Goal: Task Accomplishment & Management: Manage account settings

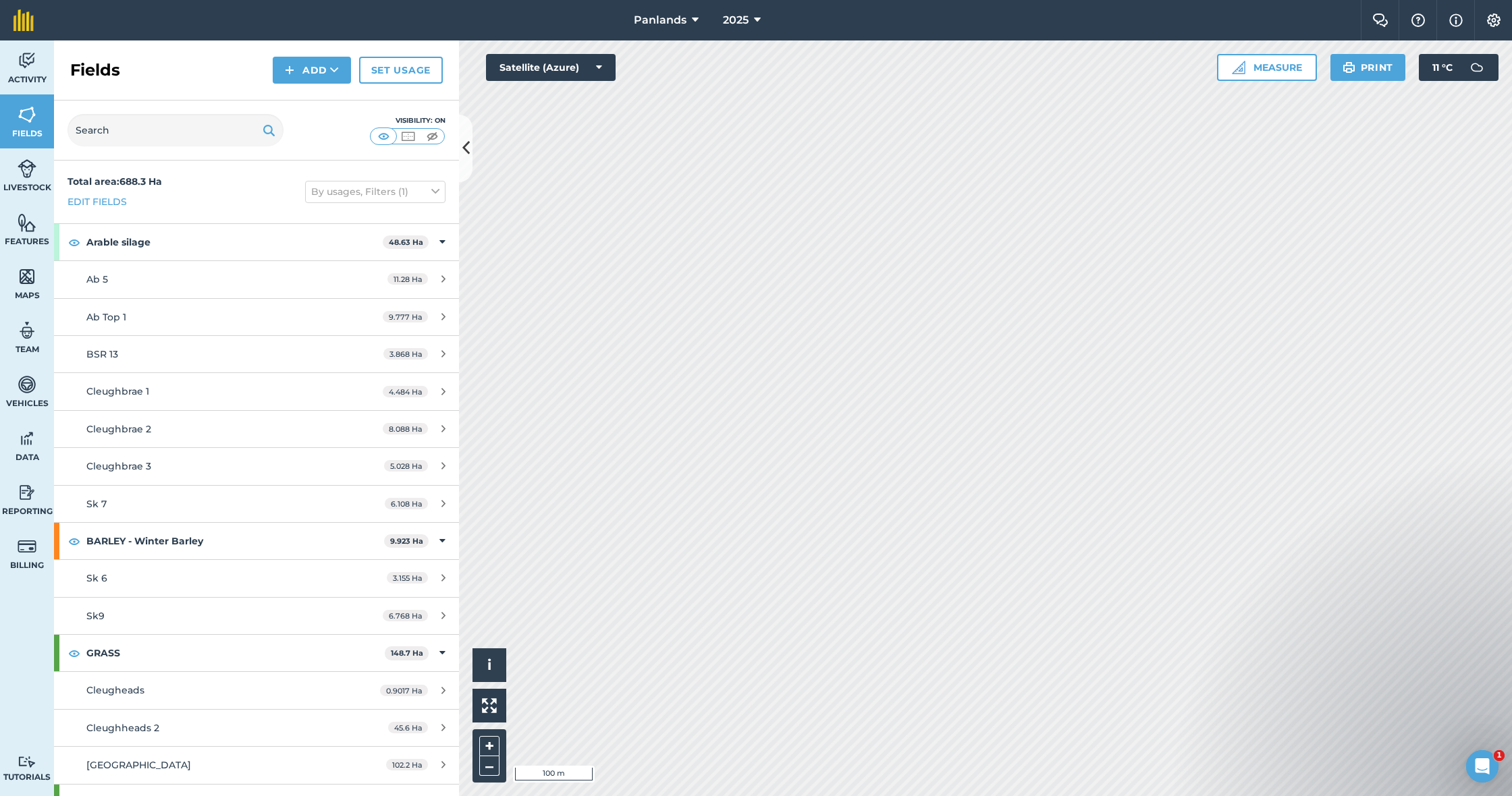
click at [304, 74] on button "Add" at bounding box center [312, 71] width 79 height 27
click at [308, 92] on link "Draw" at bounding box center [312, 100] width 75 height 29
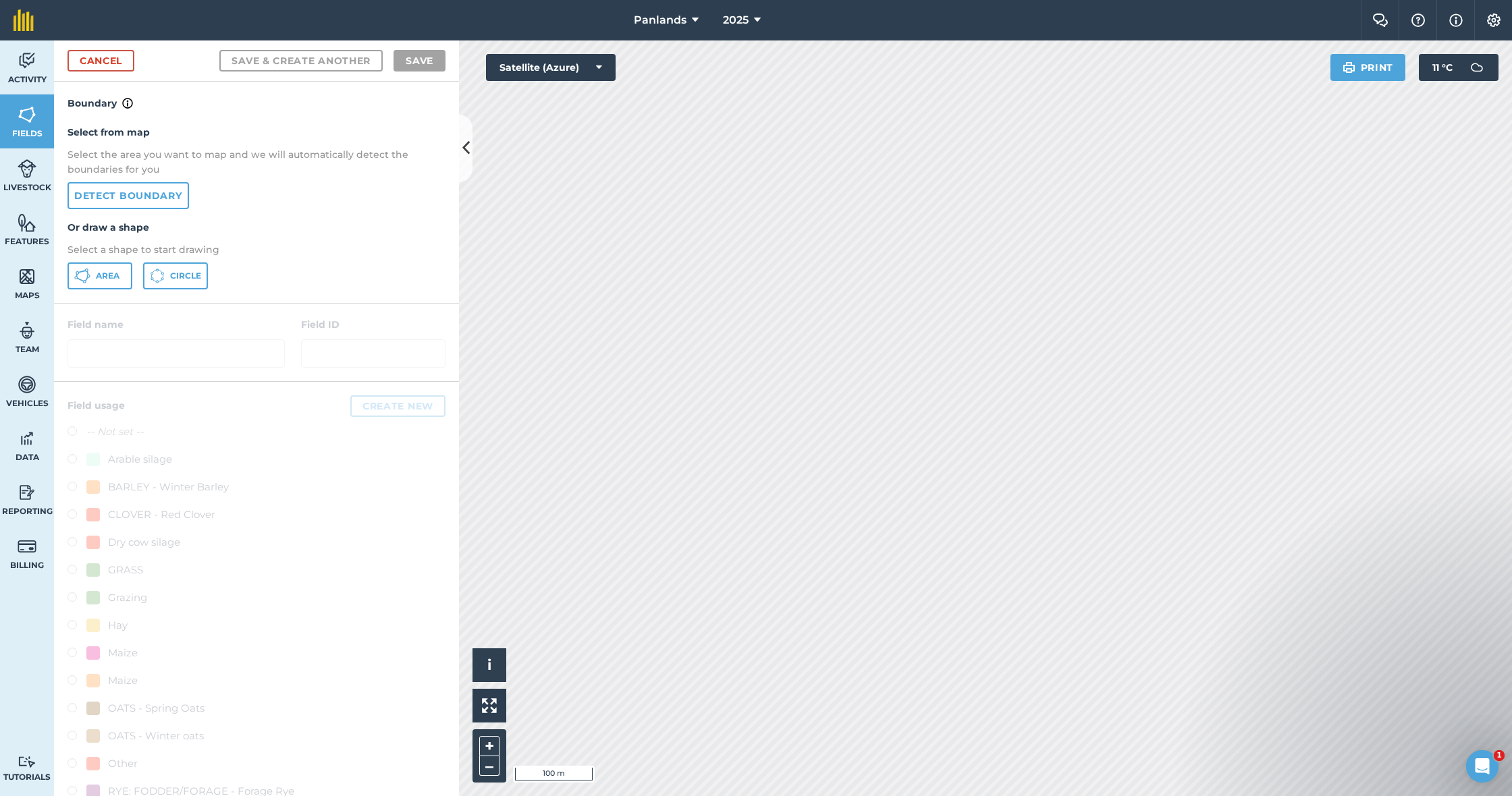
click at [143, 191] on link "Detect boundary" at bounding box center [129, 196] width 122 height 27
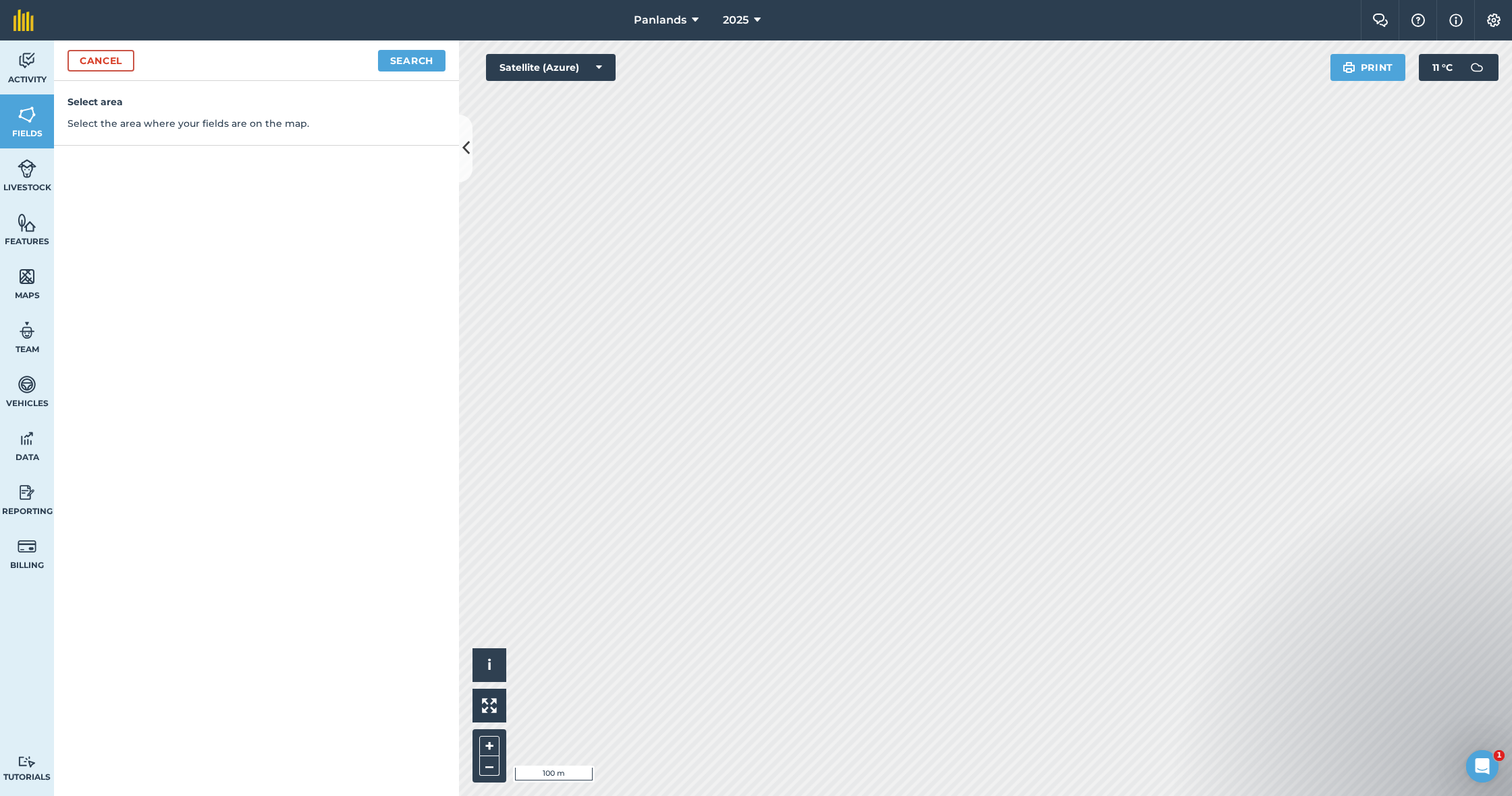
click at [110, 59] on link "Cancel" at bounding box center [101, 61] width 67 height 22
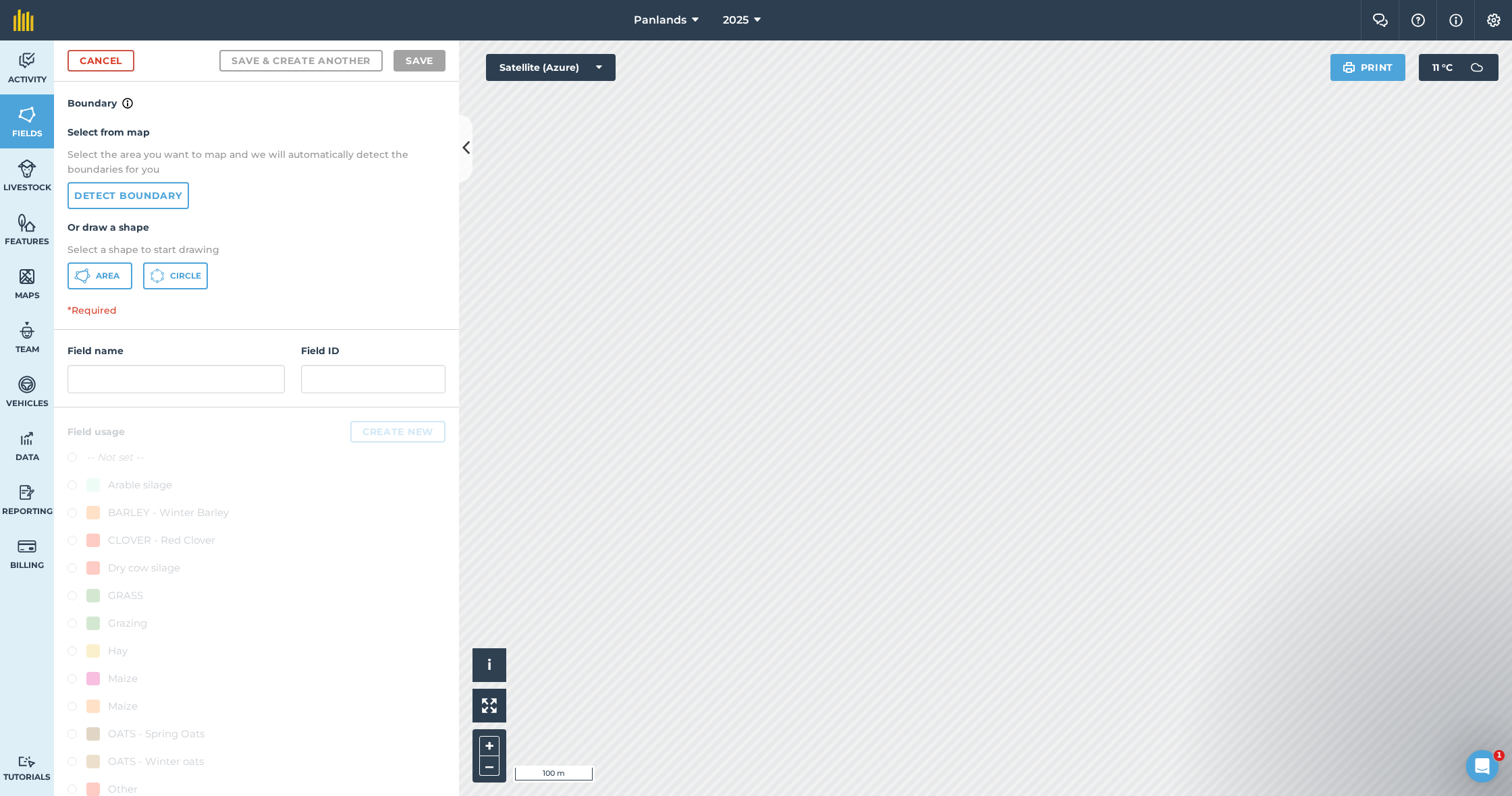
click at [167, 193] on link "Detect boundary" at bounding box center [129, 196] width 122 height 27
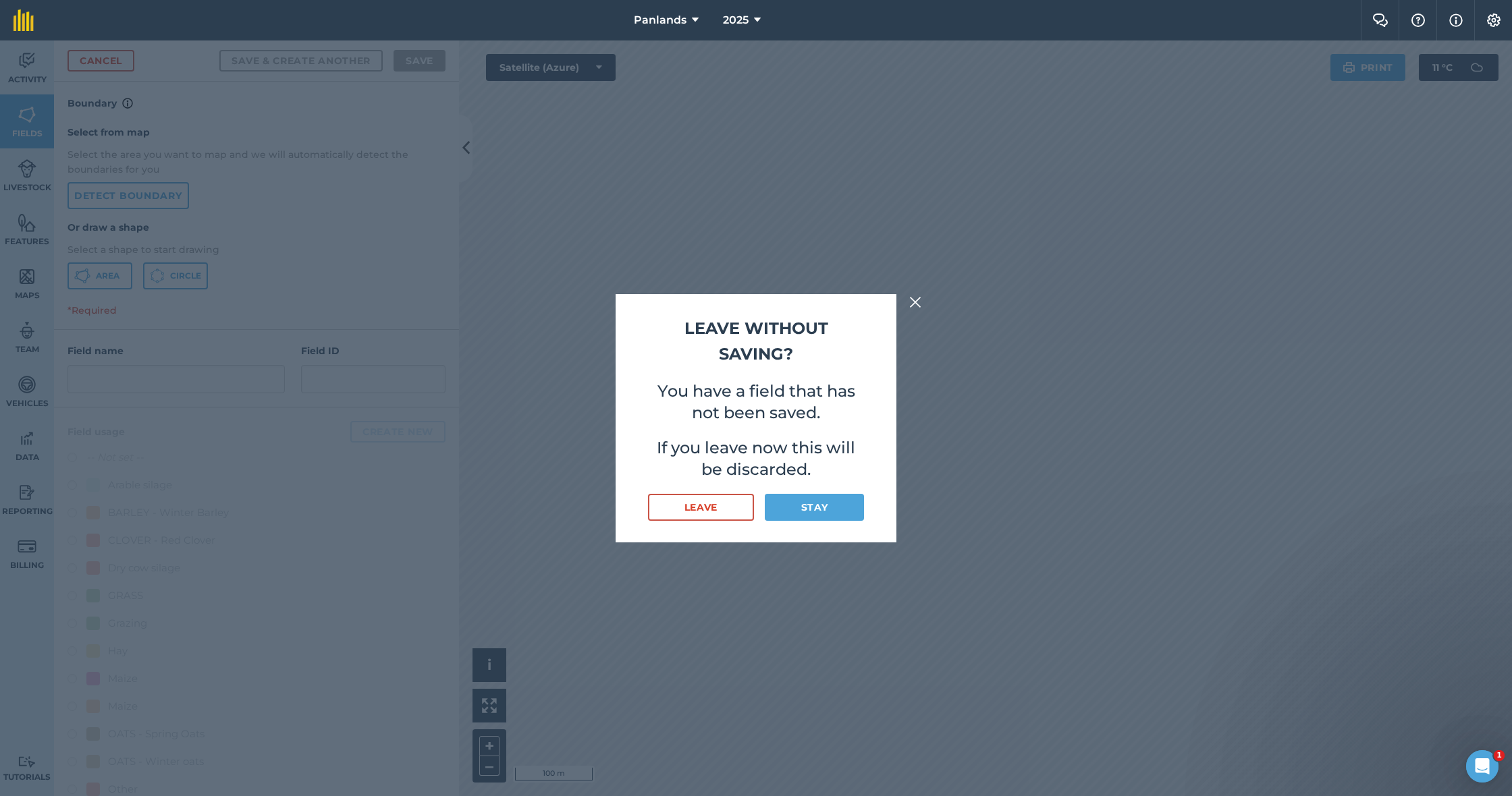
click at [829, 504] on button "Stay" at bounding box center [814, 507] width 99 height 27
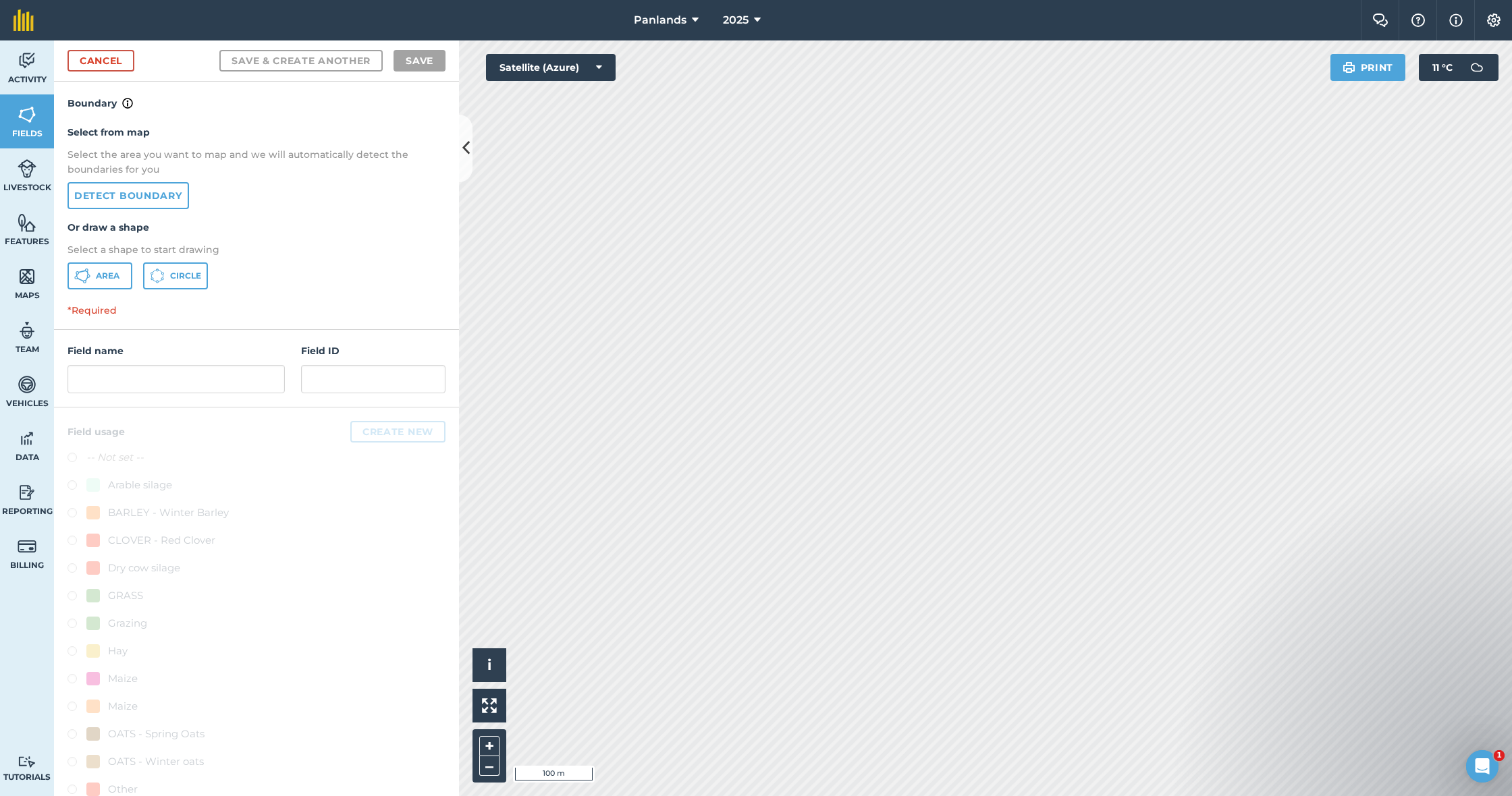
click at [109, 62] on link "Cancel" at bounding box center [101, 61] width 67 height 22
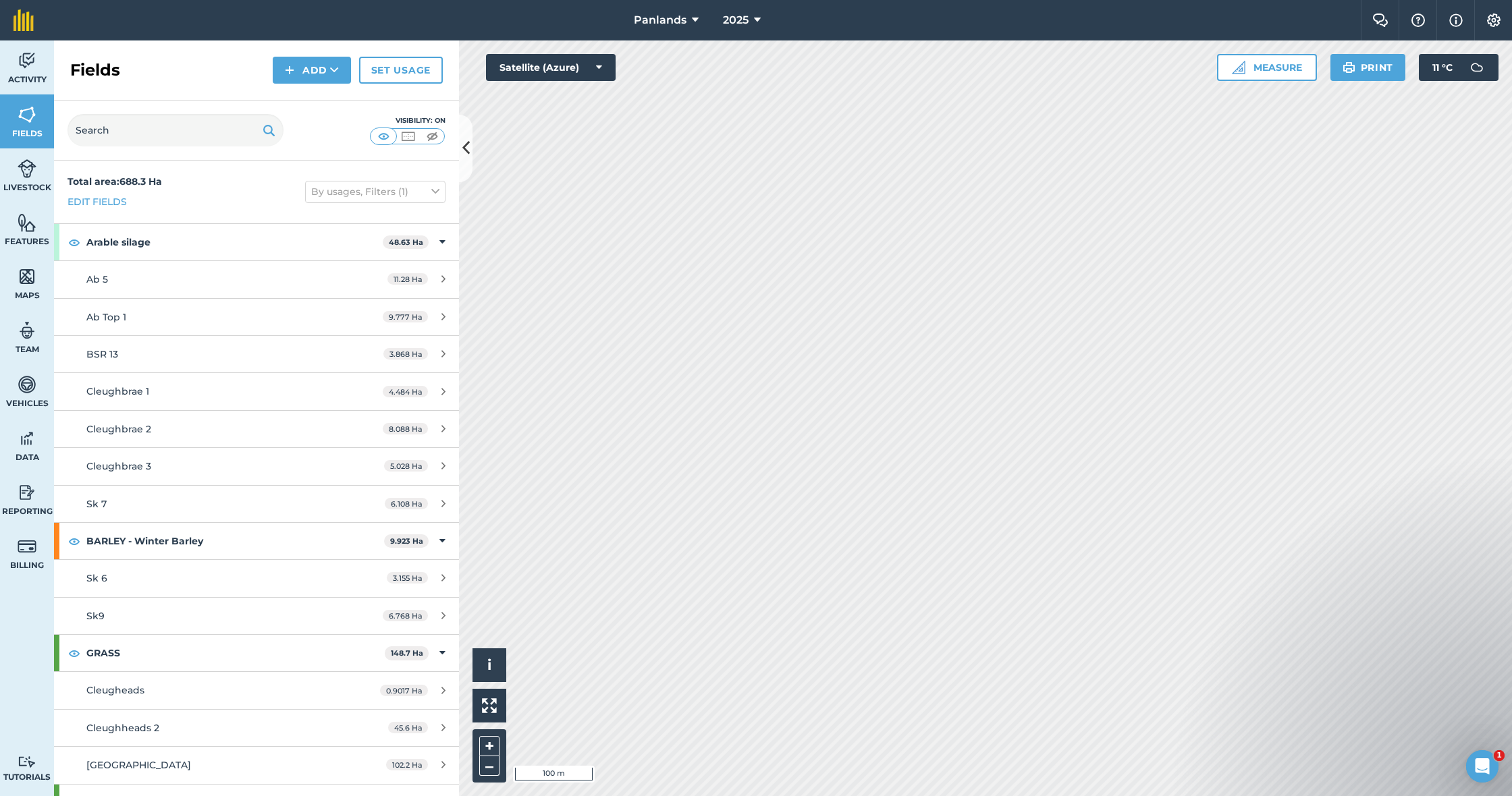
click at [292, 66] on img at bounding box center [290, 70] width 10 height 17
click at [317, 102] on link "Draw" at bounding box center [312, 100] width 75 height 29
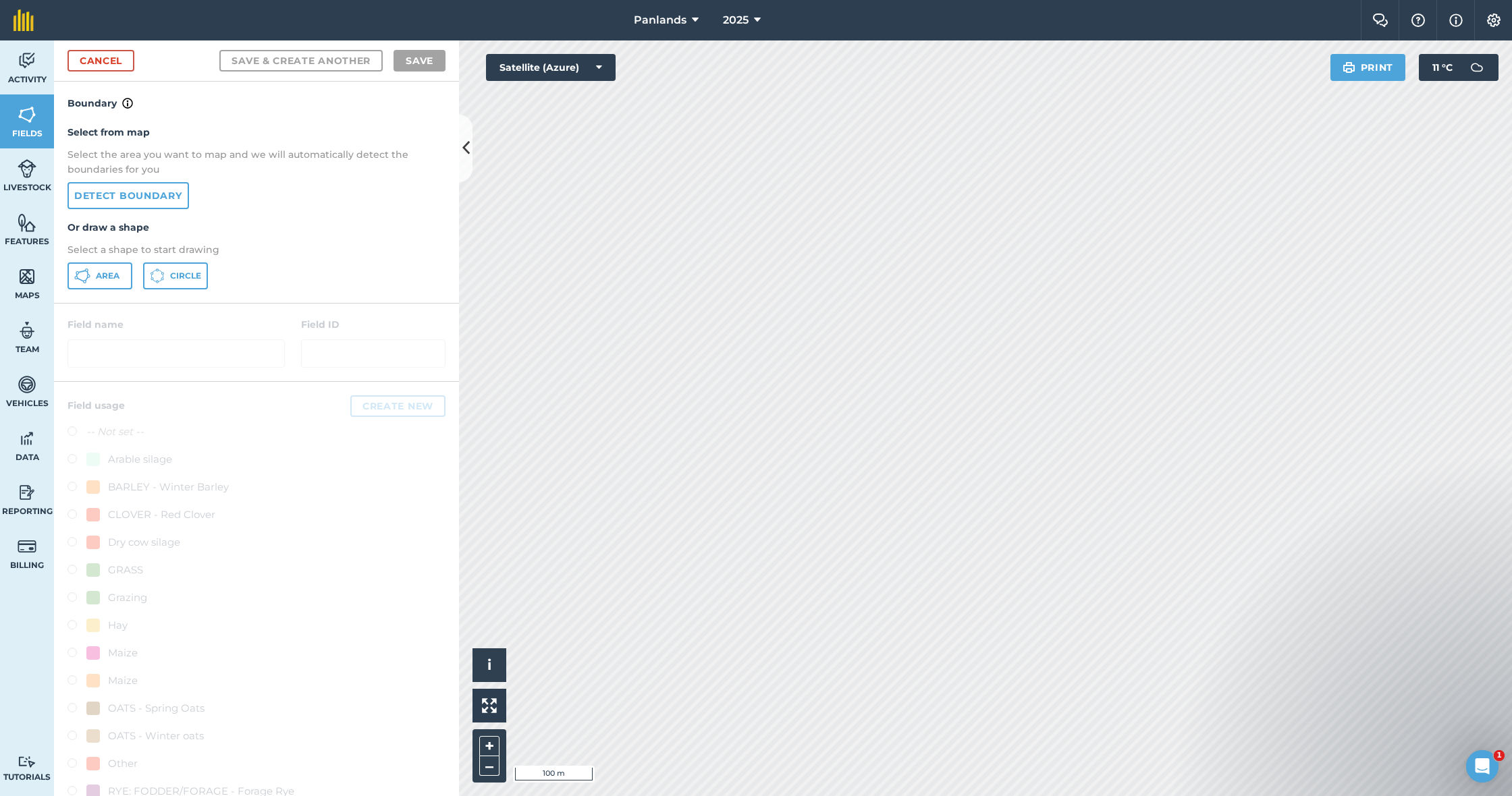
click at [104, 199] on link "Detect boundary" at bounding box center [129, 196] width 122 height 27
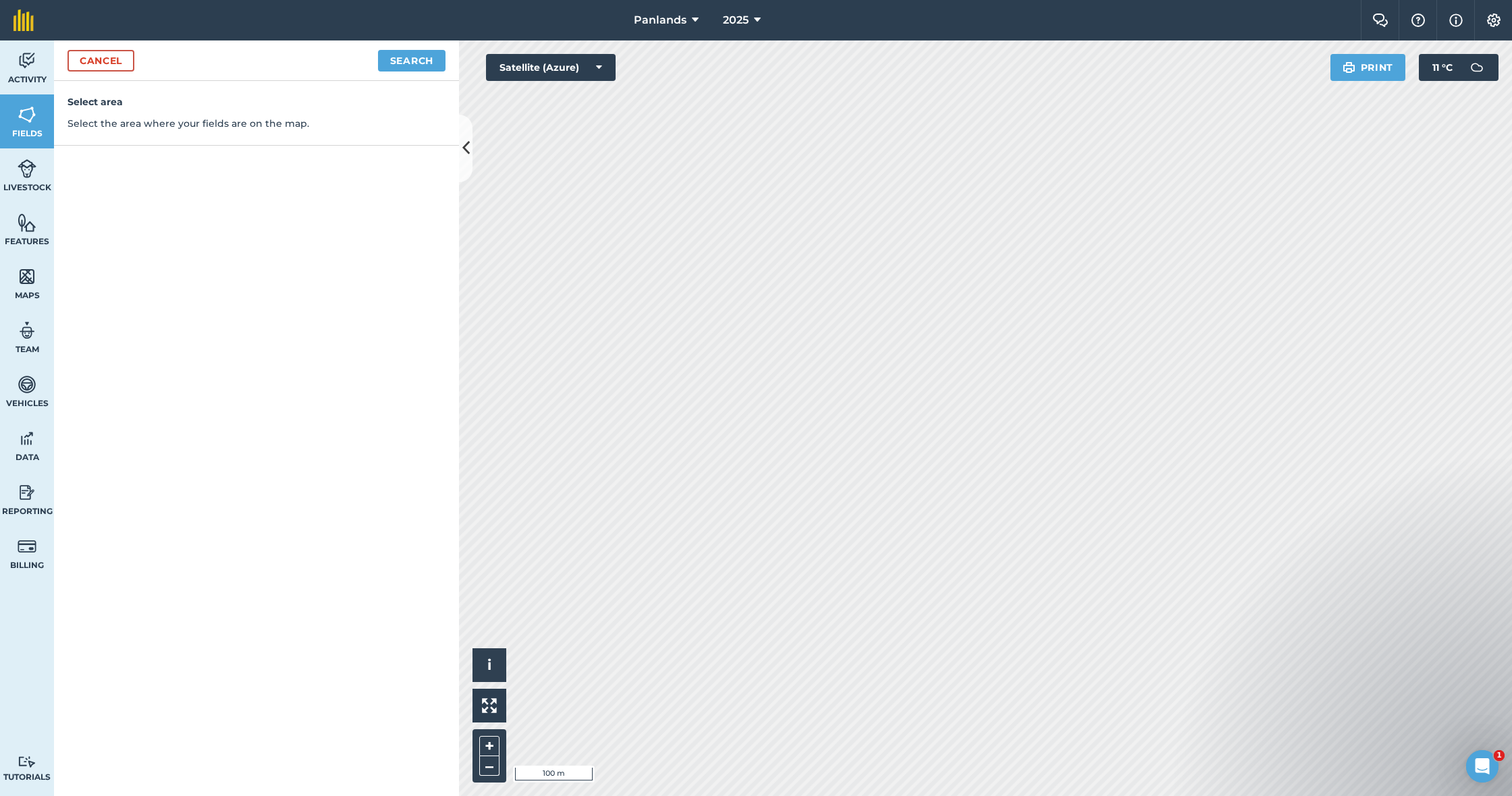
click at [424, 51] on button "Search" at bounding box center [411, 61] width 68 height 22
click at [81, 62] on link "Cancel" at bounding box center [101, 61] width 67 height 22
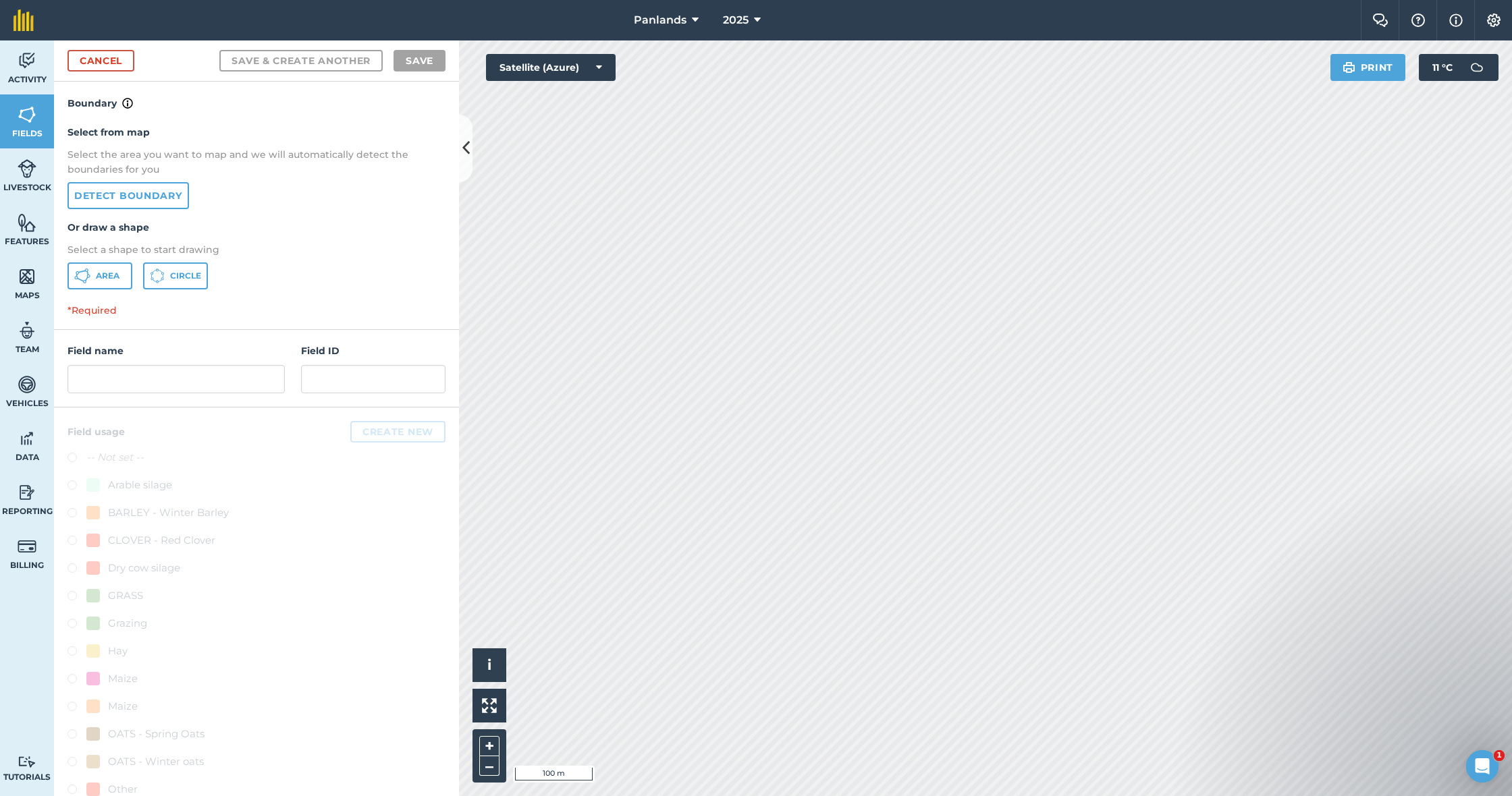
click at [89, 273] on icon at bounding box center [82, 276] width 17 height 17
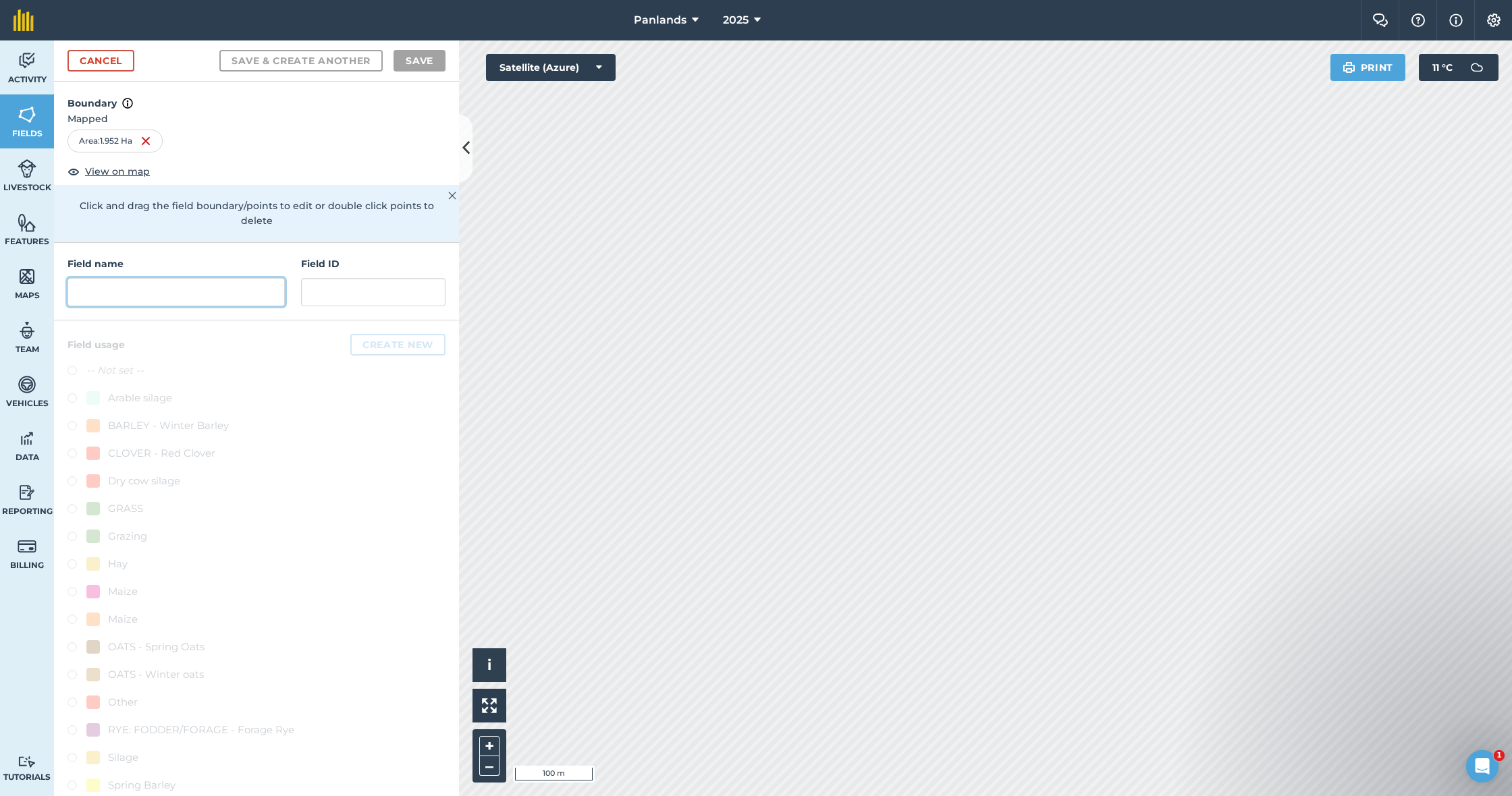
click at [167, 278] on input "text" at bounding box center [176, 292] width 217 height 28
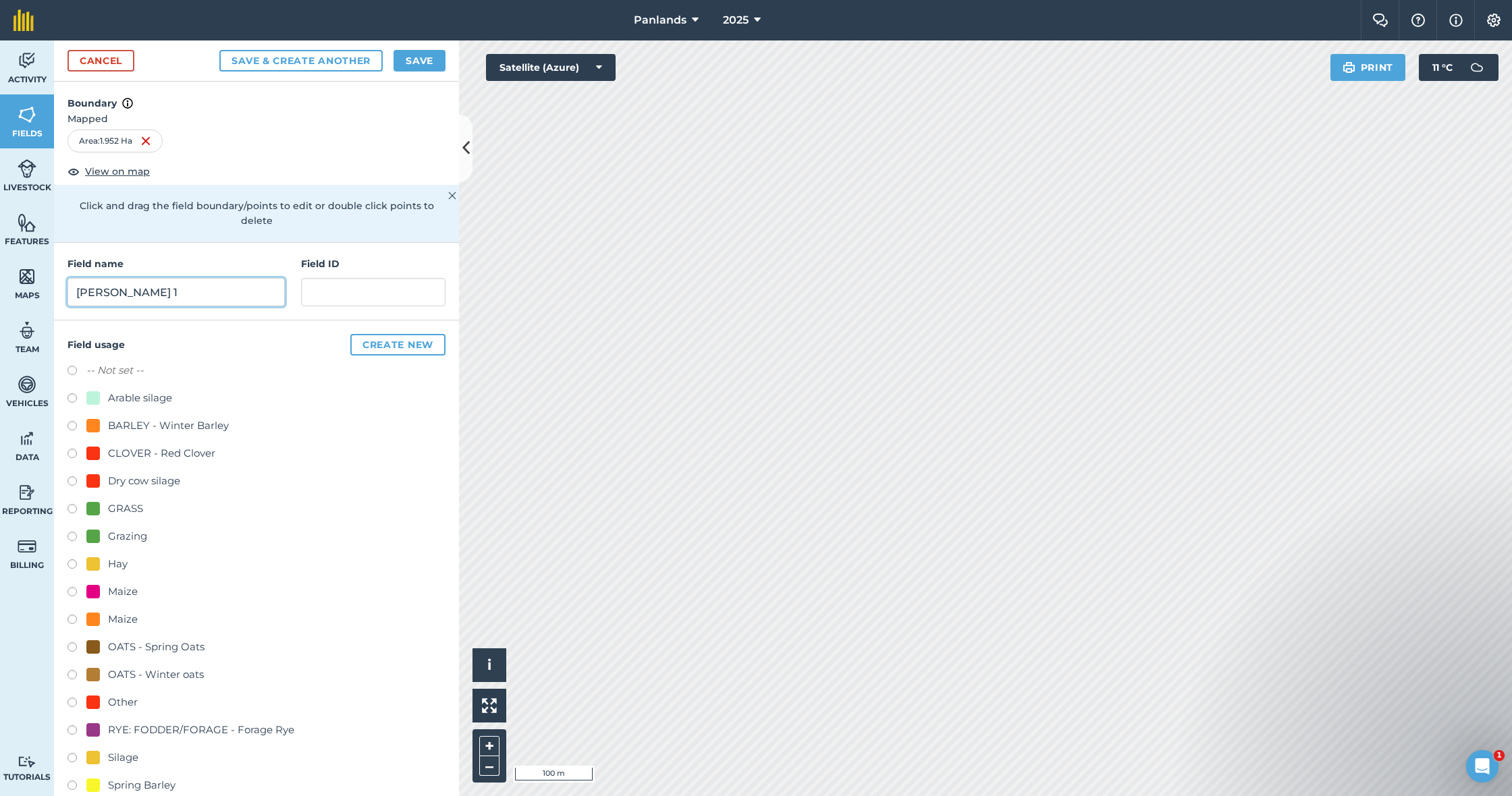
type input "[PERSON_NAME] 1"
click at [71, 504] on label at bounding box center [77, 511] width 19 height 14
radio input "true"
click at [432, 55] on button "Save" at bounding box center [419, 61] width 52 height 22
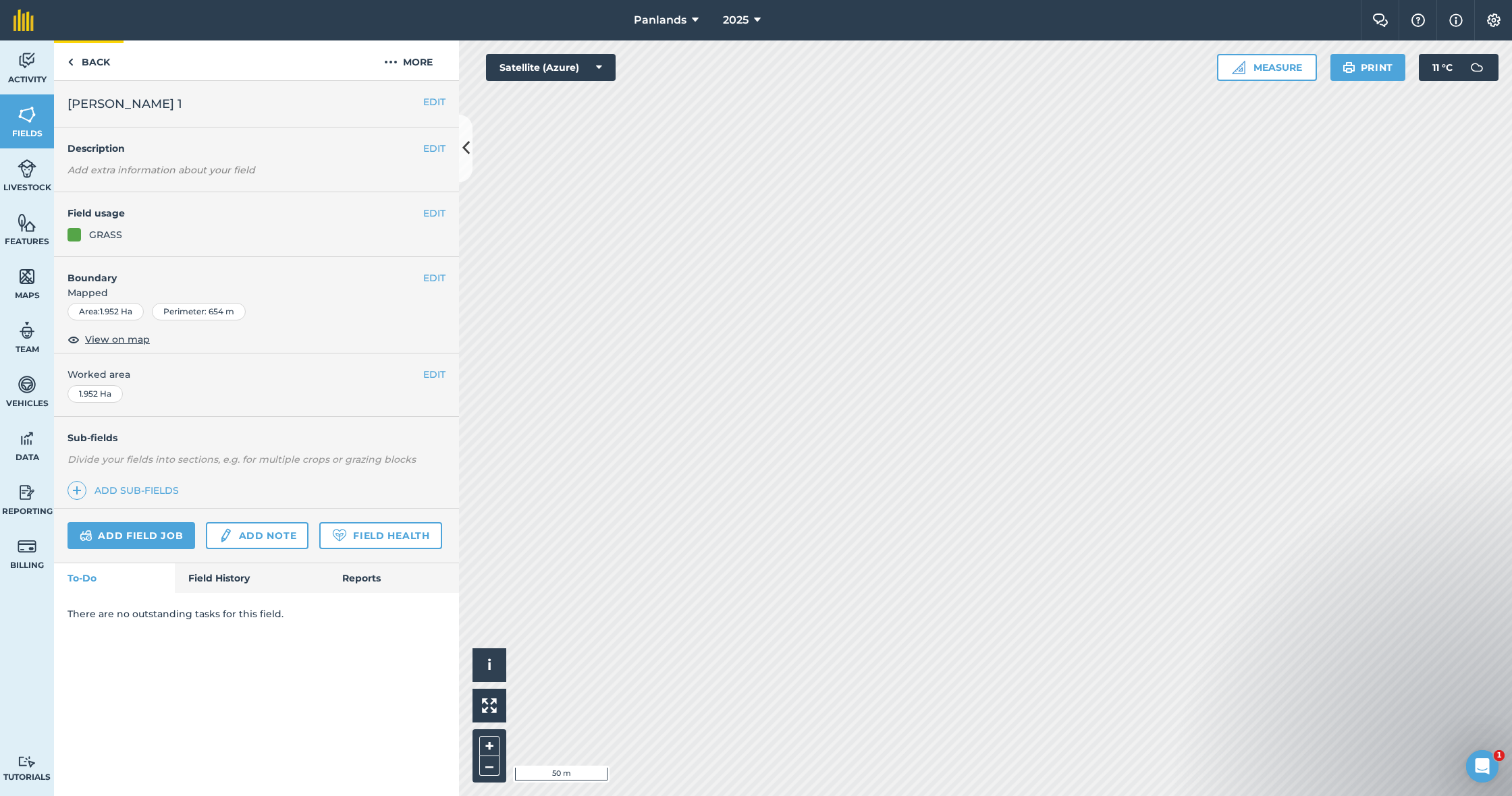
click at [92, 58] on link "Back" at bounding box center [88, 60] width 70 height 40
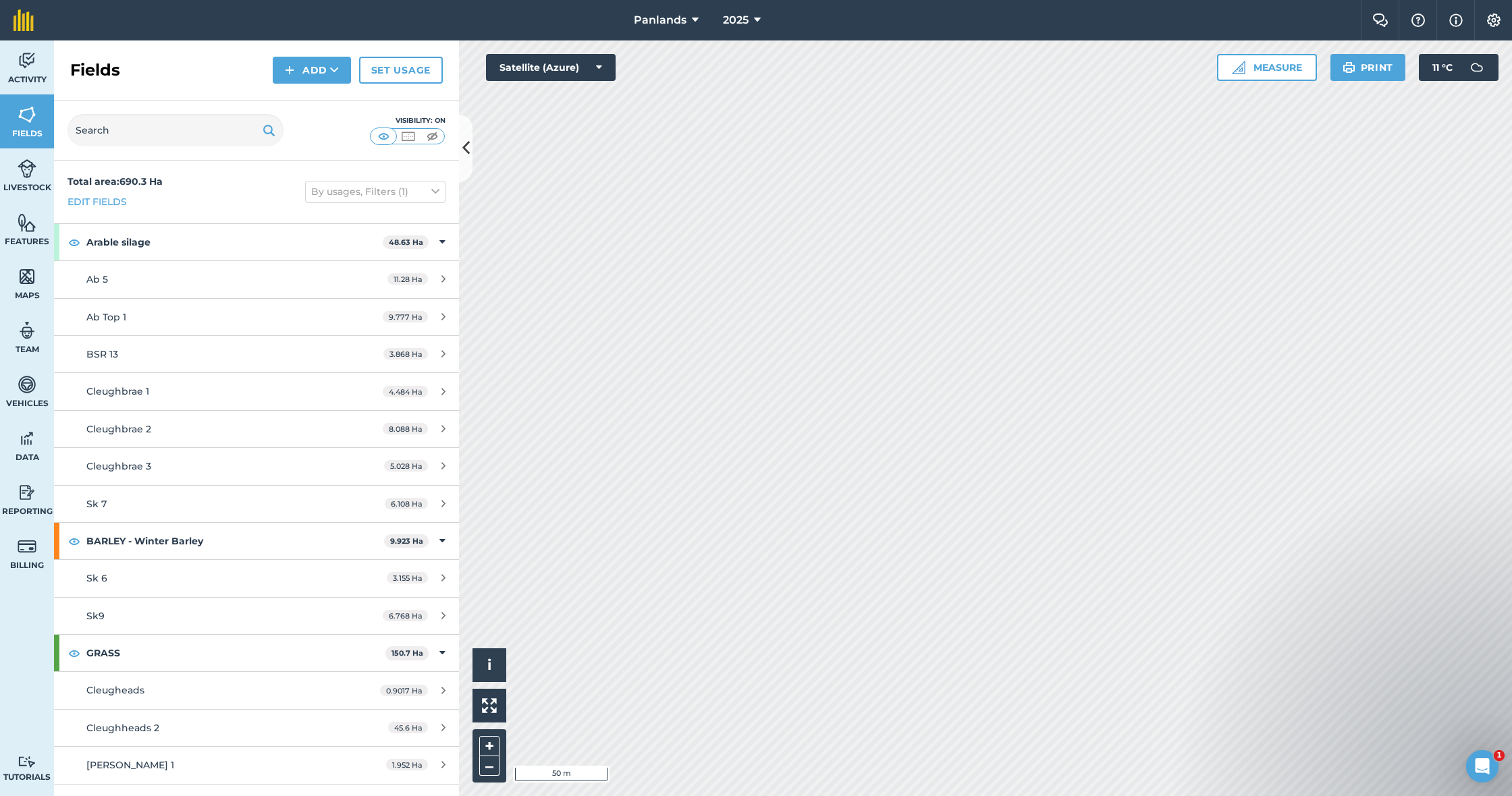
click at [321, 71] on button "Add" at bounding box center [312, 71] width 79 height 27
click at [306, 94] on link "Draw" at bounding box center [312, 100] width 75 height 29
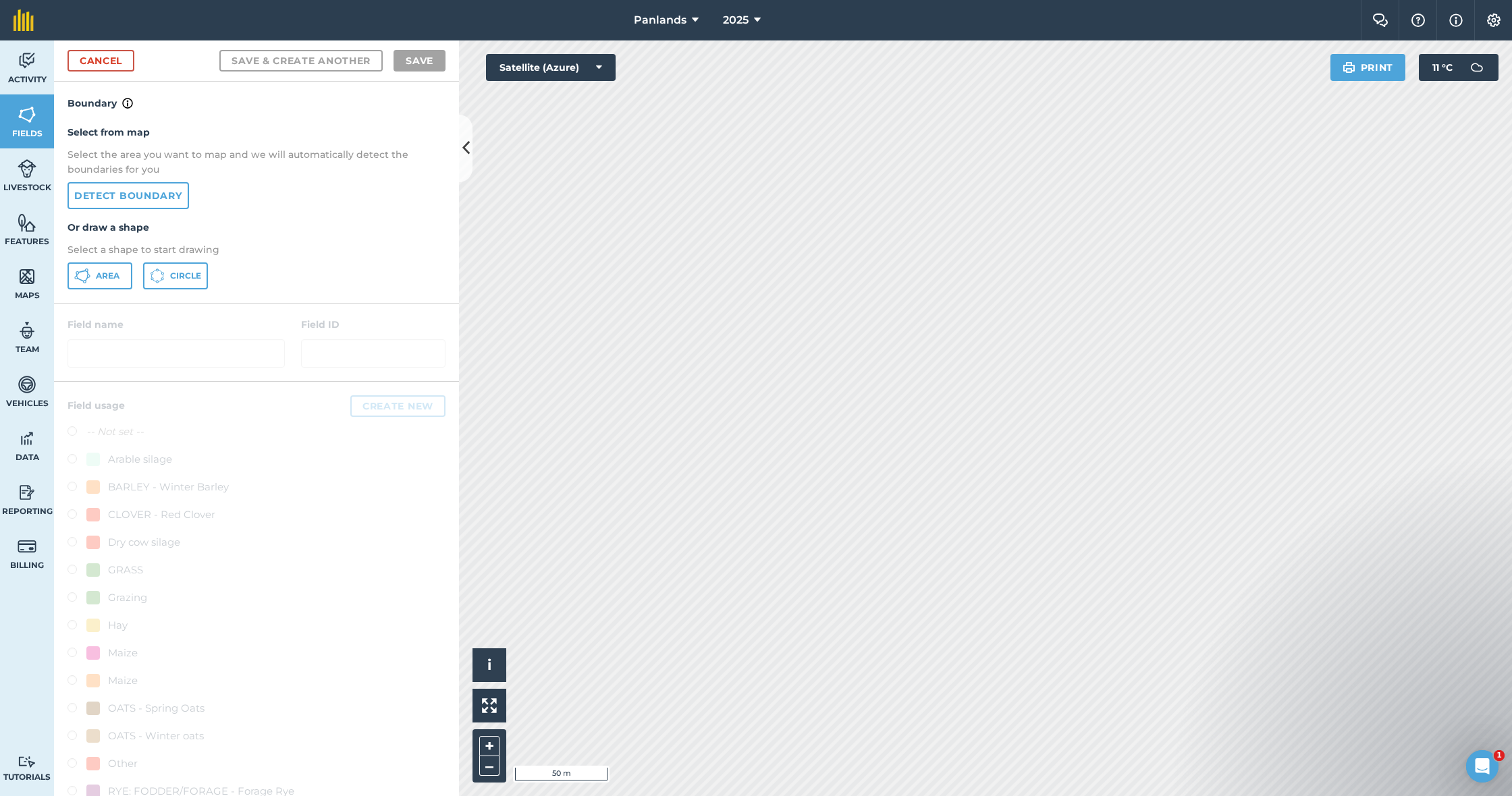
drag, startPoint x: 95, startPoint y: 269, endPoint x: 206, endPoint y: 281, distance: 111.6
click at [95, 269] on button "Area" at bounding box center [100, 276] width 65 height 27
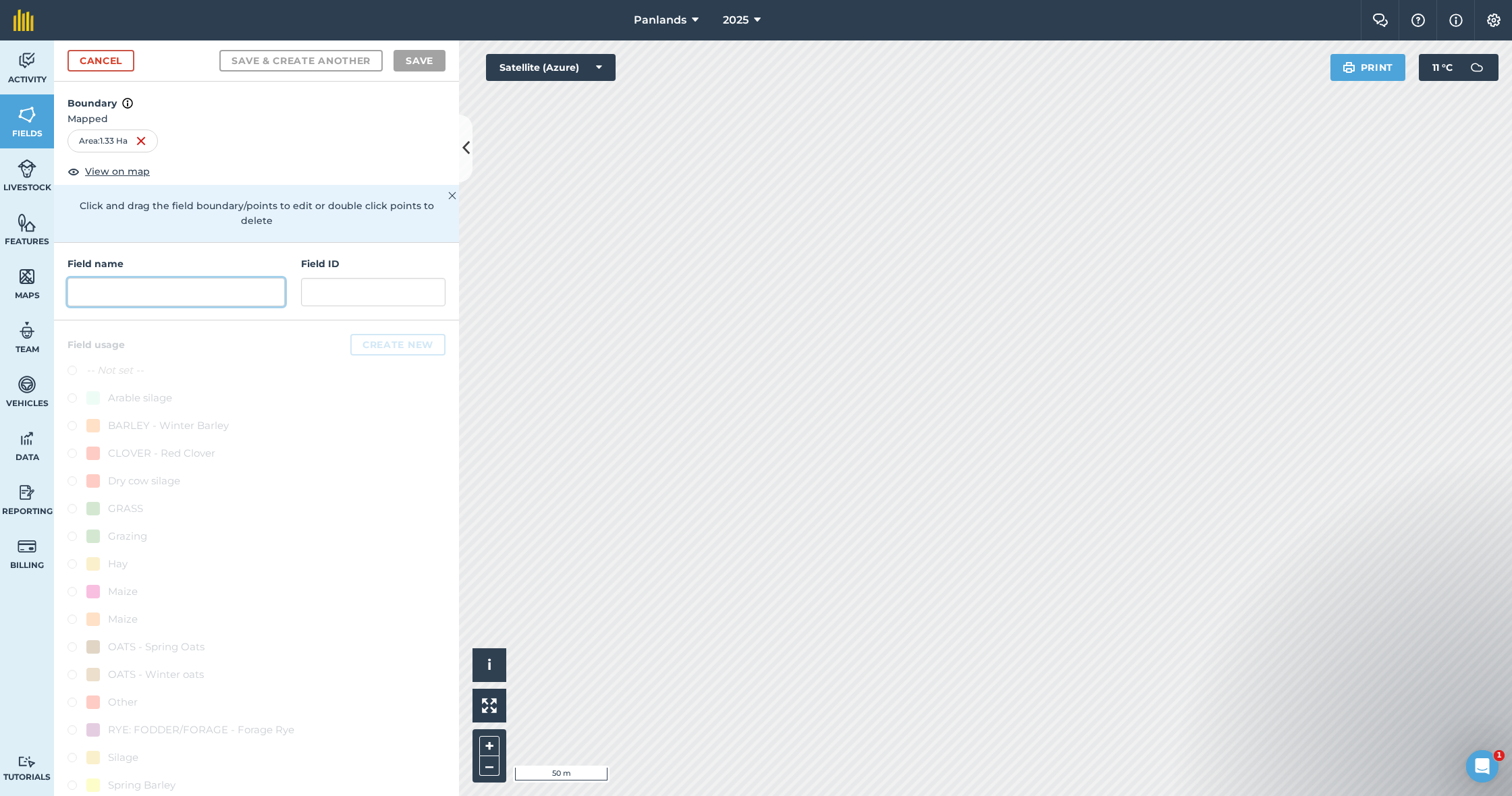
click at [204, 284] on input "text" at bounding box center [176, 292] width 217 height 28
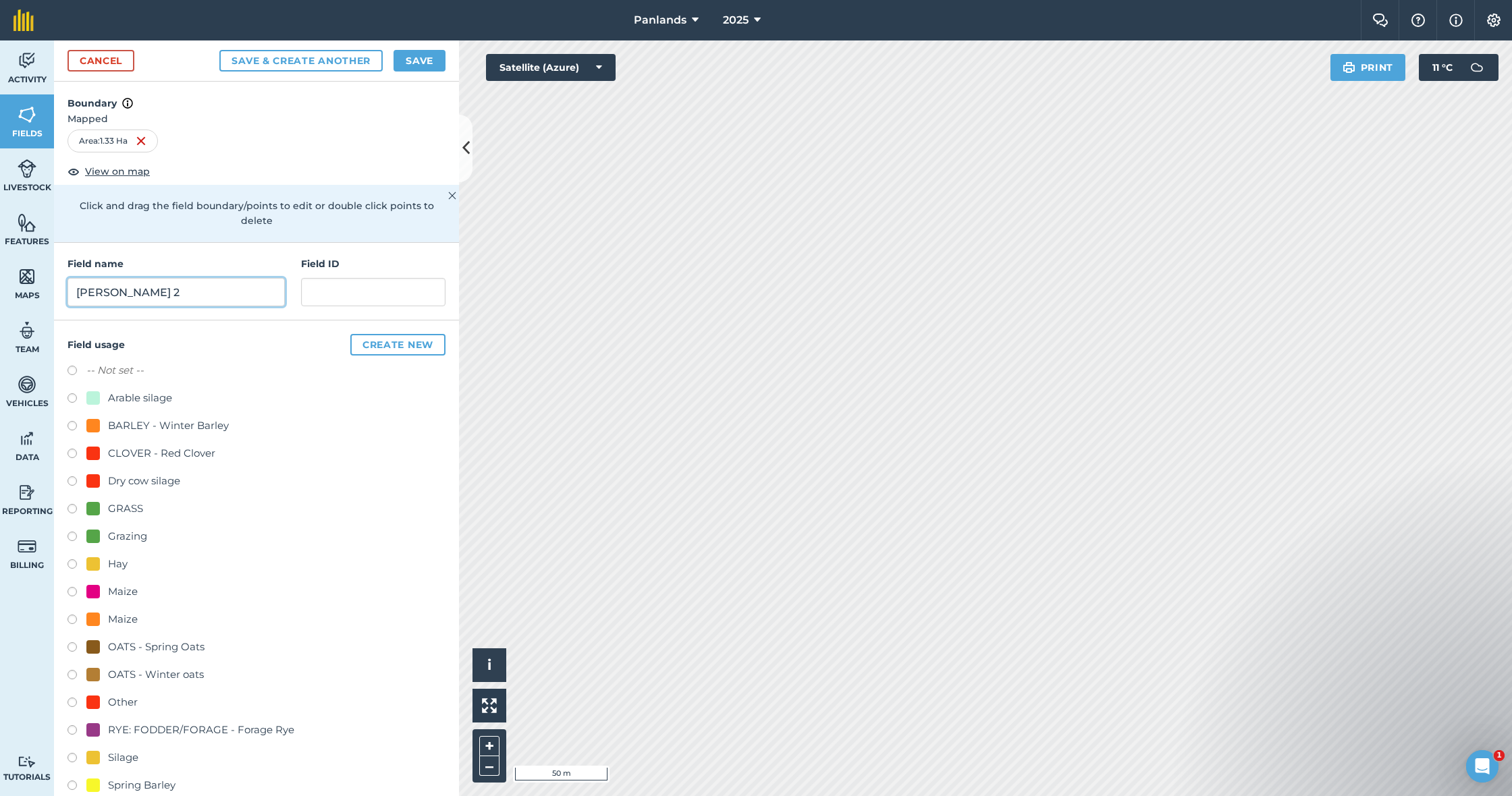
type input "[PERSON_NAME] 2"
click at [414, 58] on button "Save" at bounding box center [419, 61] width 52 height 22
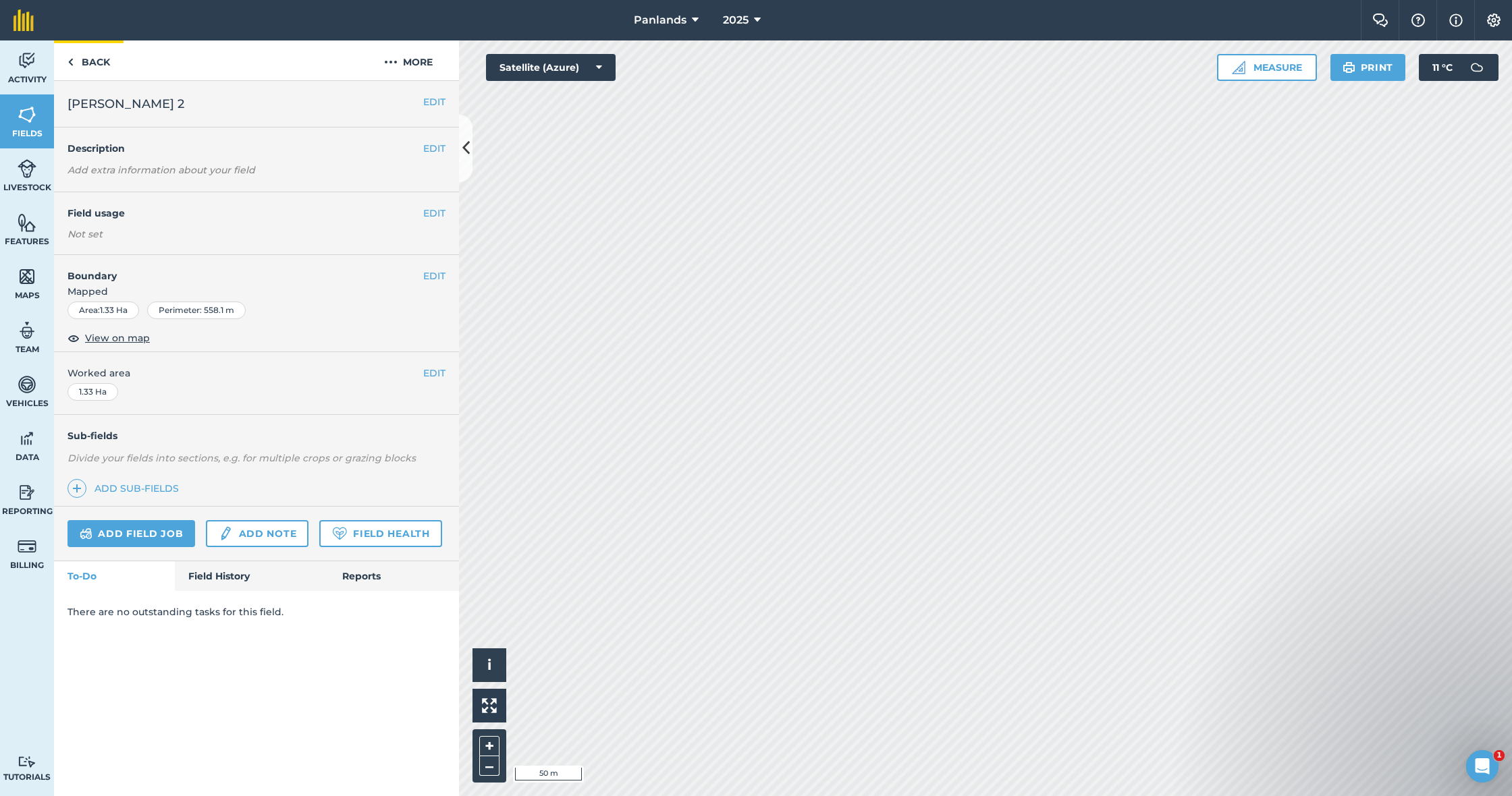
click at [97, 65] on link "Back" at bounding box center [88, 60] width 70 height 40
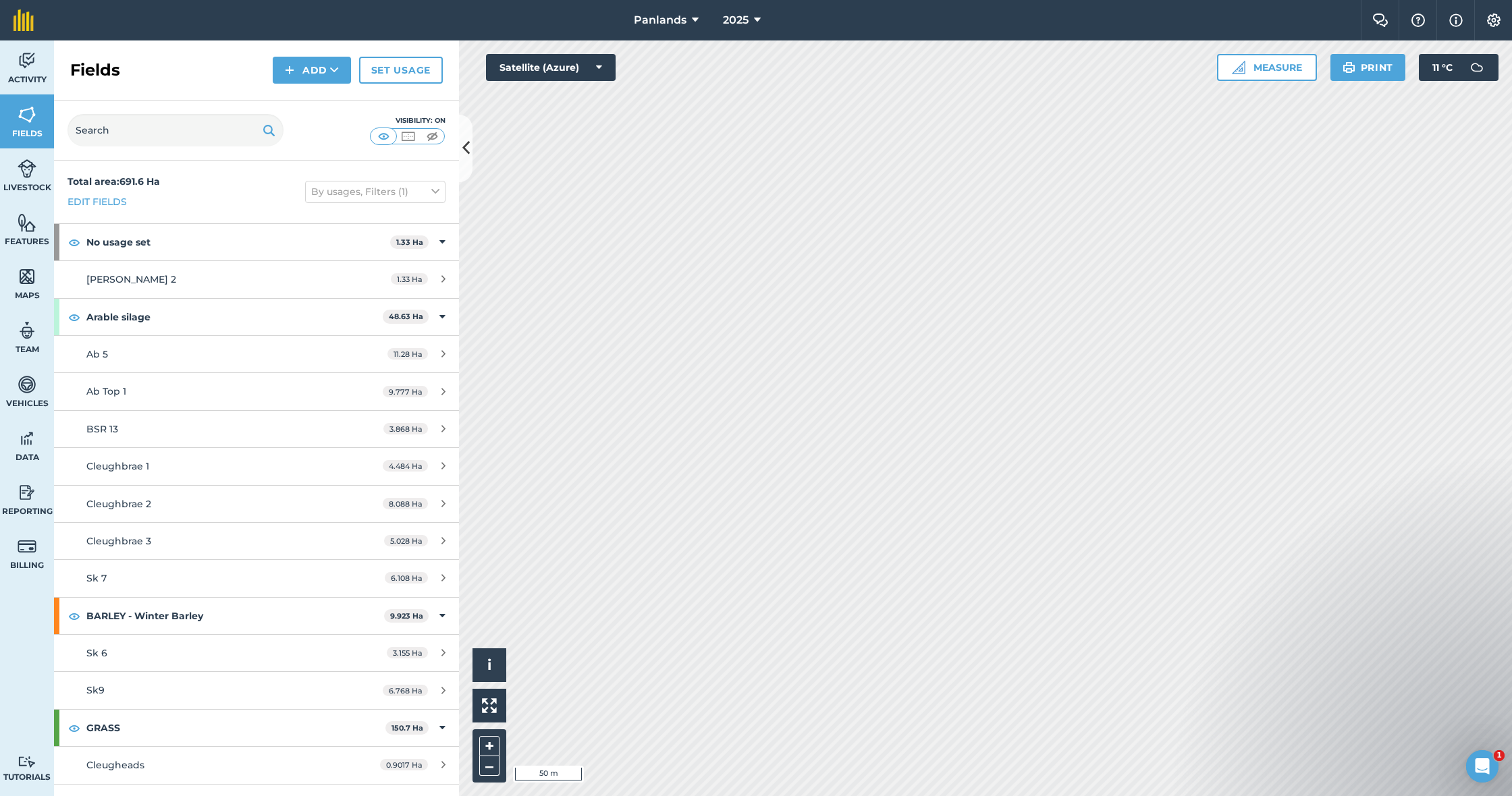
click at [300, 78] on button "Add" at bounding box center [312, 71] width 79 height 27
click at [312, 105] on link "Draw" at bounding box center [312, 100] width 75 height 29
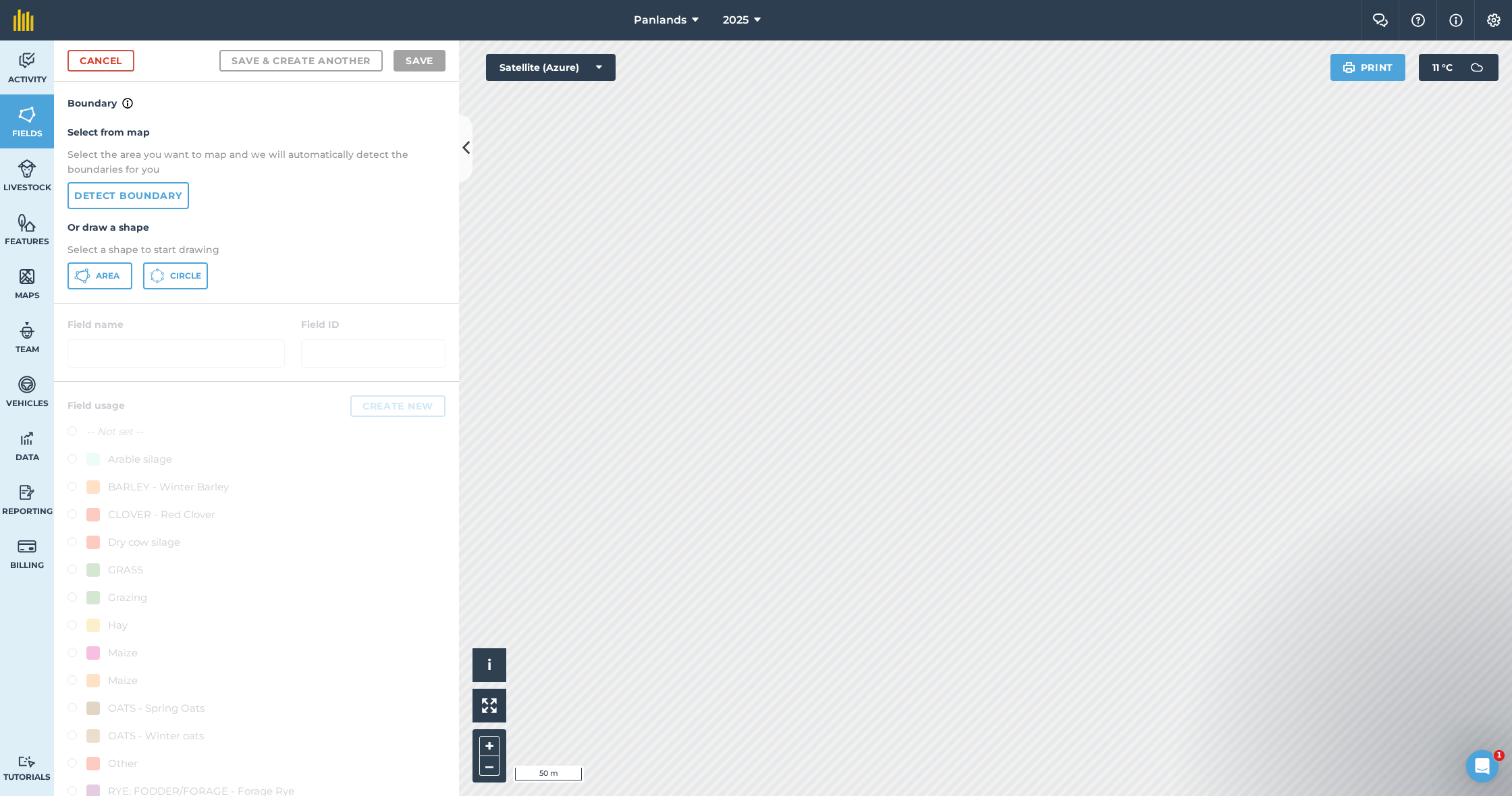
click at [105, 277] on span "Area" at bounding box center [108, 276] width 24 height 11
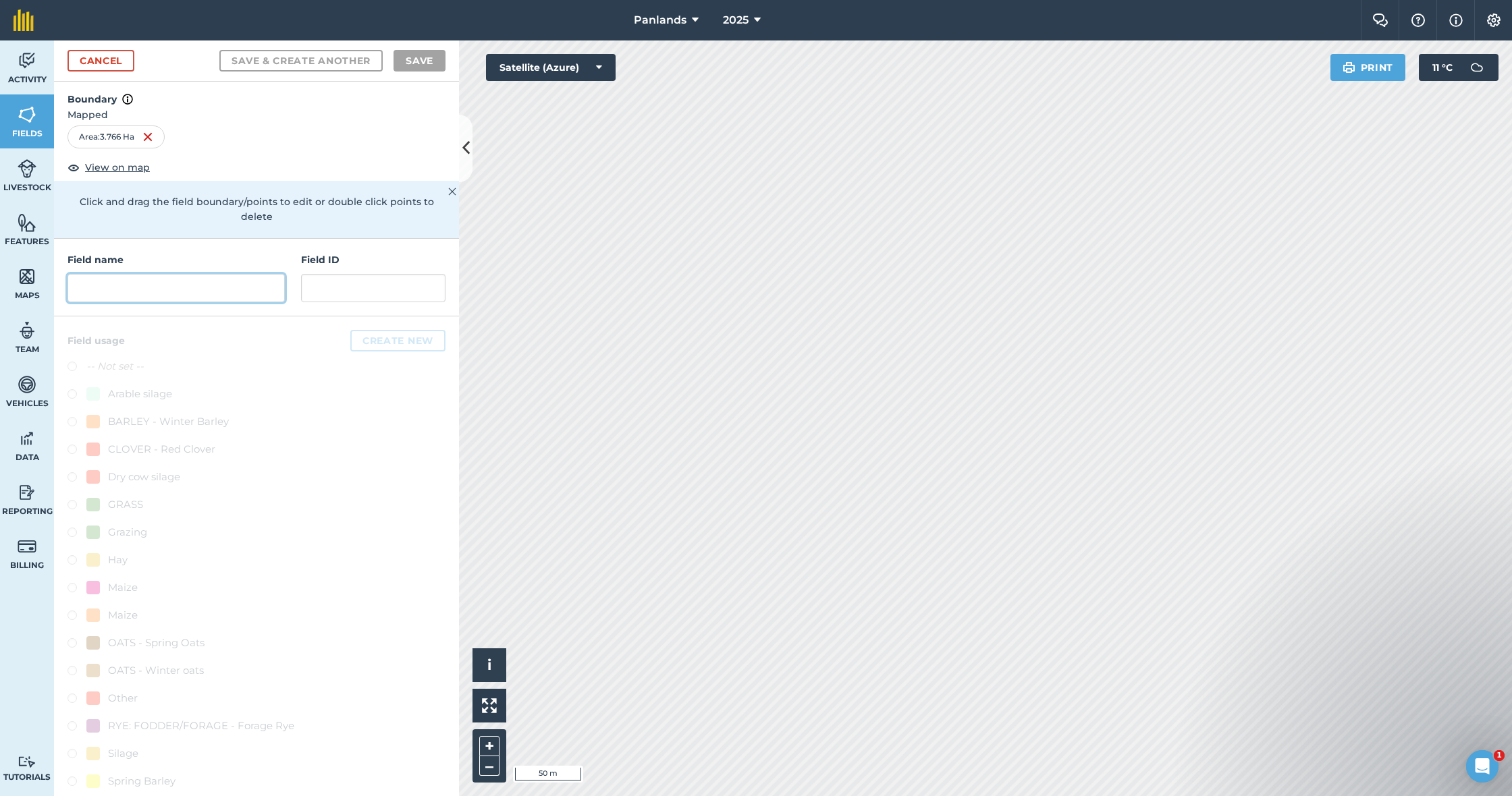
scroll to position [8, 0]
click at [248, 285] on div "Field name Field ID" at bounding box center [256, 274] width 405 height 78
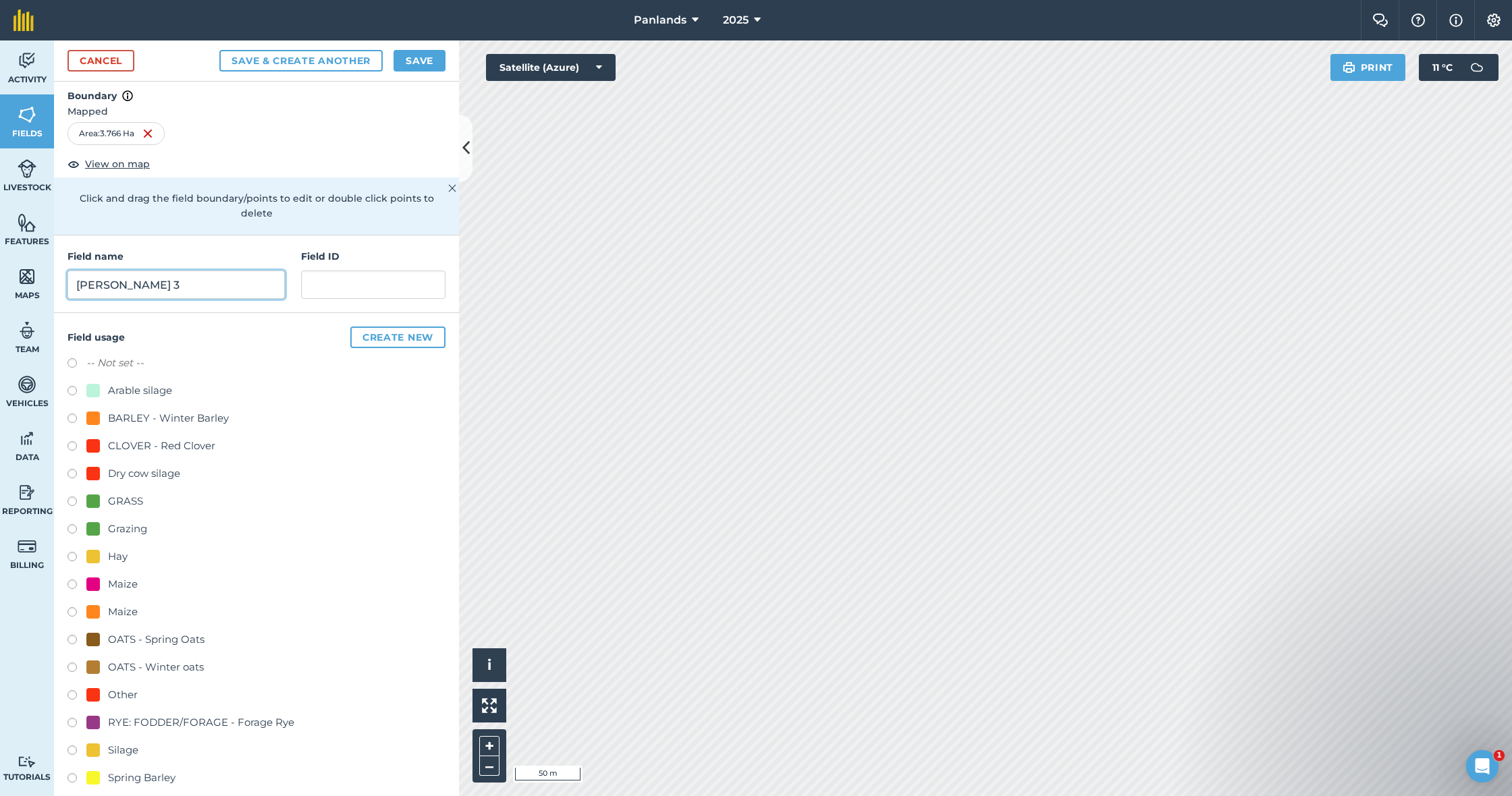
type input "[PERSON_NAME] 3"
drag, startPoint x: 428, startPoint y: 60, endPoint x: 449, endPoint y: 79, distance: 28.3
click at [428, 60] on button "Save" at bounding box center [419, 61] width 52 height 22
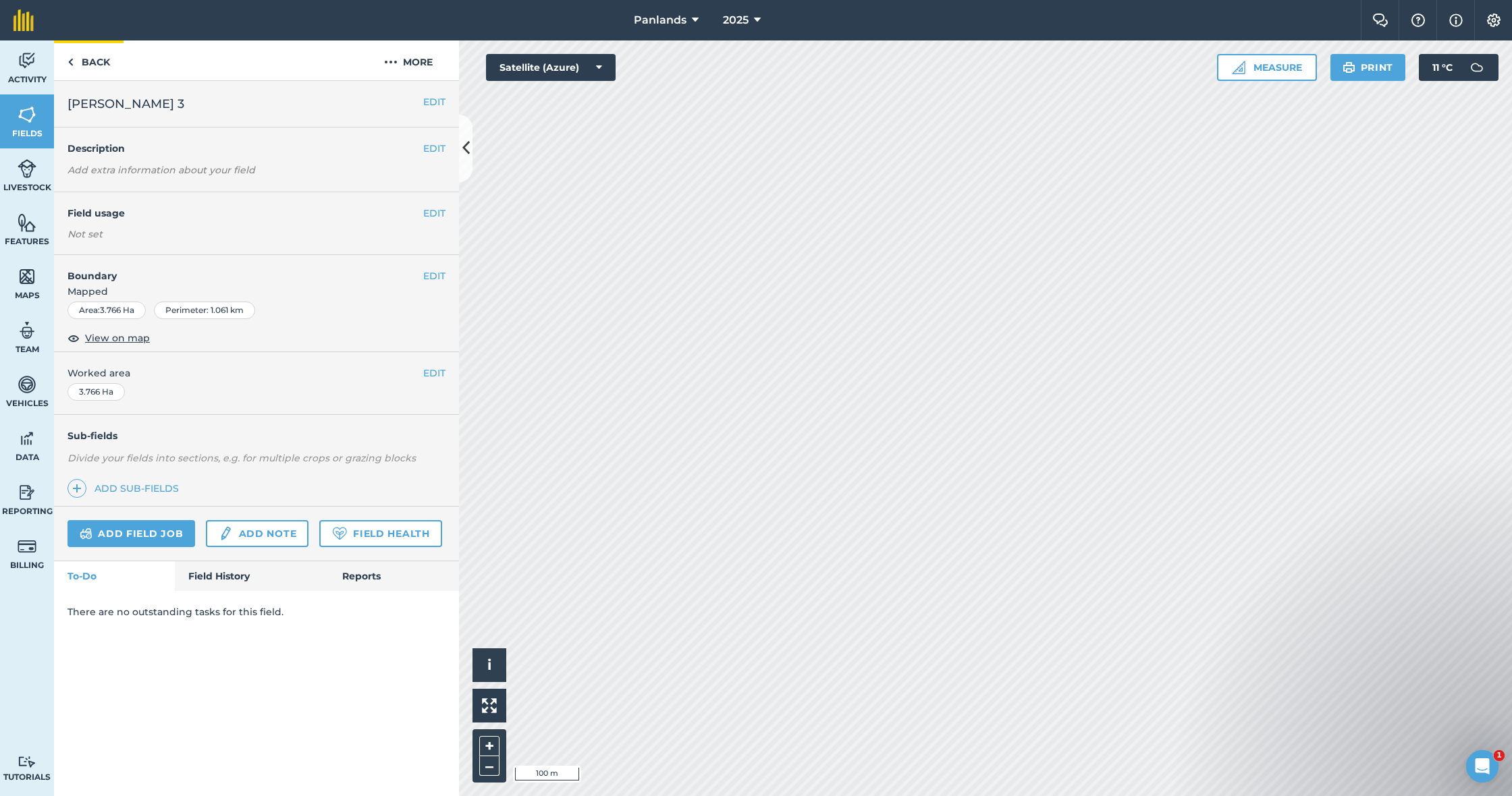
click at [76, 57] on link "Back" at bounding box center [88, 60] width 70 height 40
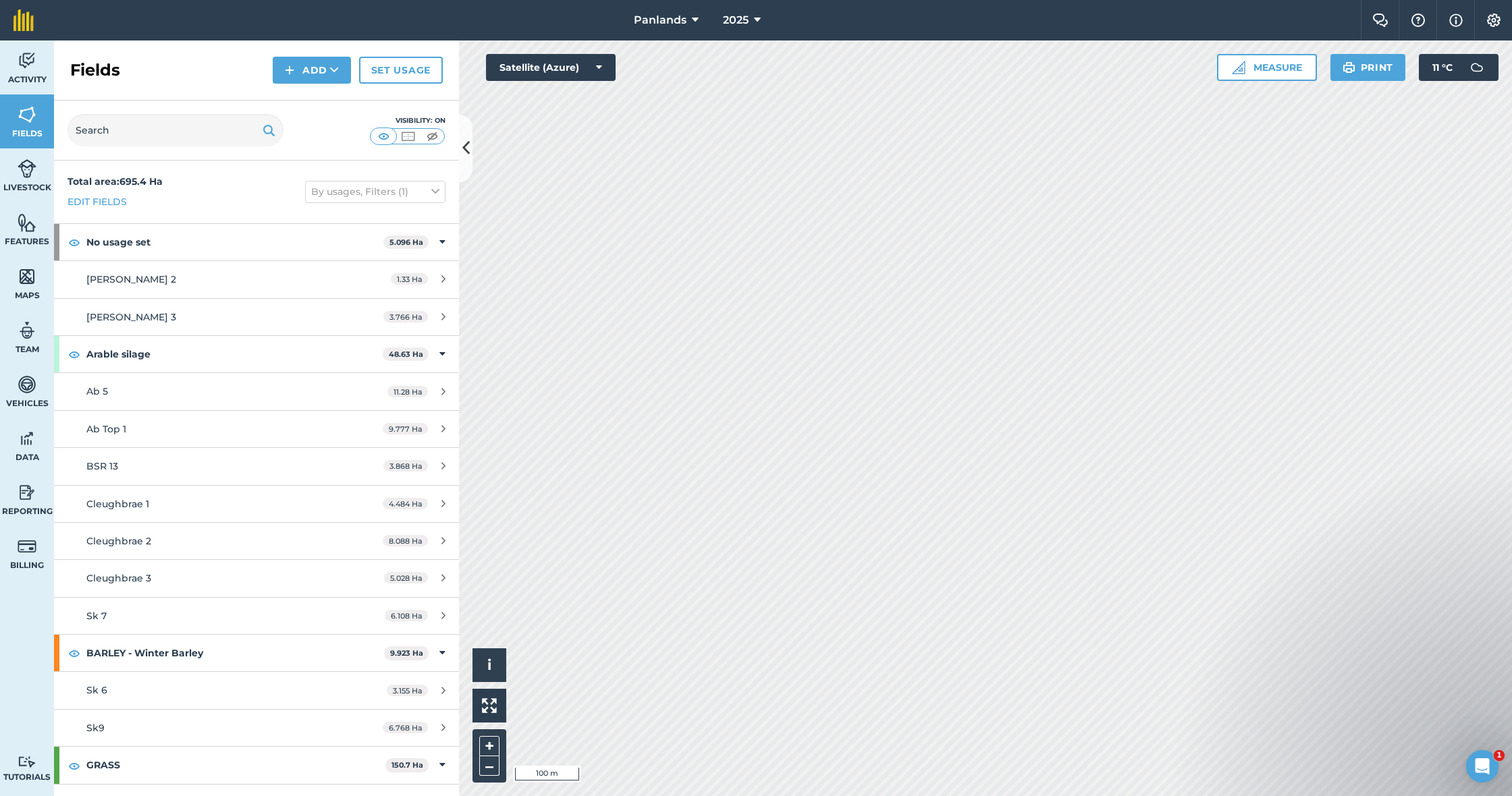
click at [312, 78] on button "Add" at bounding box center [312, 71] width 79 height 27
click at [307, 101] on link "Draw" at bounding box center [312, 100] width 75 height 29
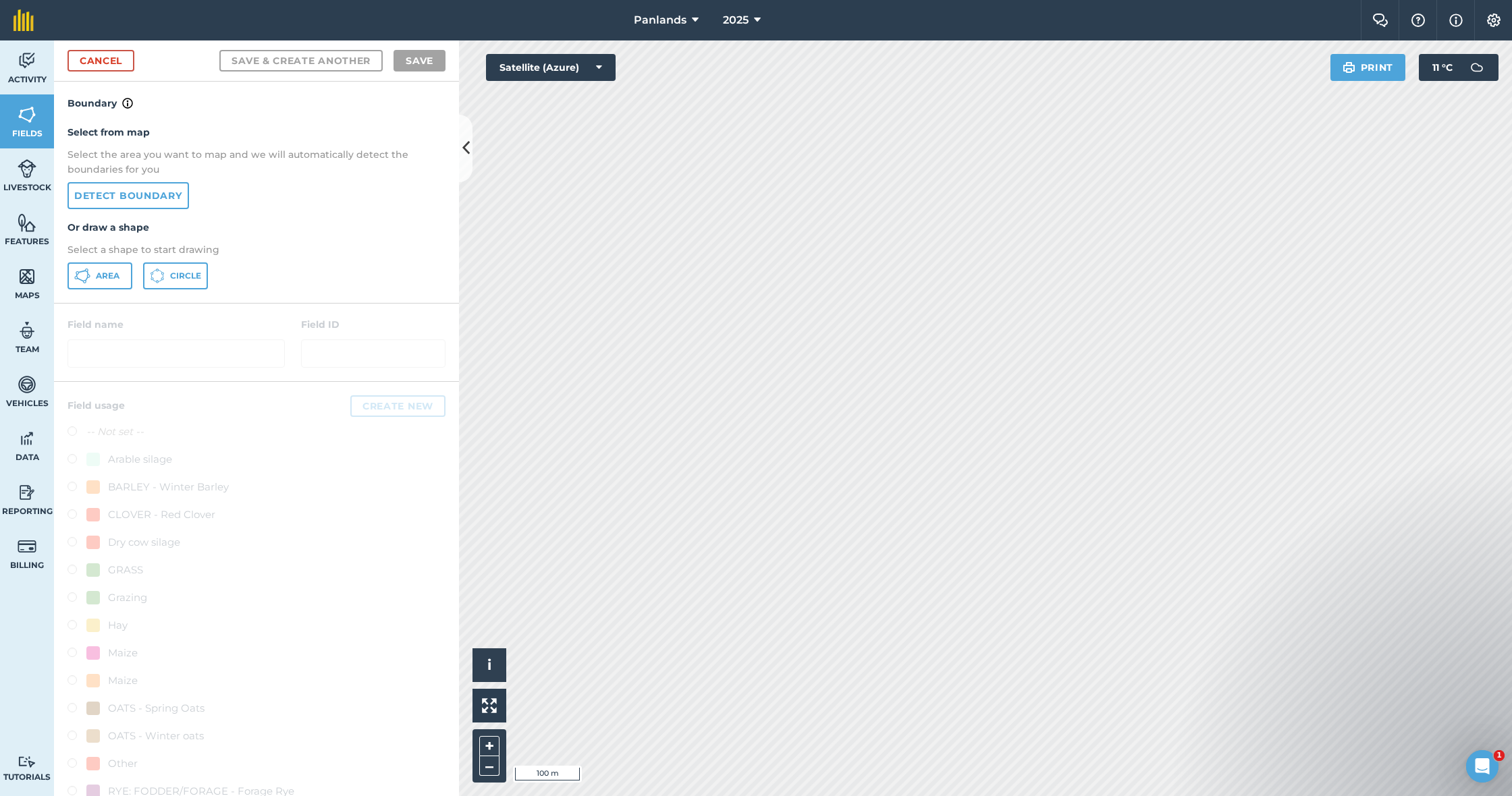
drag, startPoint x: 113, startPoint y: 269, endPoint x: 166, endPoint y: 265, distance: 53.2
click at [113, 269] on button "Area" at bounding box center [100, 276] width 65 height 27
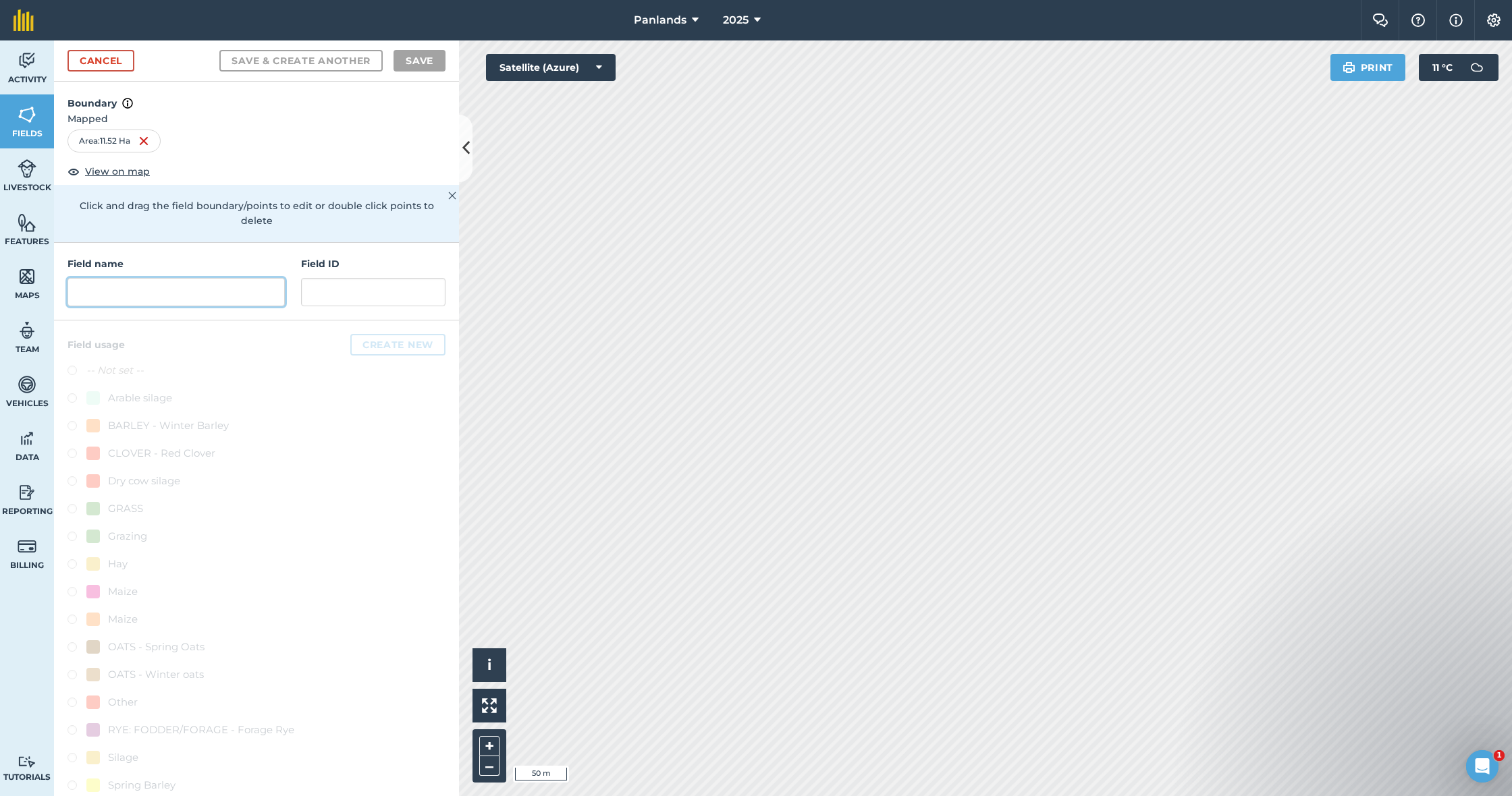
click at [193, 282] on input "text" at bounding box center [176, 292] width 217 height 28
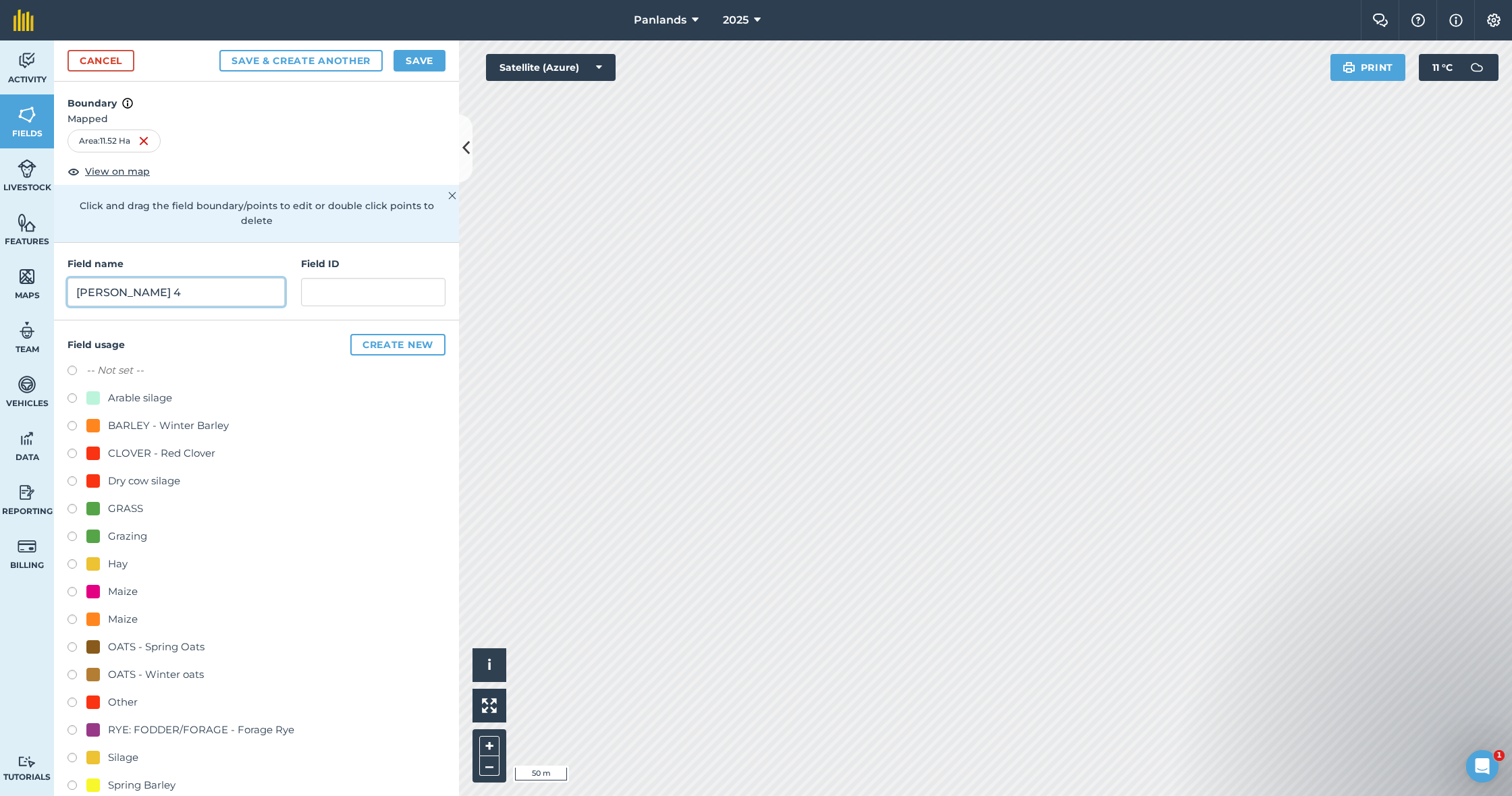
type input "[PERSON_NAME] 4"
click at [75, 504] on label at bounding box center [77, 511] width 19 height 14
radio input "true"
drag, startPoint x: 422, startPoint y: 68, endPoint x: 417, endPoint y: 81, distance: 13.9
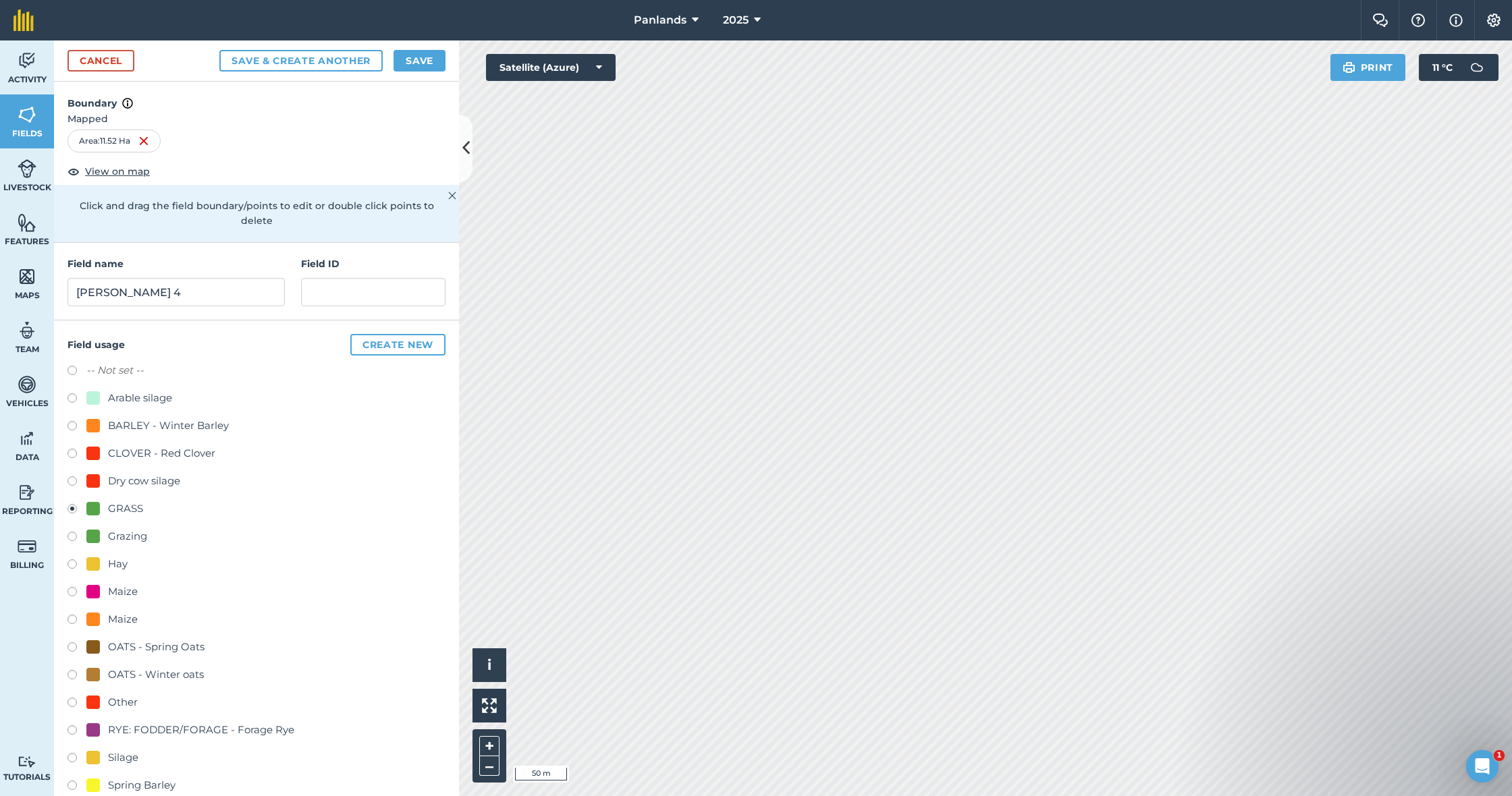
click at [422, 68] on button "Save" at bounding box center [419, 61] width 52 height 22
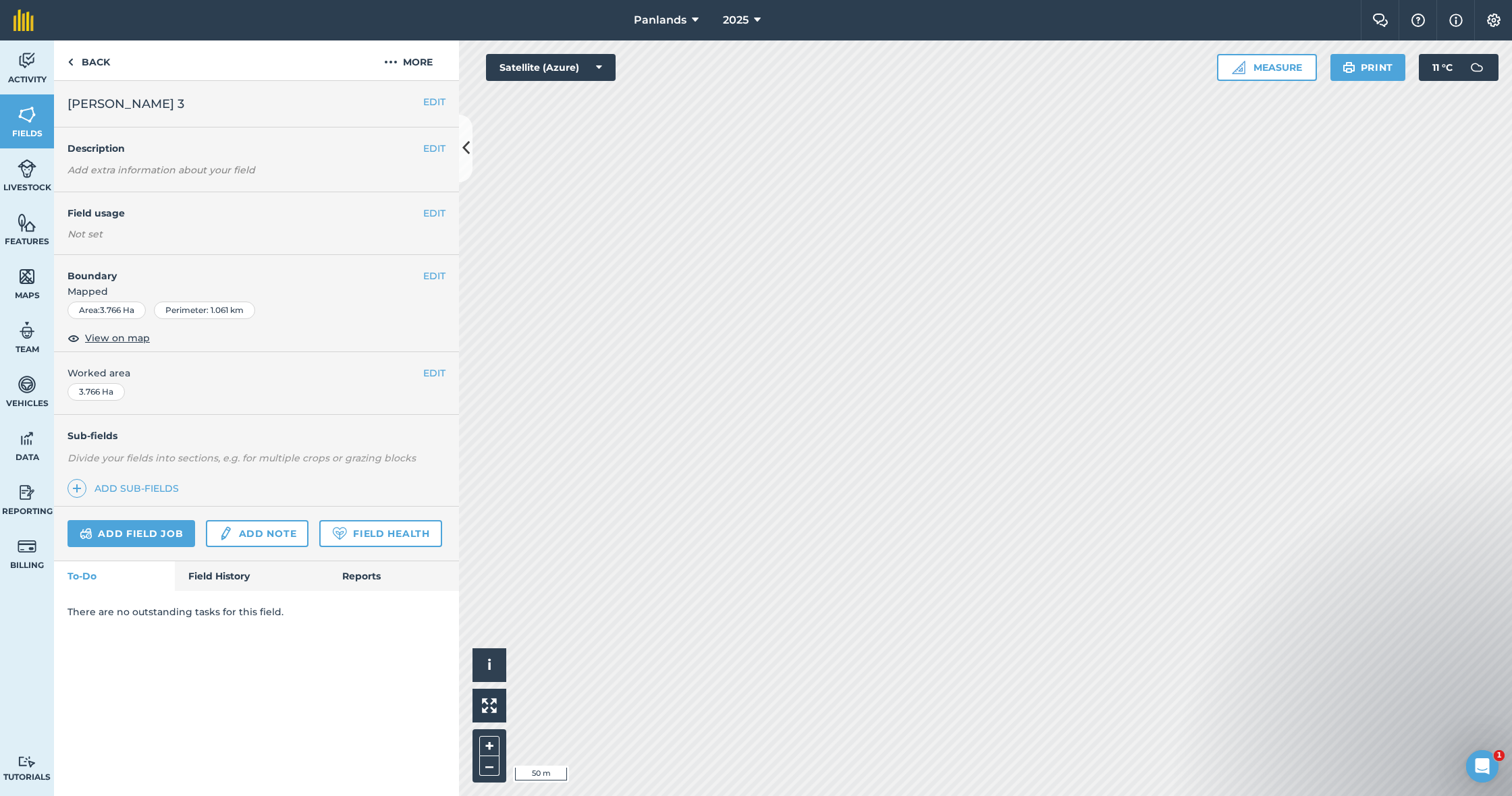
click at [430, 210] on button "EDIT" at bounding box center [434, 213] width 23 height 15
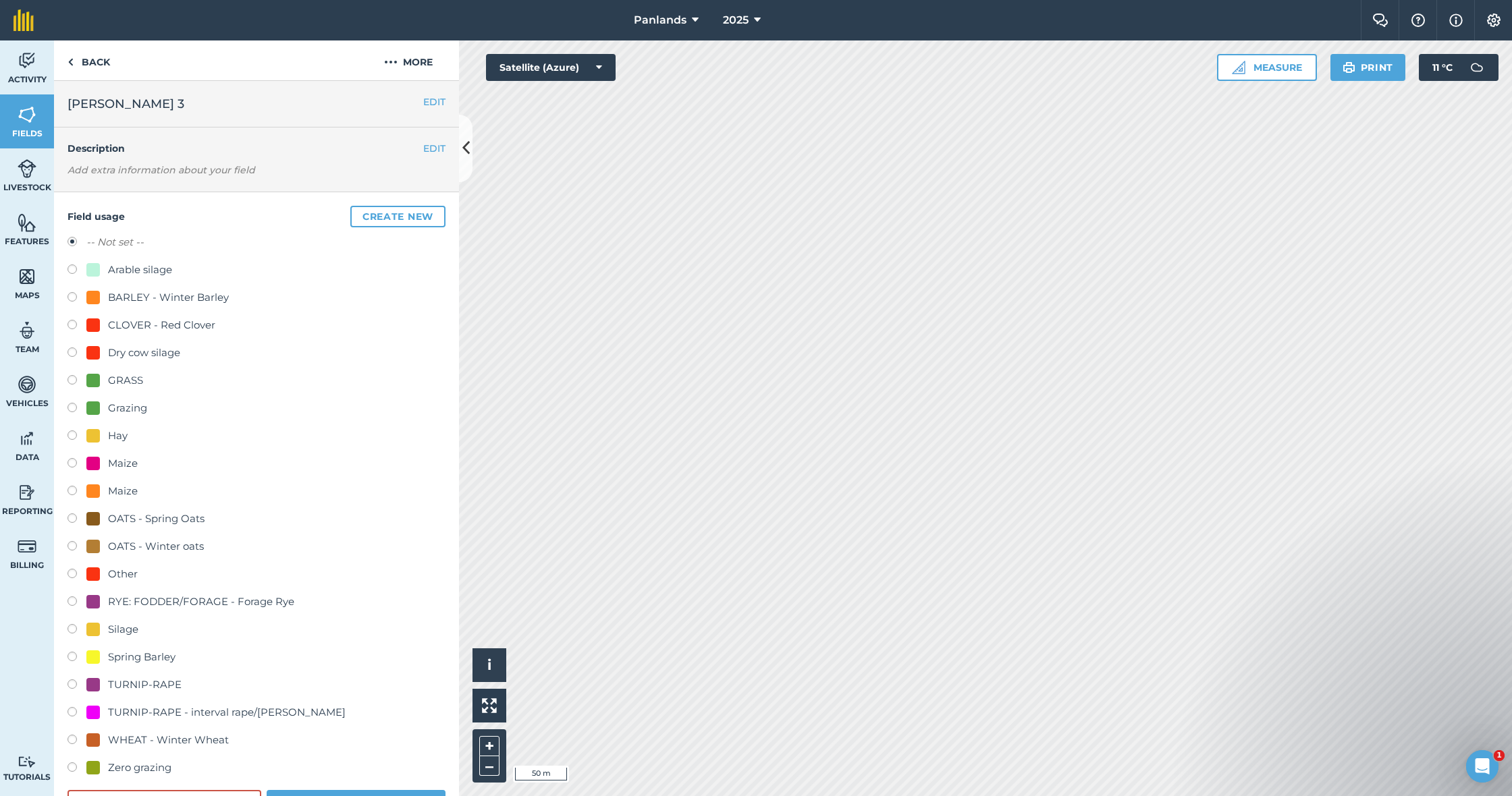
click at [73, 375] on label at bounding box center [77, 382] width 19 height 14
radio input "true"
radio input "false"
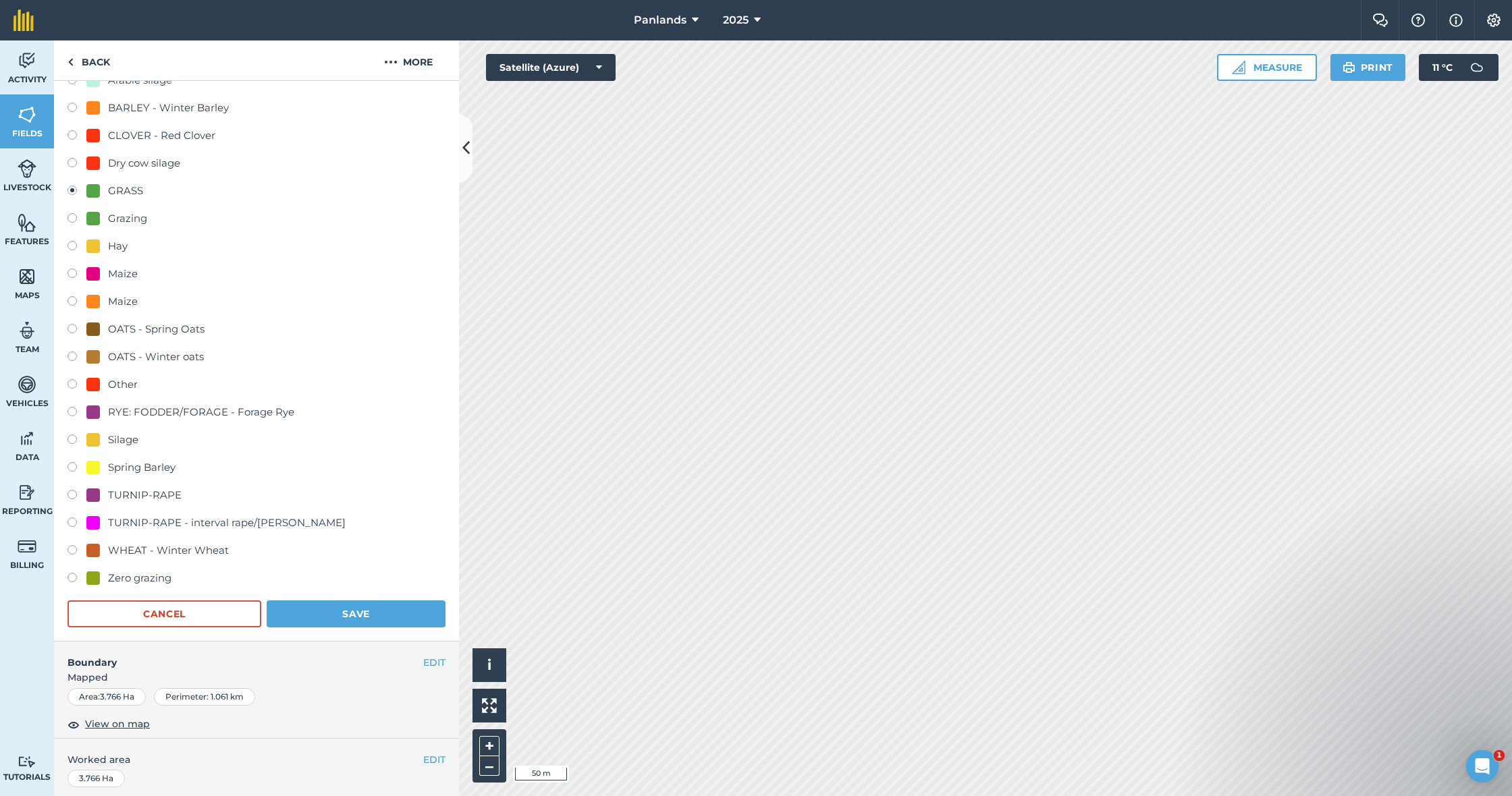
scroll to position [191, 0]
click at [360, 620] on button "Save" at bounding box center [356, 613] width 179 height 27
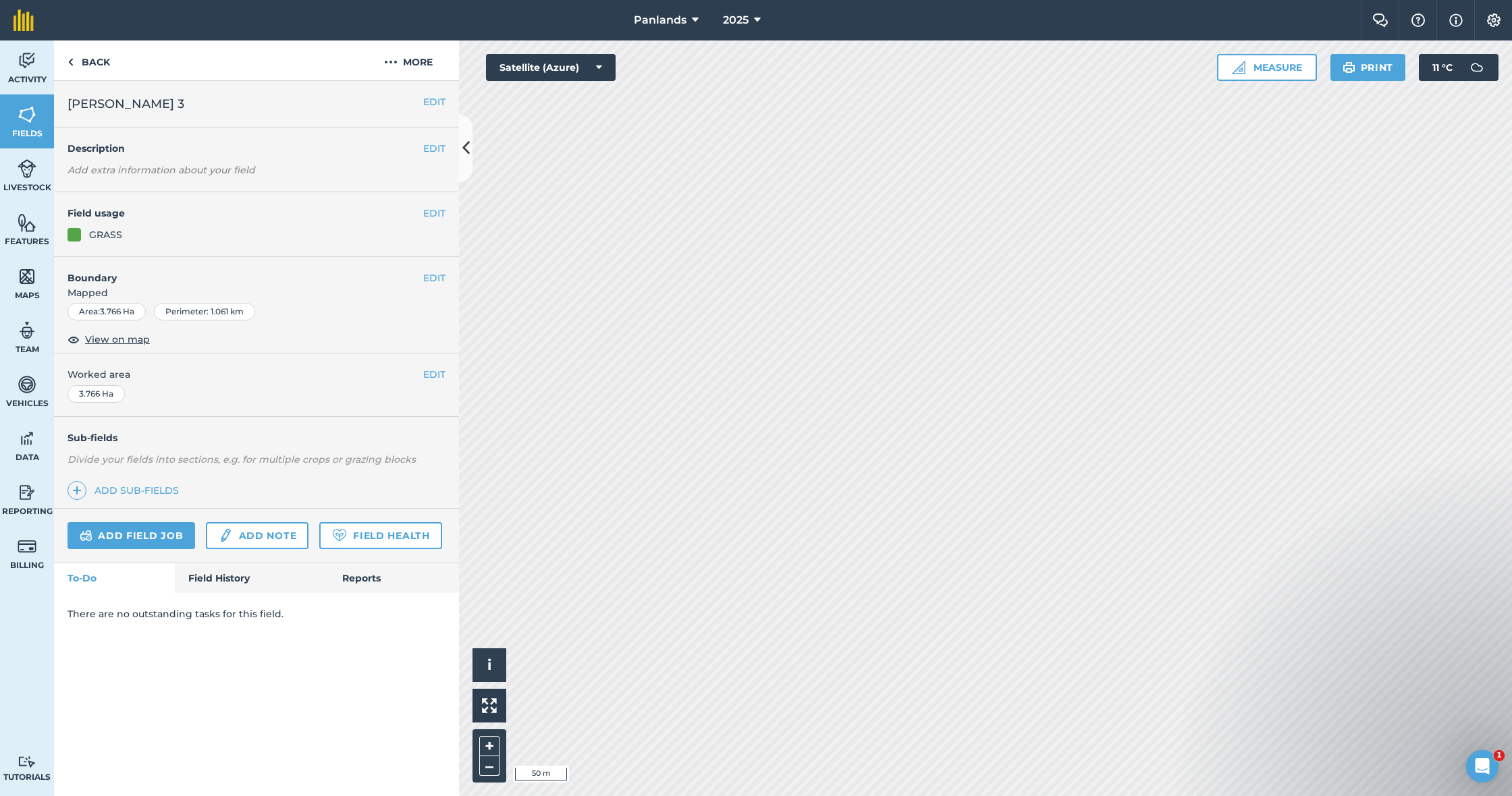
scroll to position [0, 0]
click at [90, 56] on link "Back" at bounding box center [88, 60] width 70 height 40
click at [100, 62] on link "Back" at bounding box center [88, 60] width 70 height 40
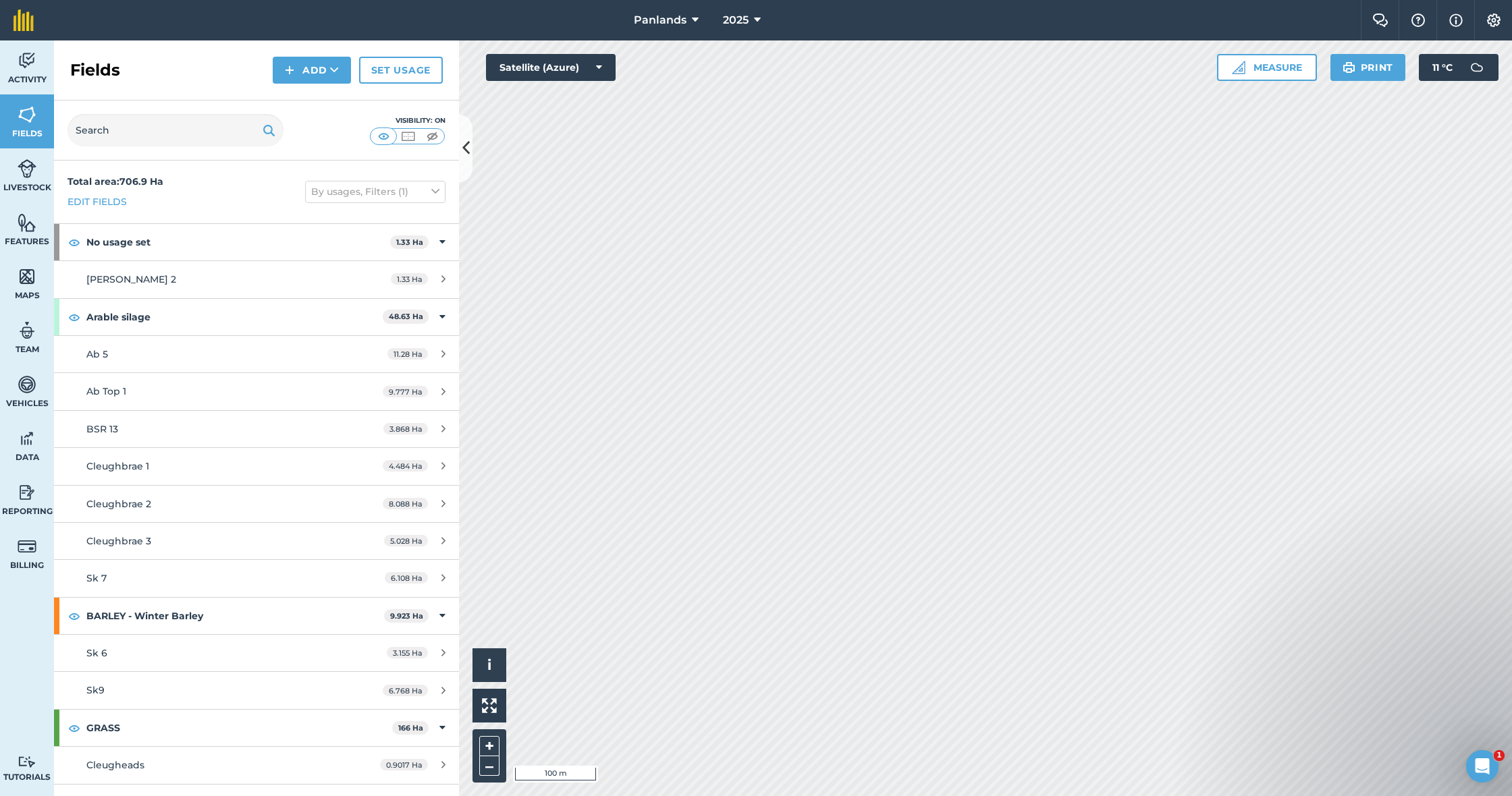
click at [323, 73] on button "Add" at bounding box center [312, 71] width 79 height 27
click at [307, 69] on button "Add" at bounding box center [312, 71] width 79 height 27
click at [307, 96] on link "Draw" at bounding box center [312, 100] width 75 height 29
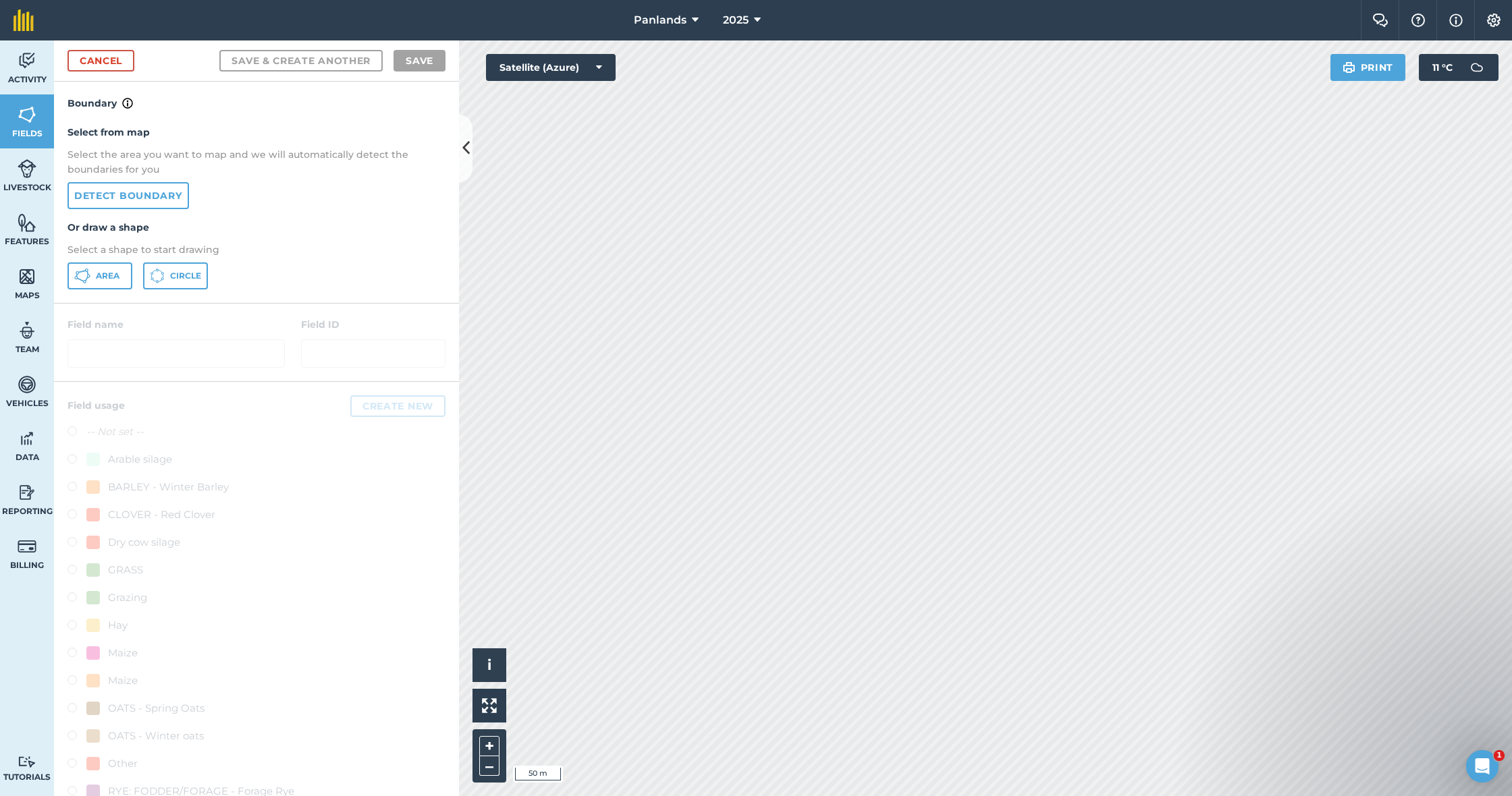
click at [100, 273] on span "Area" at bounding box center [108, 276] width 24 height 11
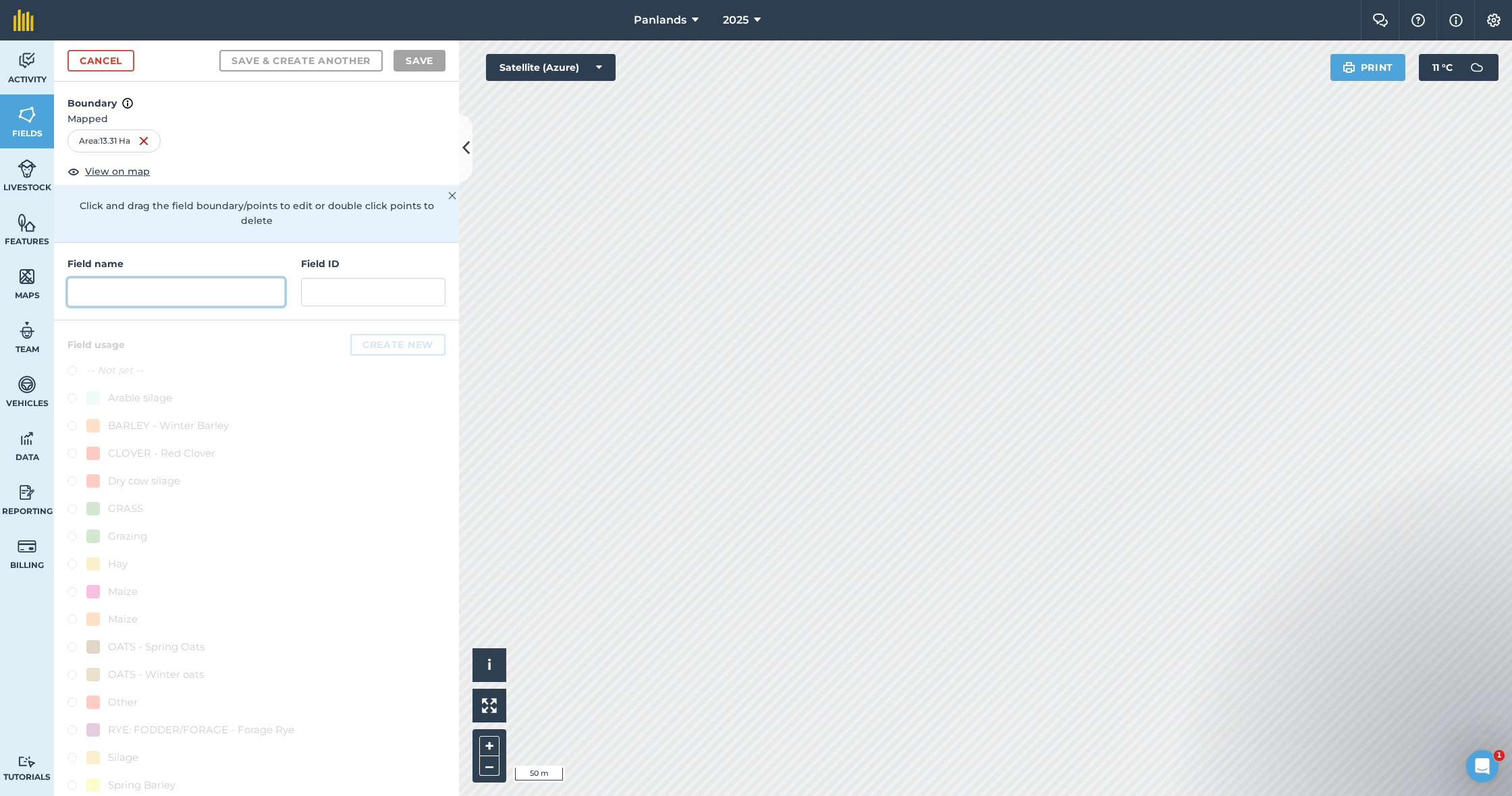
click at [197, 284] on input "text" at bounding box center [176, 292] width 217 height 28
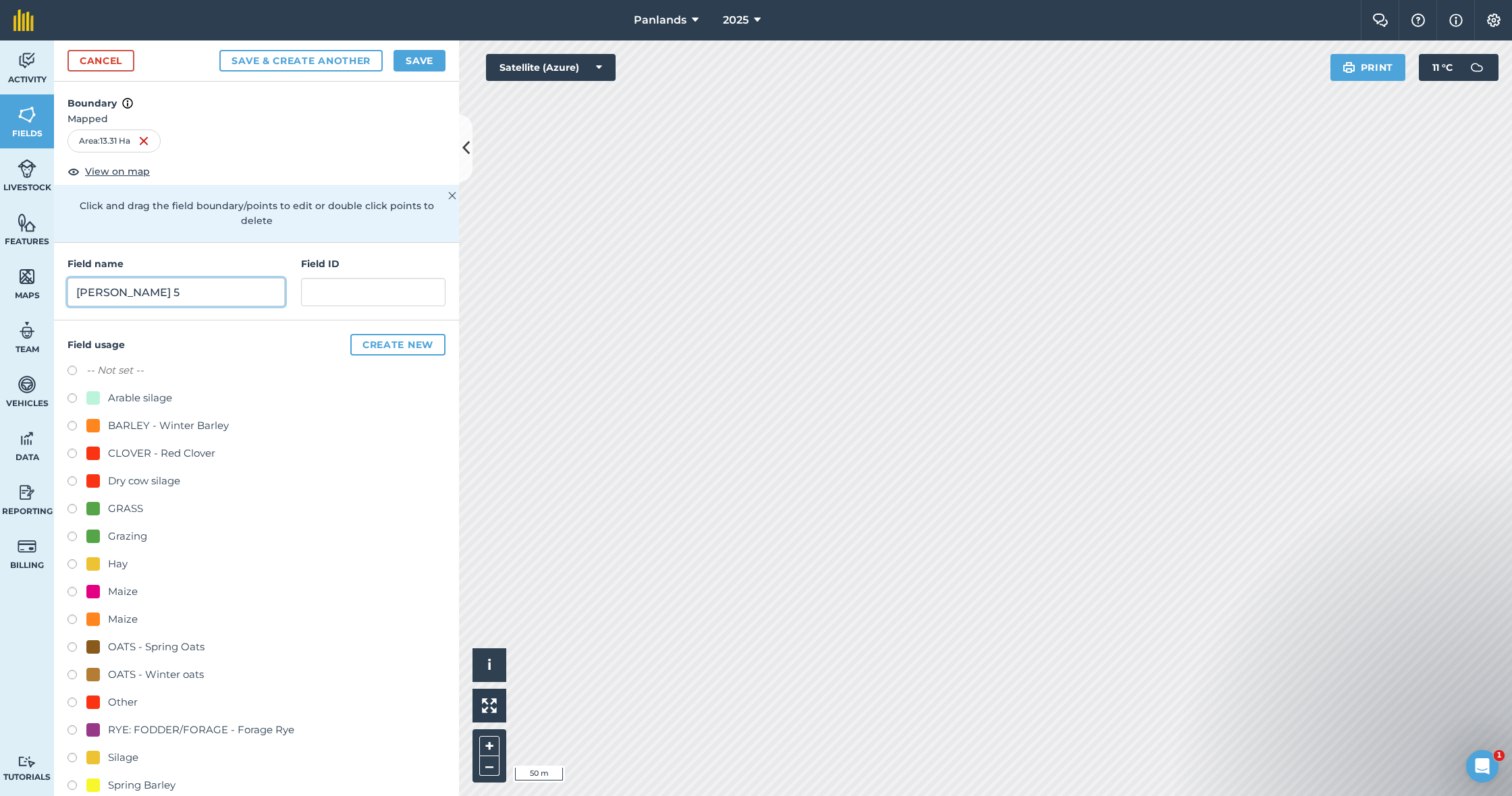
type input "[PERSON_NAME] 5"
drag, startPoint x: 430, startPoint y: 64, endPoint x: 446, endPoint y: 83, distance: 24.8
click at [430, 64] on button "Save" at bounding box center [419, 61] width 52 height 22
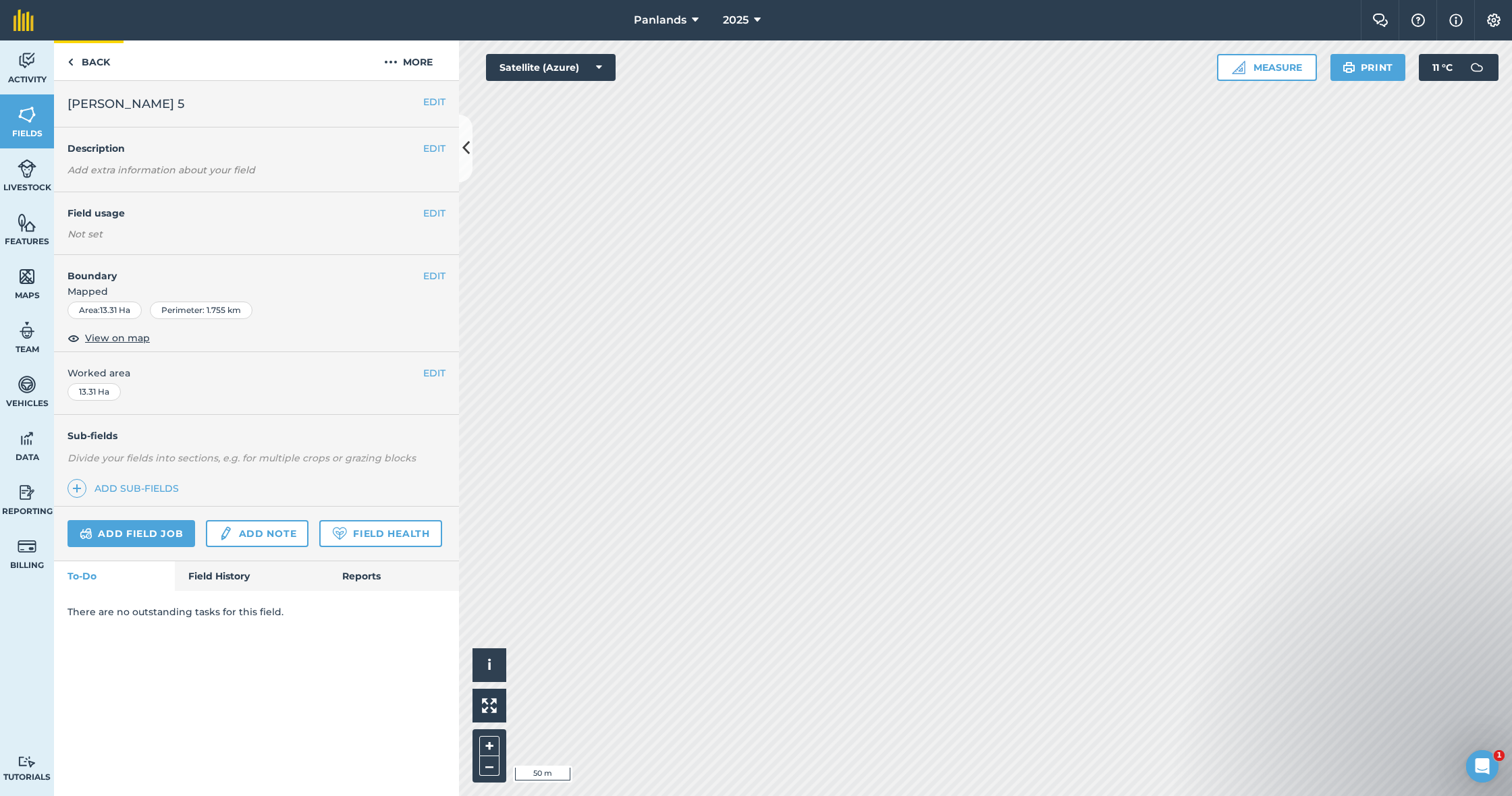
click at [92, 63] on link "Back" at bounding box center [88, 60] width 70 height 40
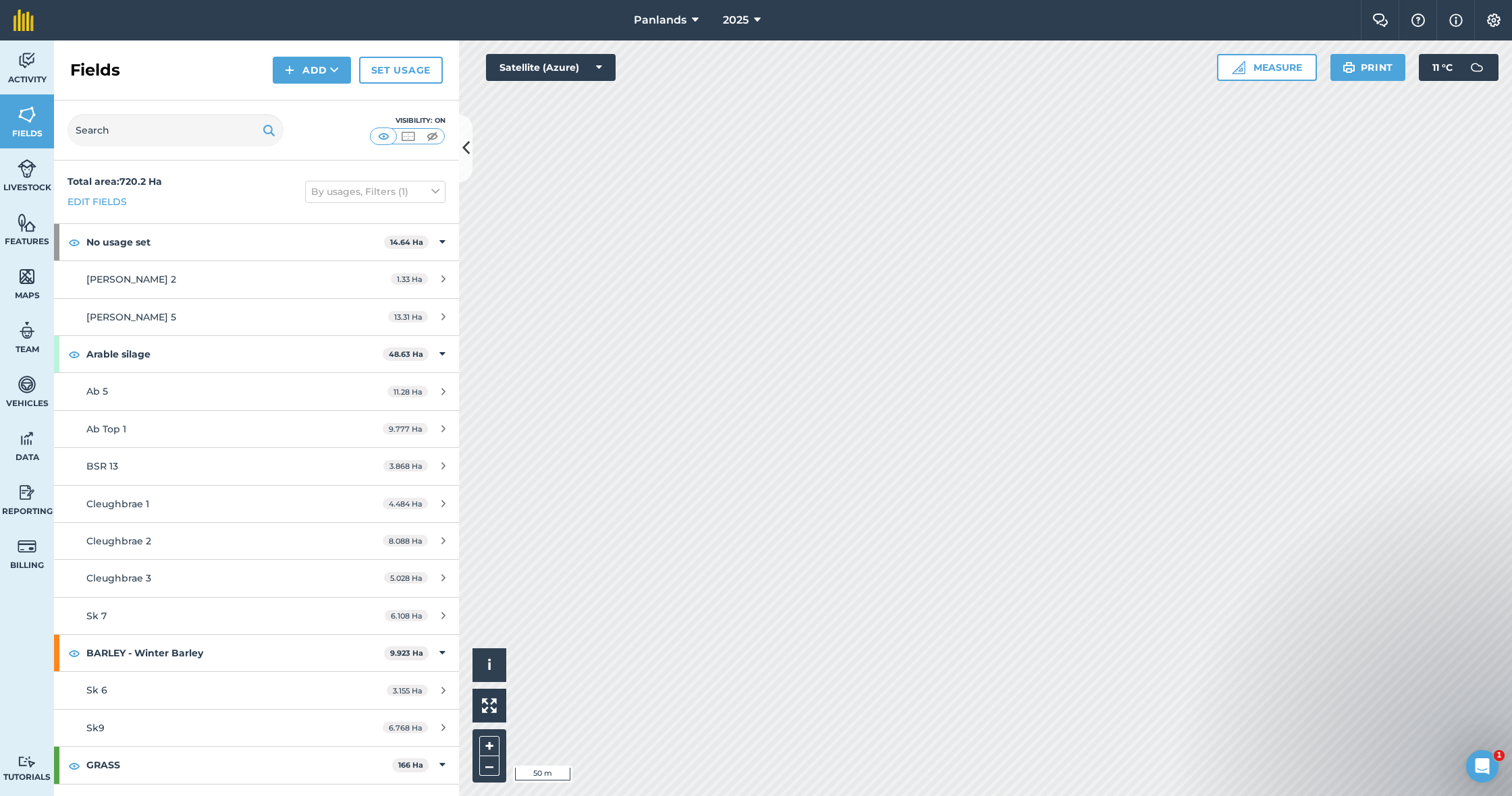
click at [307, 72] on button "Add" at bounding box center [312, 71] width 79 height 27
click at [307, 102] on link "Draw" at bounding box center [312, 100] width 75 height 29
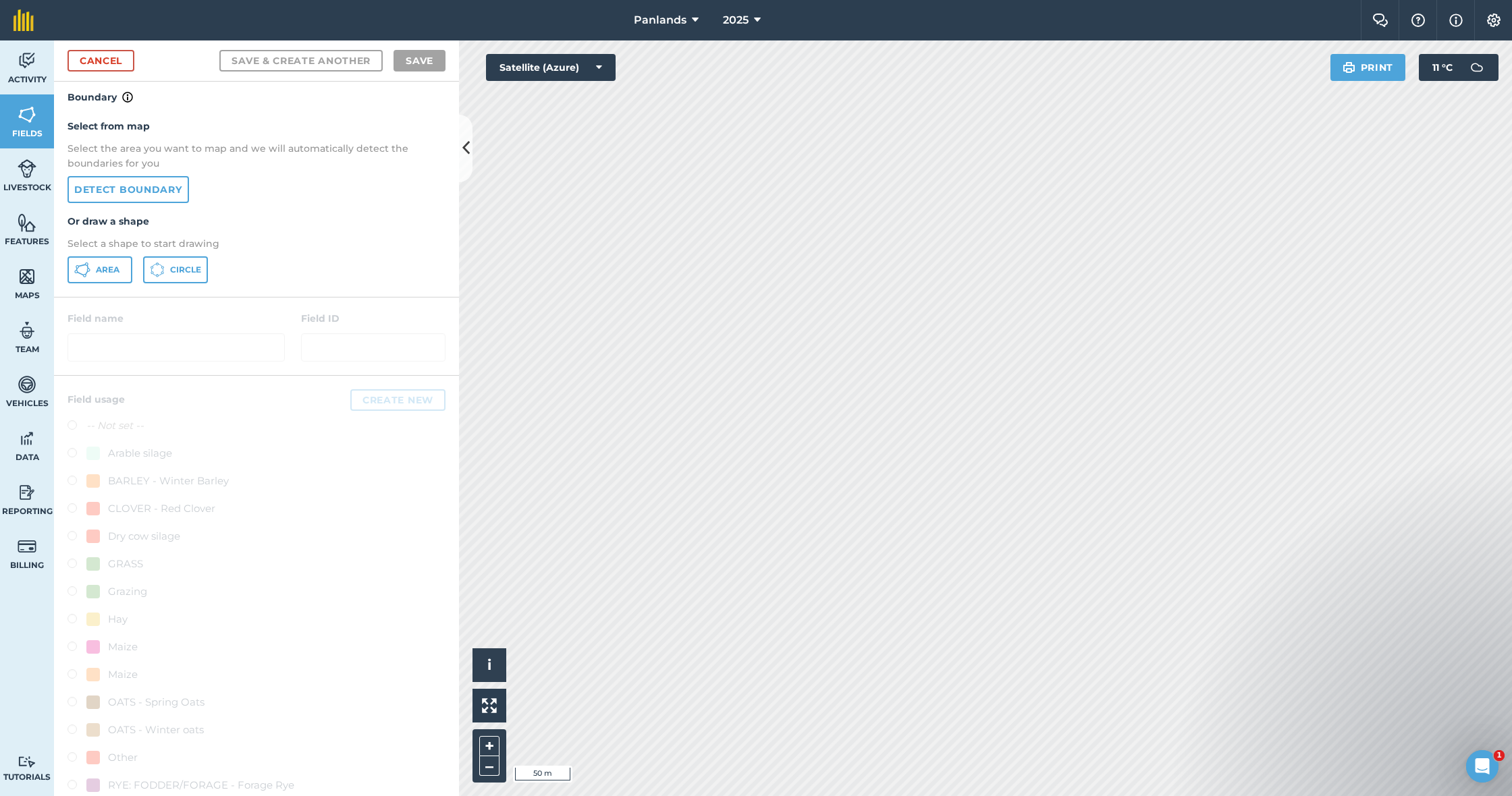
drag, startPoint x: 110, startPoint y: 271, endPoint x: 126, endPoint y: 267, distance: 16.5
click at [110, 271] on span "Area" at bounding box center [108, 270] width 24 height 11
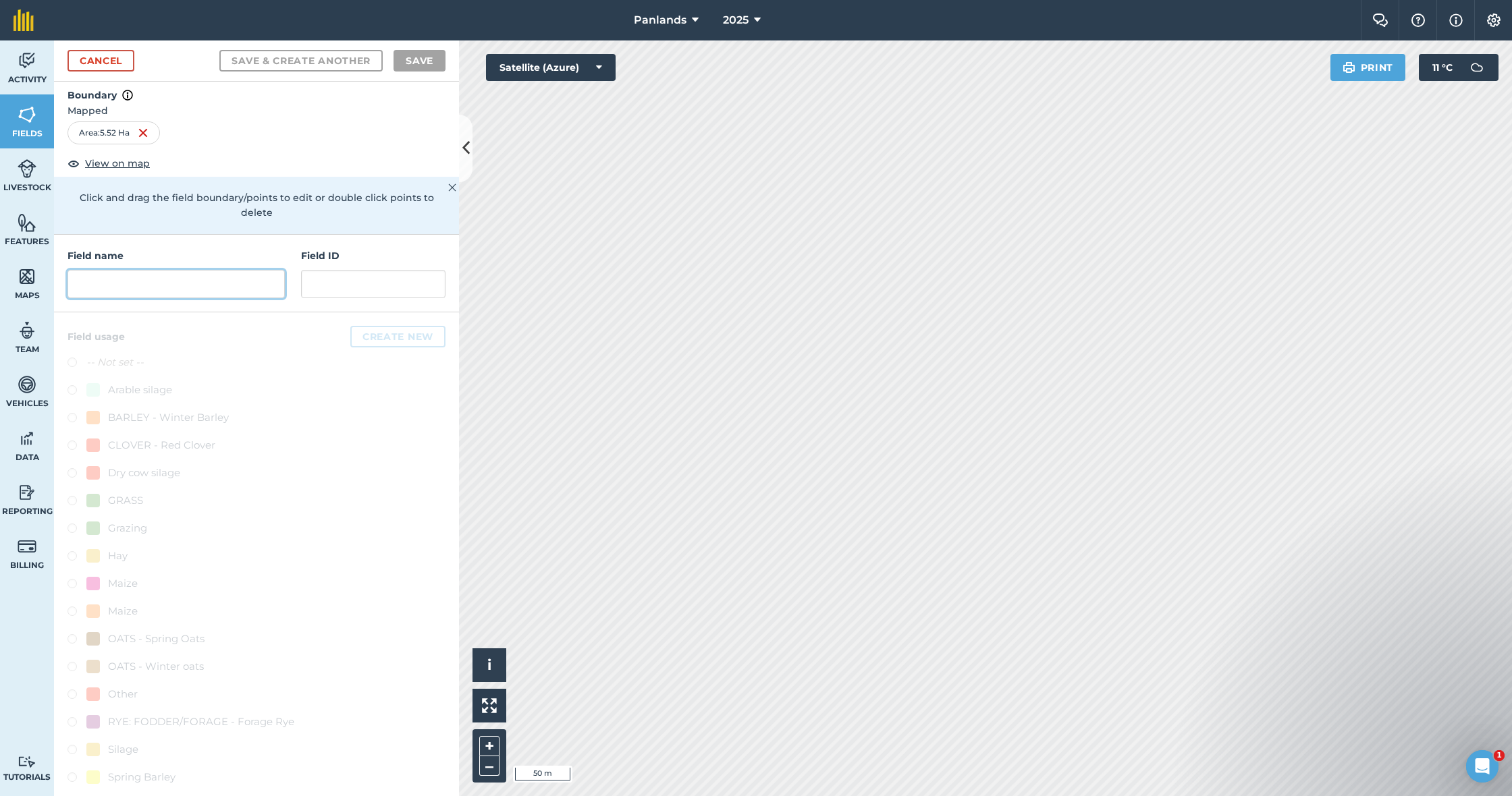
click at [249, 273] on input "text" at bounding box center [176, 284] width 217 height 28
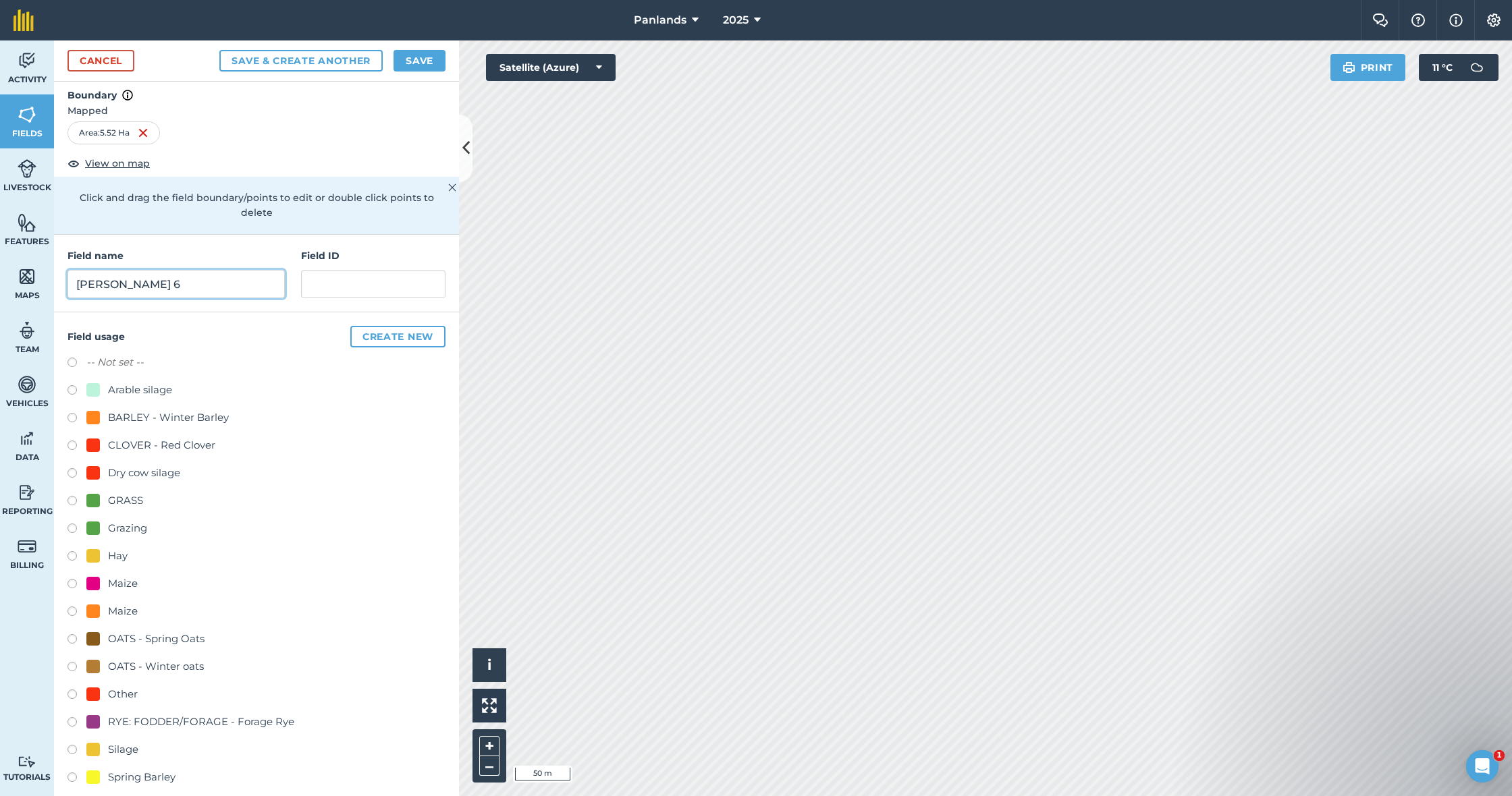
type input "[PERSON_NAME] 6"
click at [427, 61] on button "Save" at bounding box center [419, 61] width 52 height 22
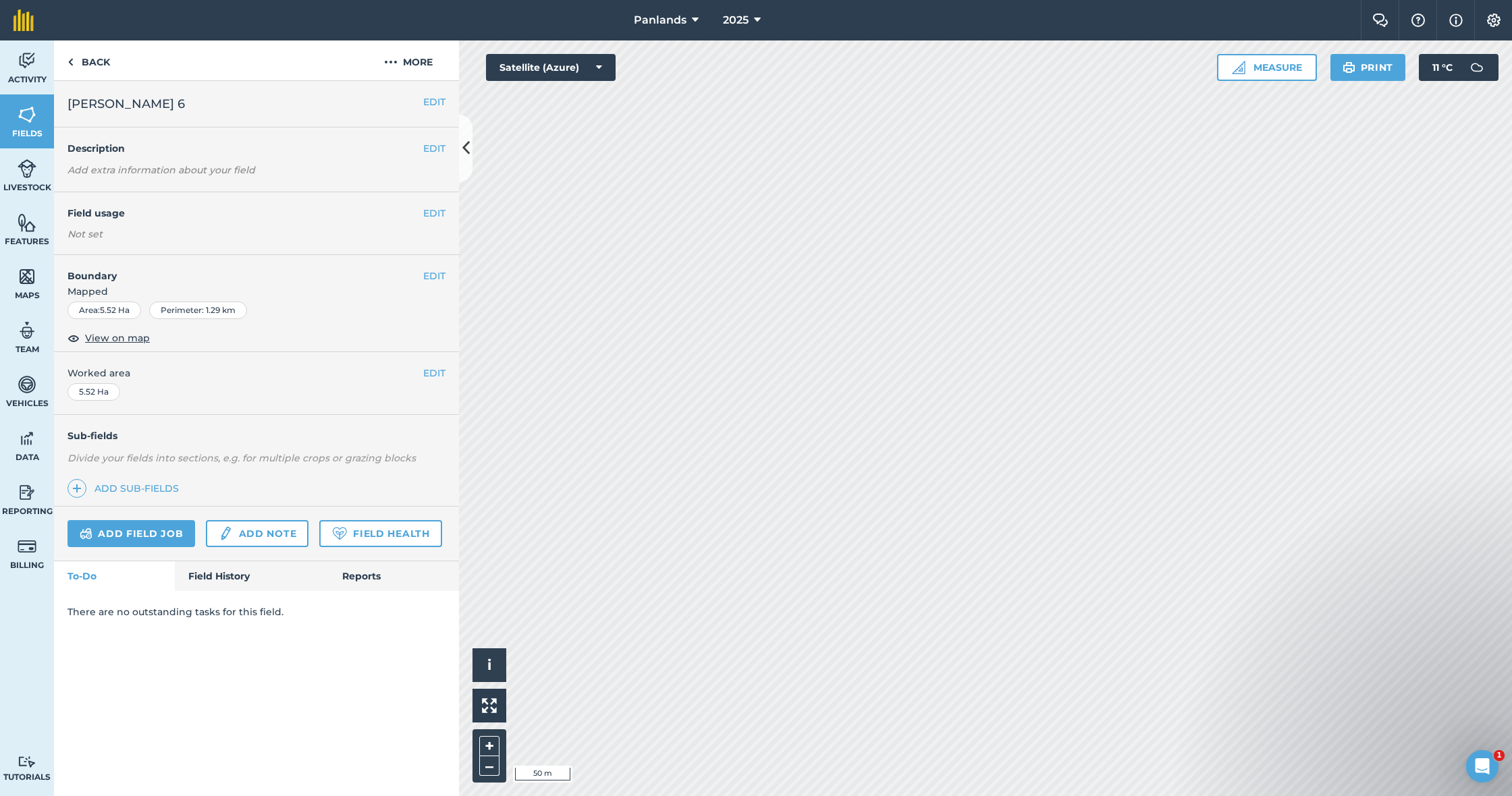
click at [432, 212] on button "EDIT" at bounding box center [434, 213] width 23 height 15
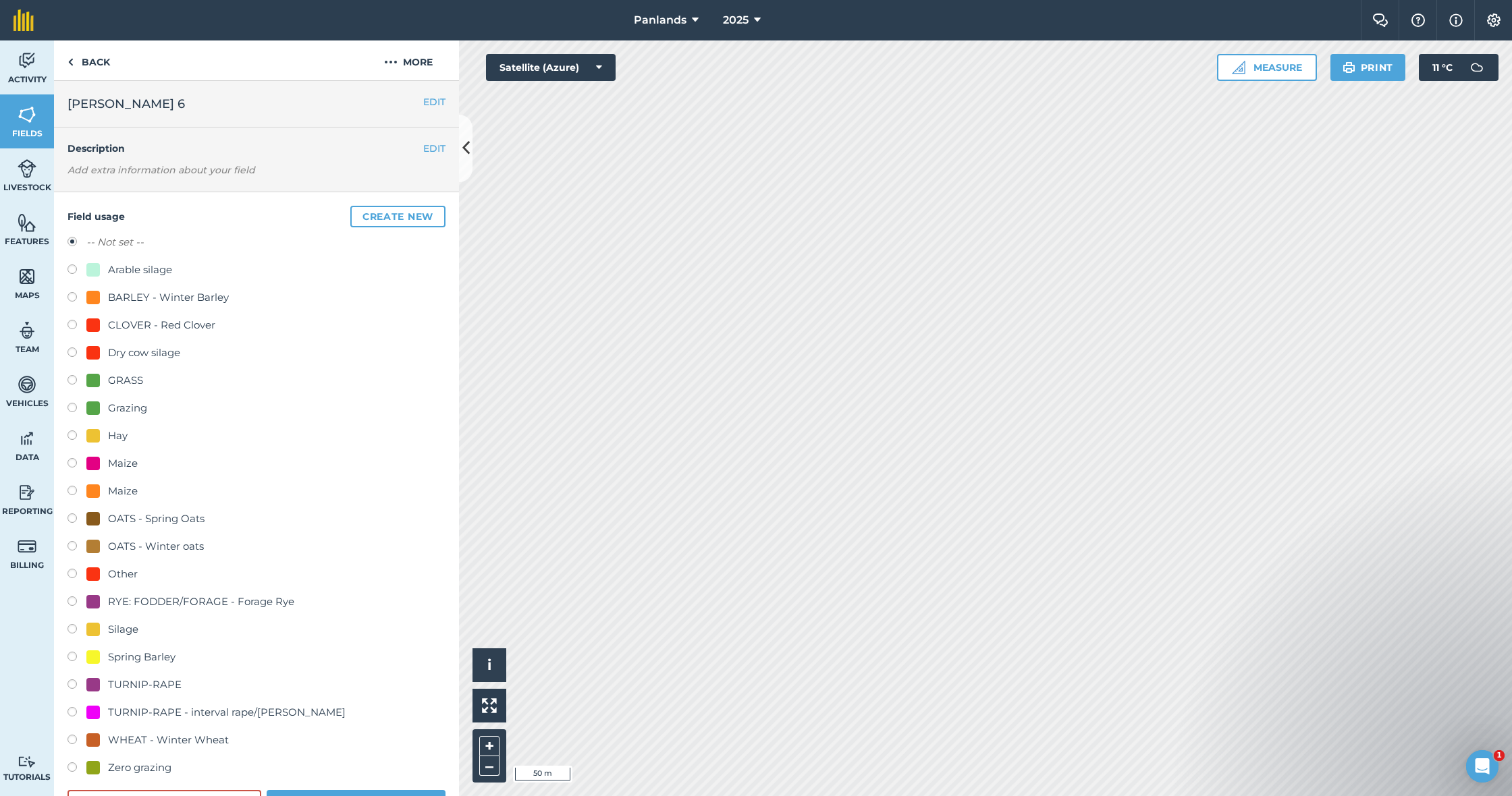
click at [77, 375] on label at bounding box center [77, 382] width 19 height 14
radio input "true"
radio input "false"
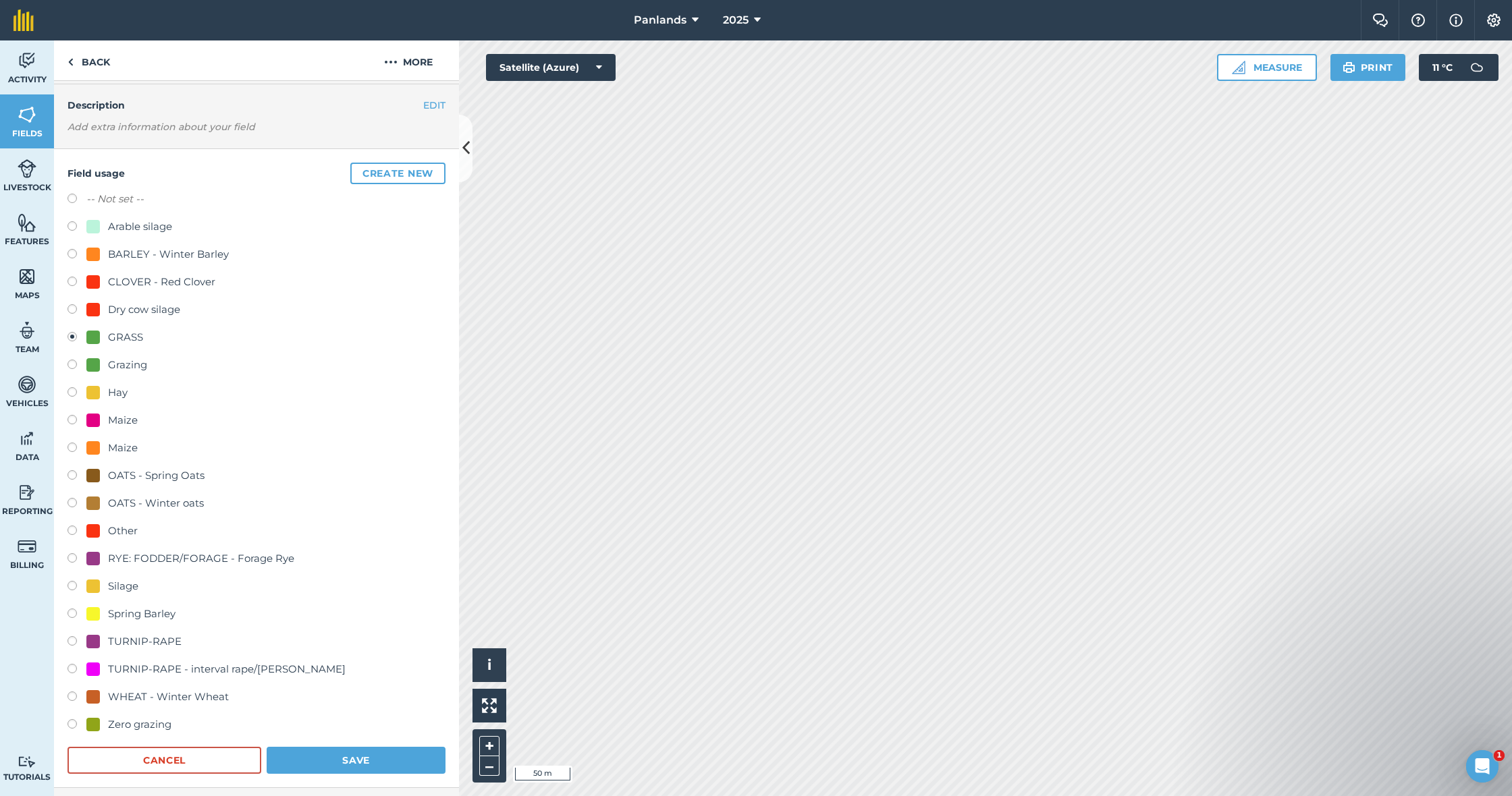
scroll to position [54, 0]
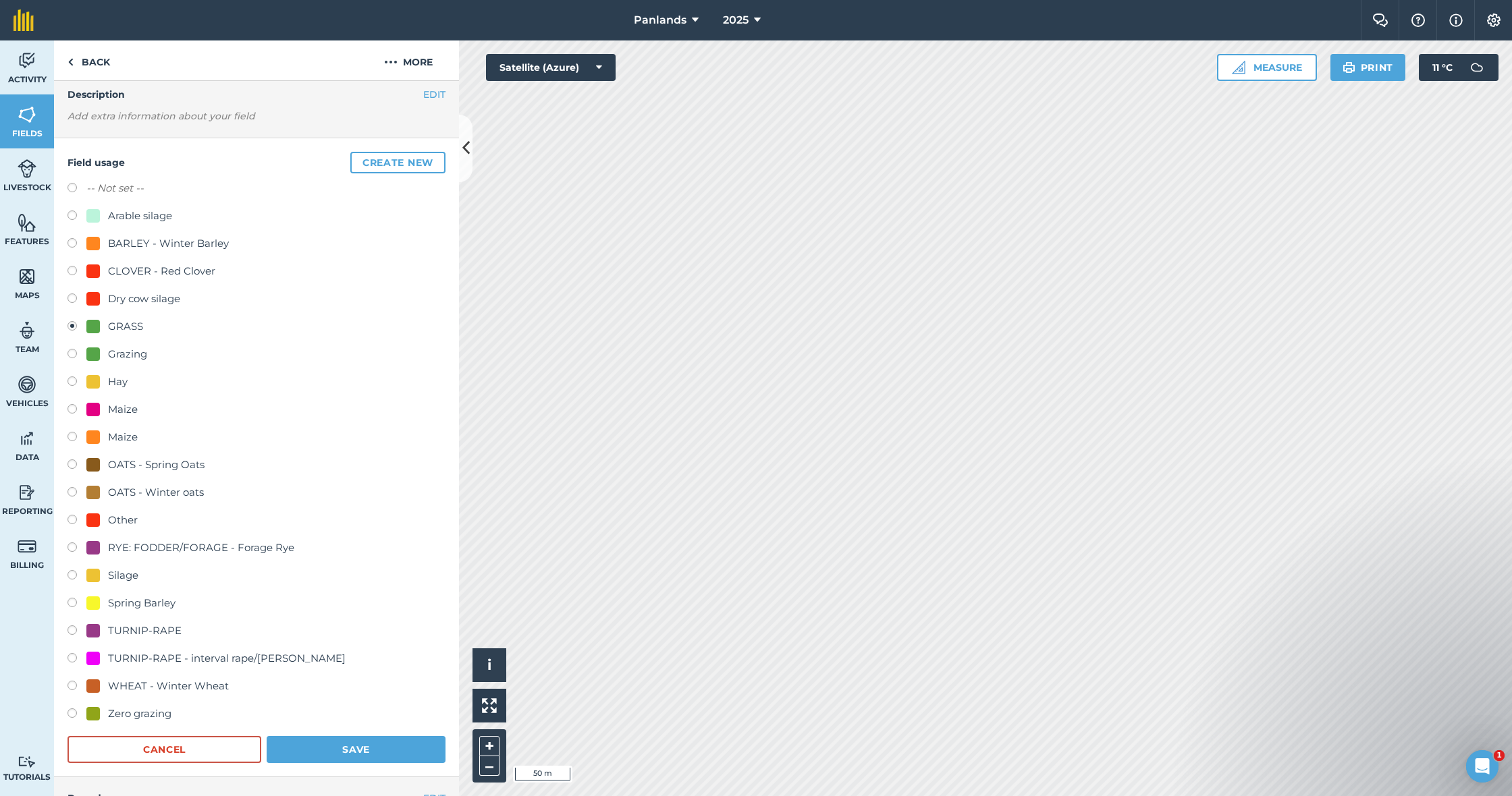
click at [366, 750] on button "Save" at bounding box center [356, 750] width 179 height 27
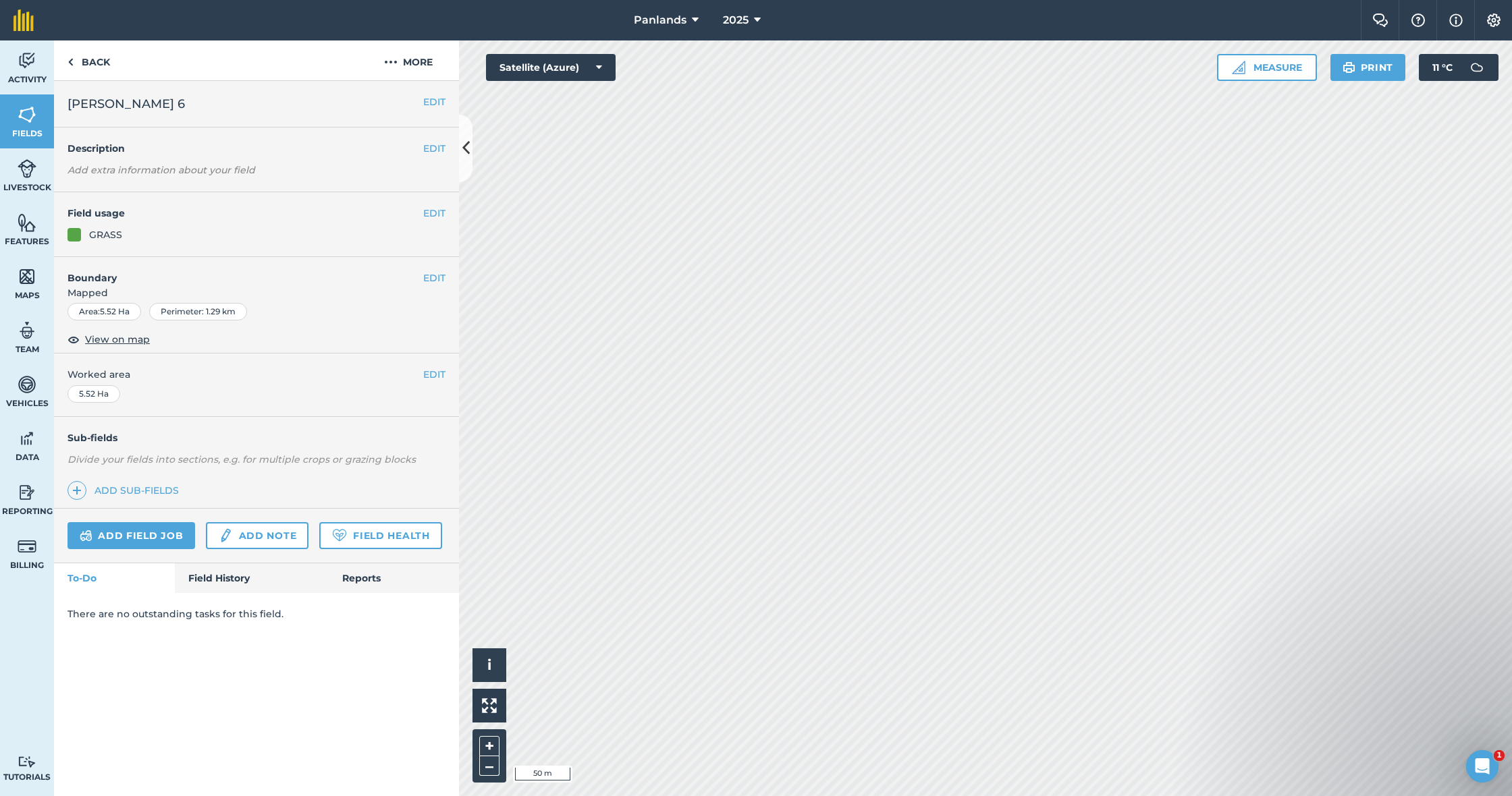
scroll to position [0, 0]
click at [437, 209] on button "EDIT" at bounding box center [434, 213] width 23 height 15
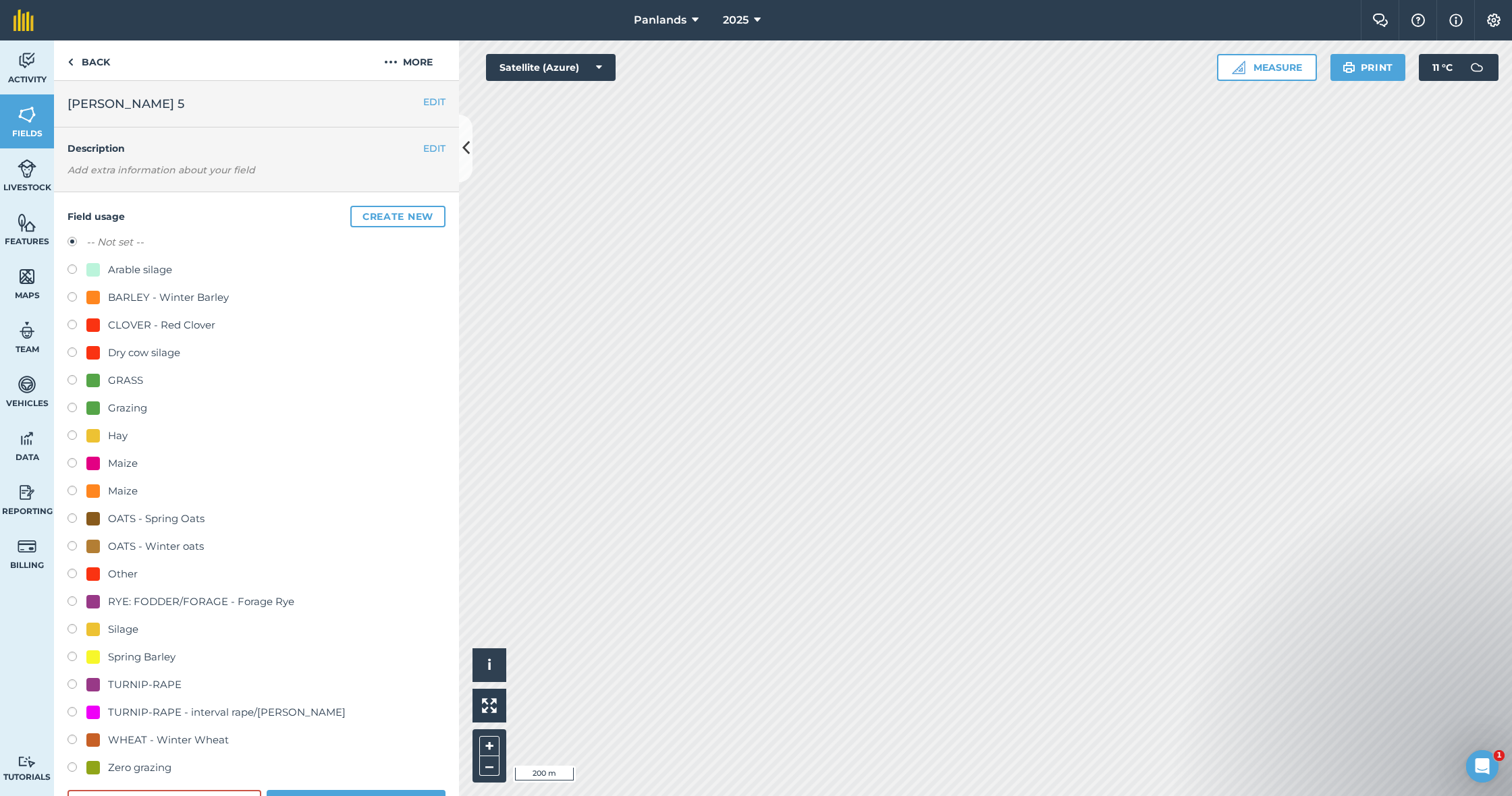
click at [73, 380] on label at bounding box center [77, 382] width 19 height 14
radio input "true"
radio input "false"
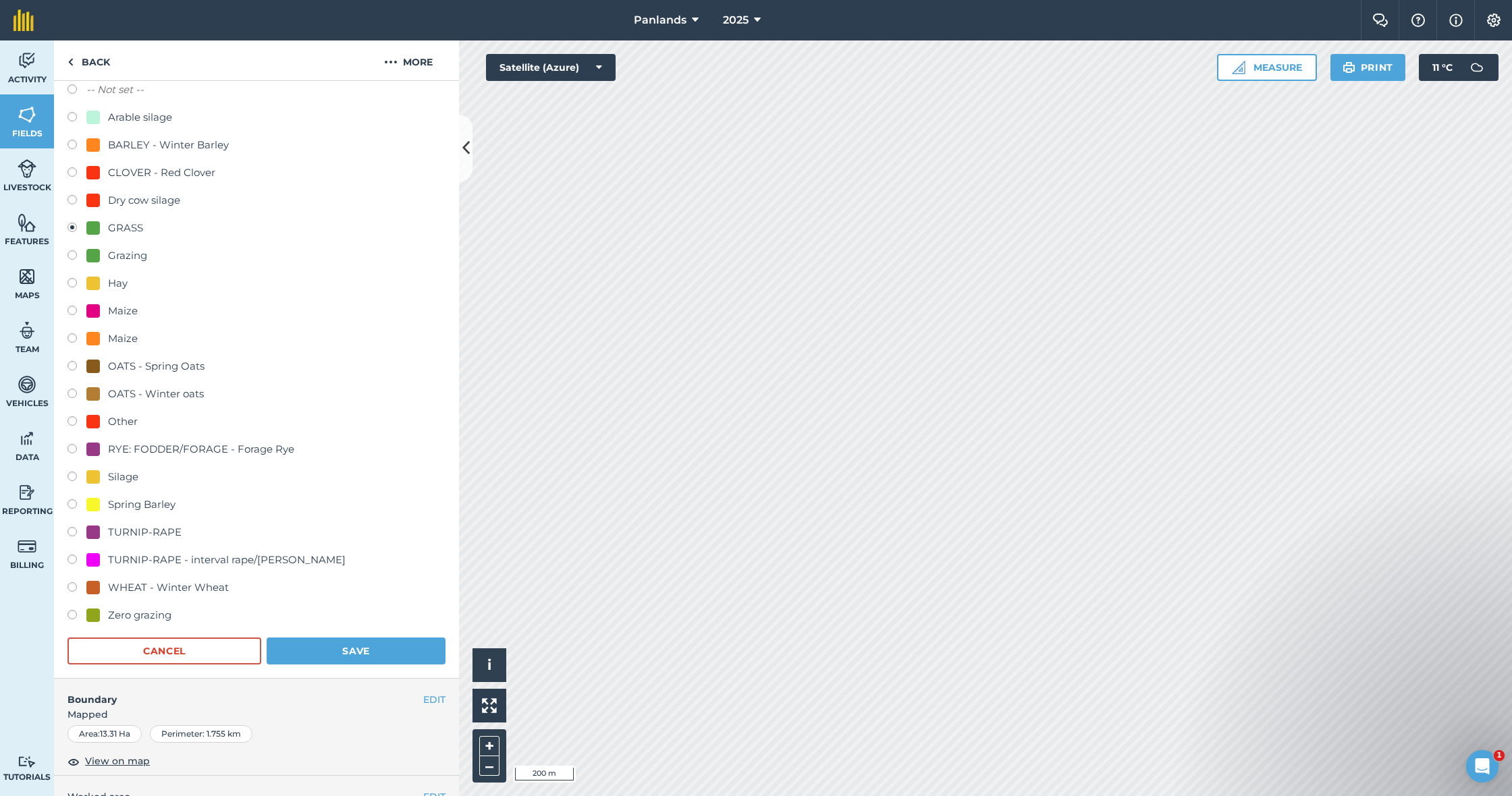
scroll to position [153, 0]
drag, startPoint x: 368, startPoint y: 653, endPoint x: 404, endPoint y: 604, distance: 60.8
click at [368, 653] on button "Save" at bounding box center [356, 651] width 179 height 27
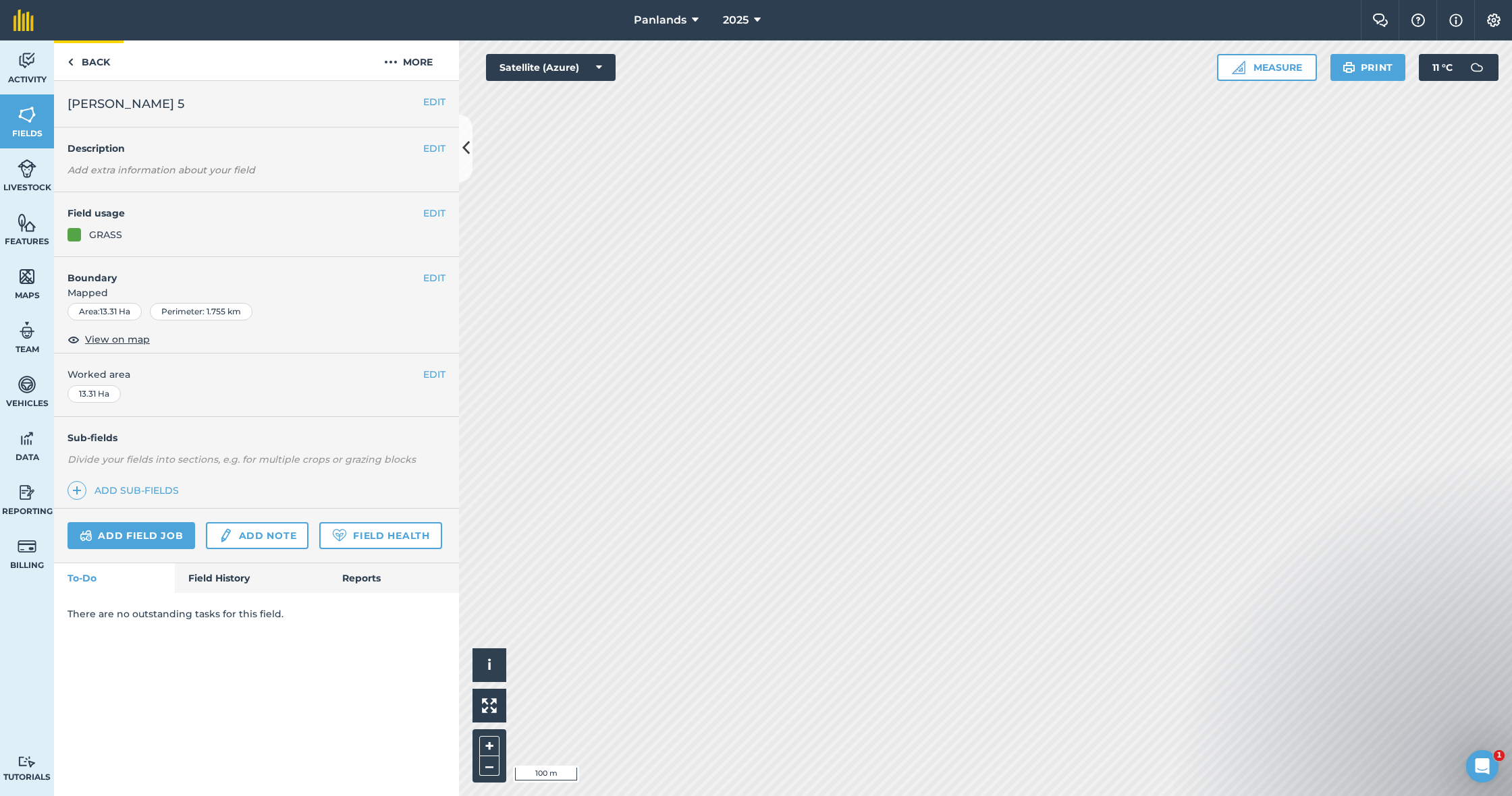
click at [88, 58] on link "Back" at bounding box center [88, 60] width 70 height 40
click at [85, 61] on link "Back" at bounding box center [88, 60] width 70 height 40
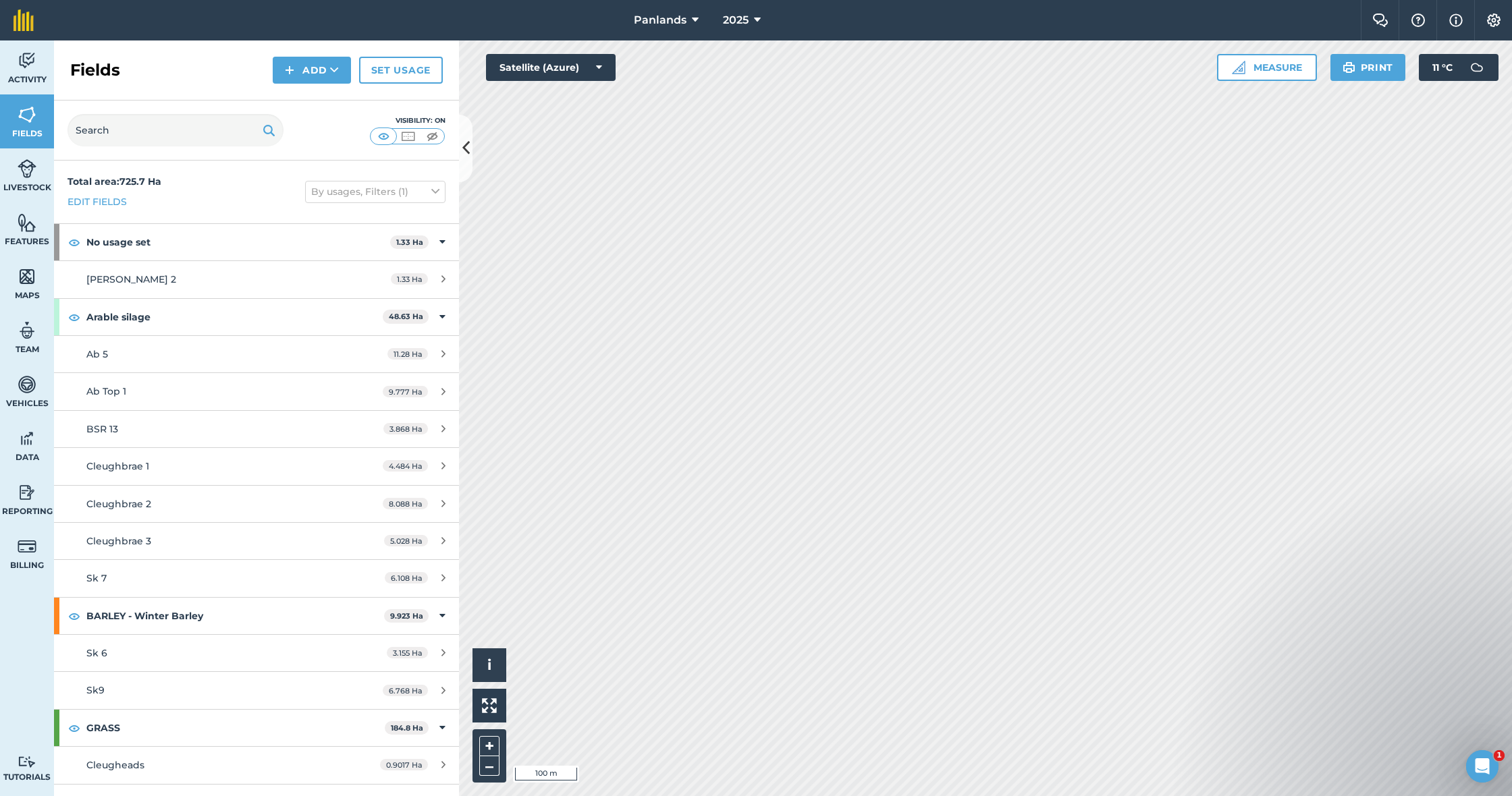
click at [311, 64] on button "Add" at bounding box center [312, 71] width 79 height 27
click at [324, 103] on link "Draw" at bounding box center [312, 100] width 75 height 29
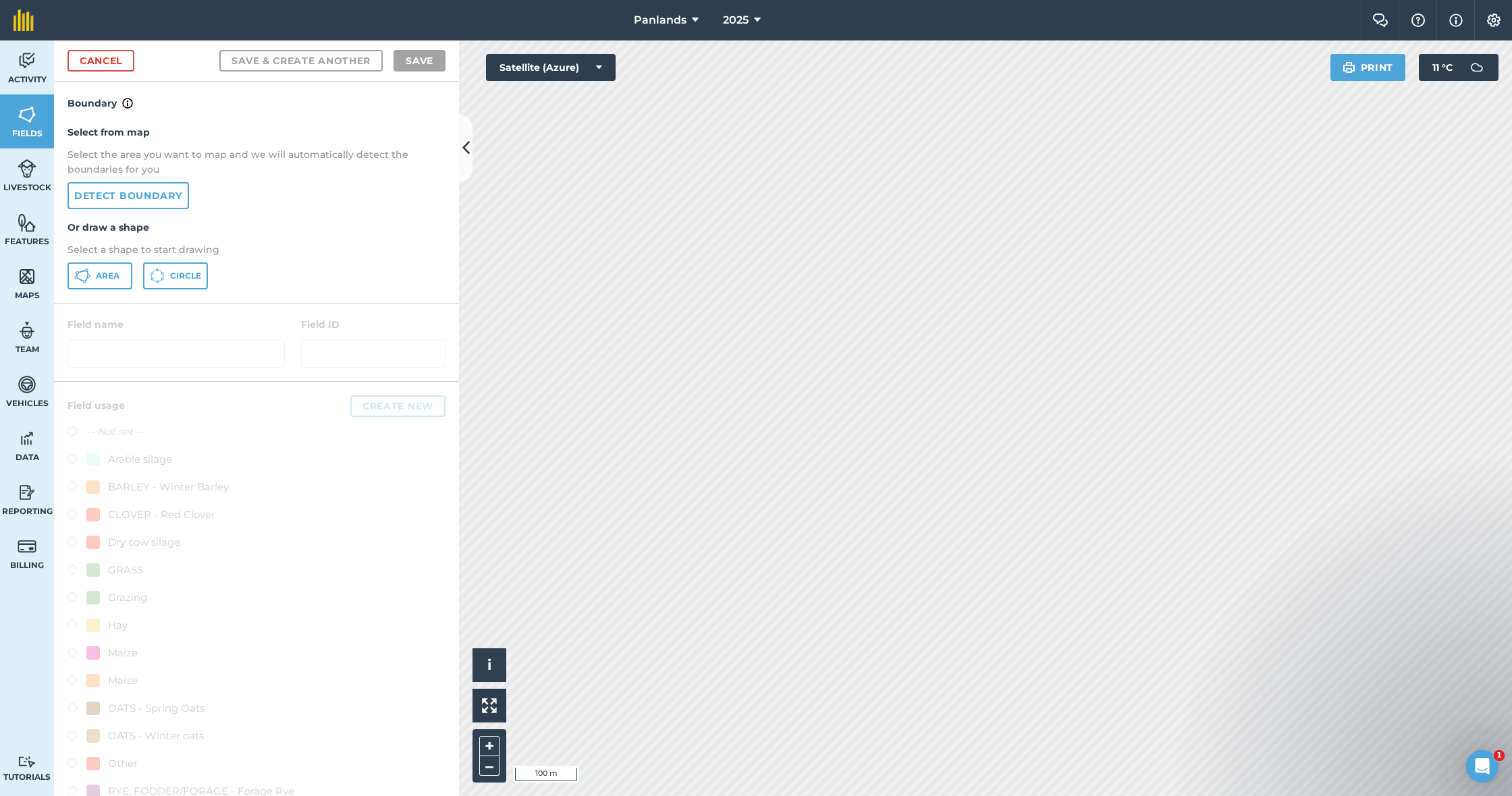
drag, startPoint x: 101, startPoint y: 269, endPoint x: 330, endPoint y: 238, distance: 231.1
click at [102, 269] on button "Area" at bounding box center [100, 276] width 65 height 27
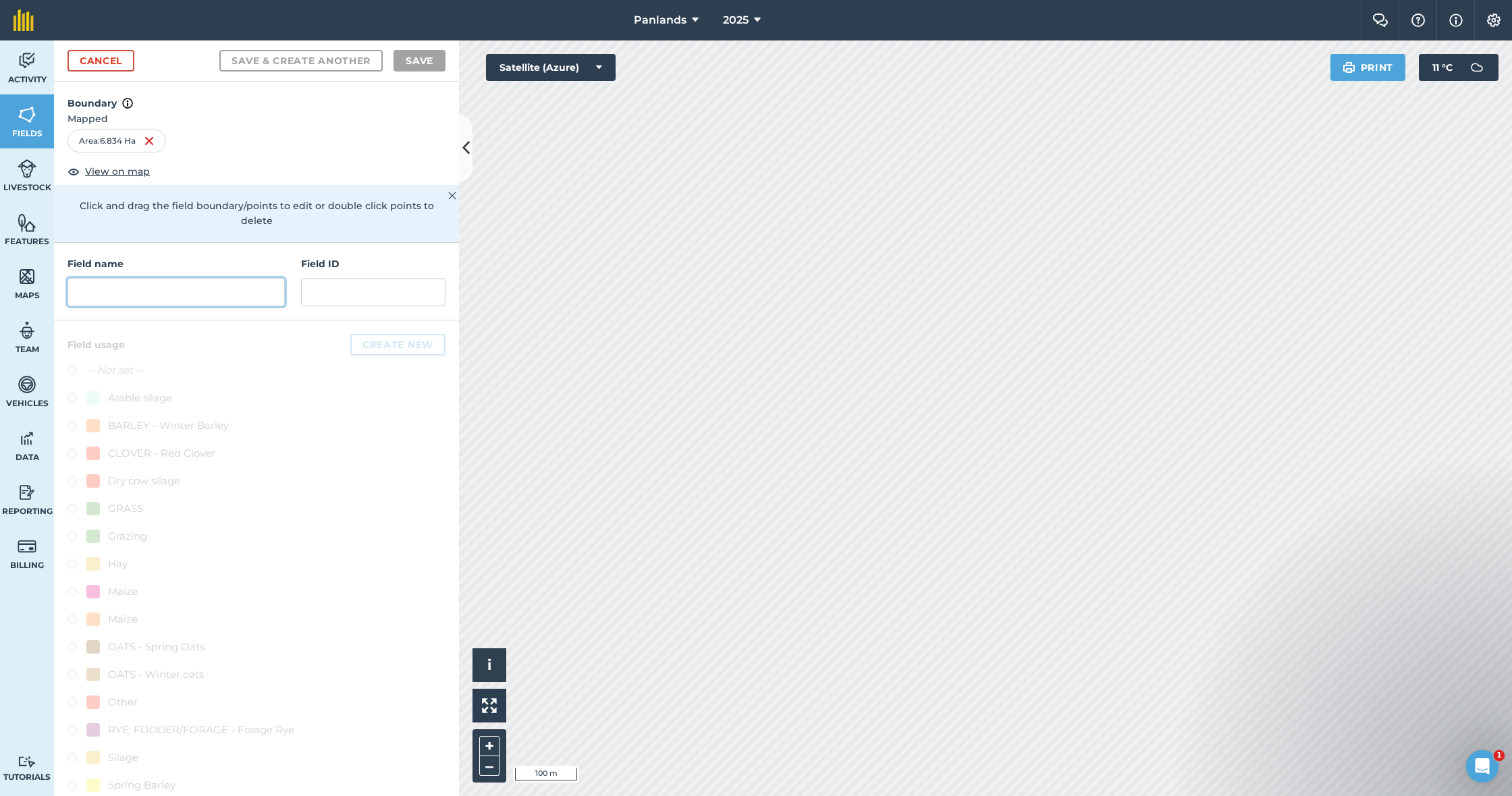
click at [139, 278] on input "text" at bounding box center [176, 292] width 217 height 28
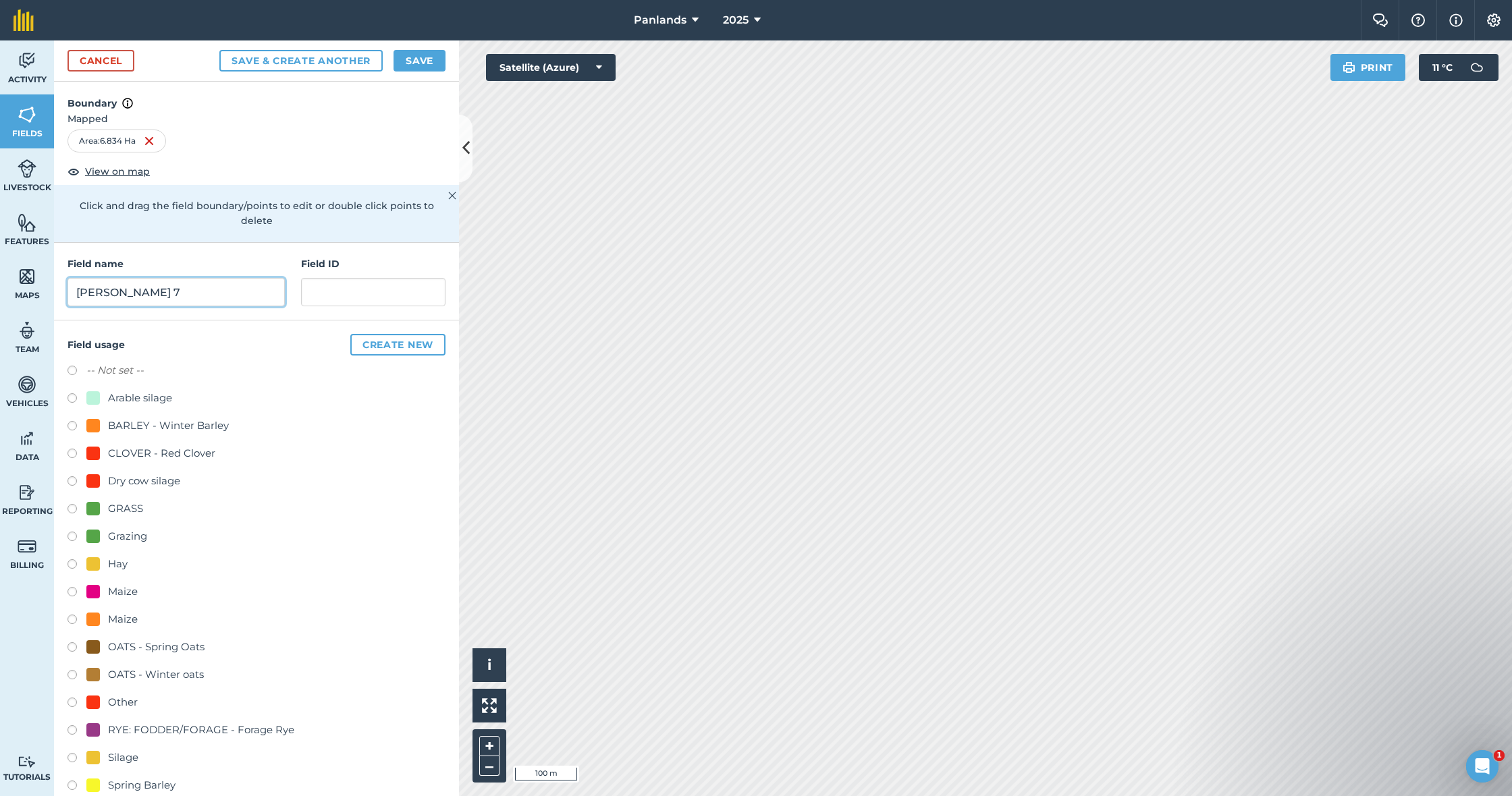
type input "[PERSON_NAME] 7"
click at [332, 286] on input "text" at bounding box center [373, 292] width 144 height 28
click at [76, 504] on label at bounding box center [77, 511] width 19 height 14
radio input "true"
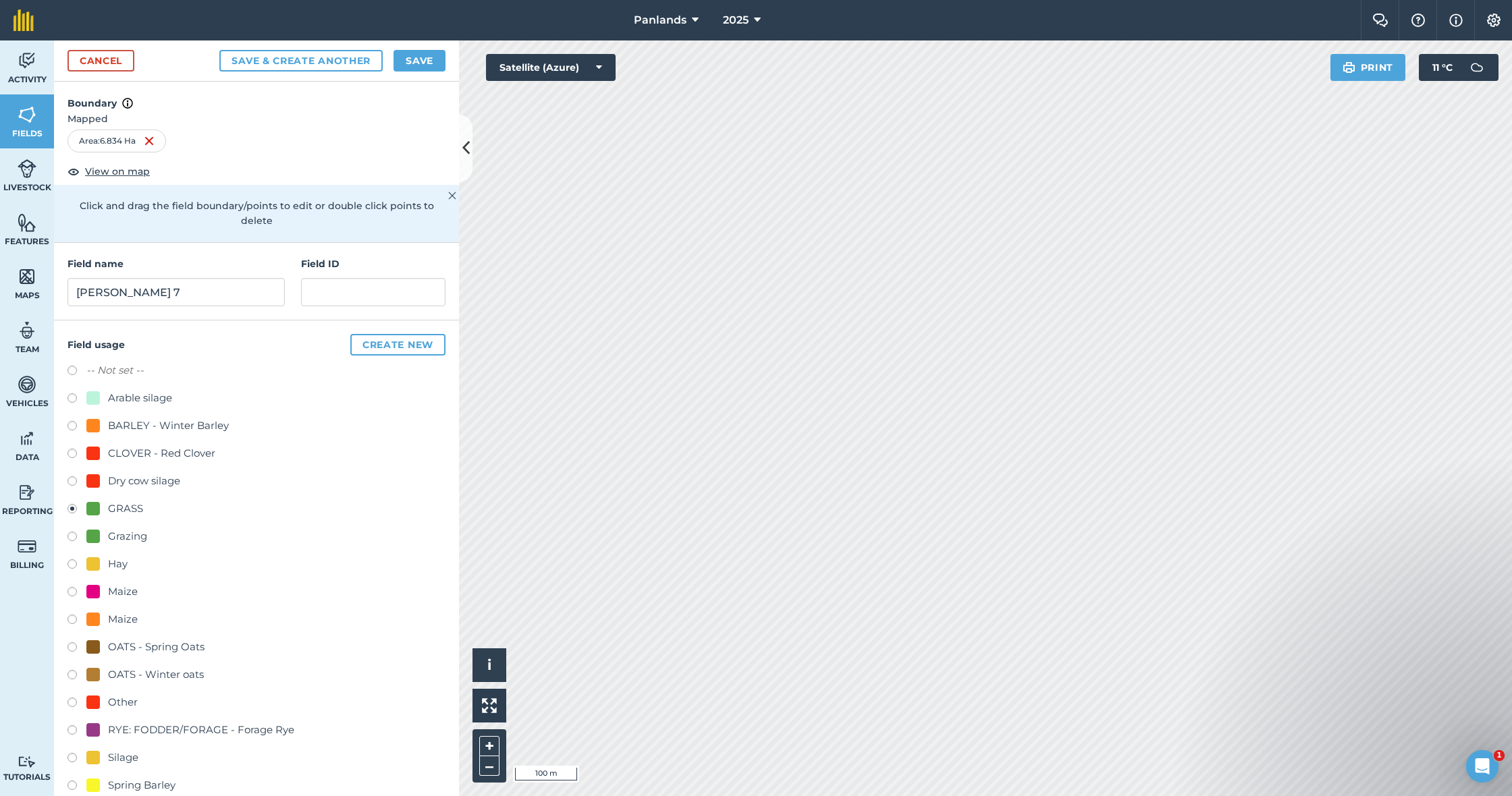
click at [415, 63] on button "Save" at bounding box center [419, 61] width 52 height 22
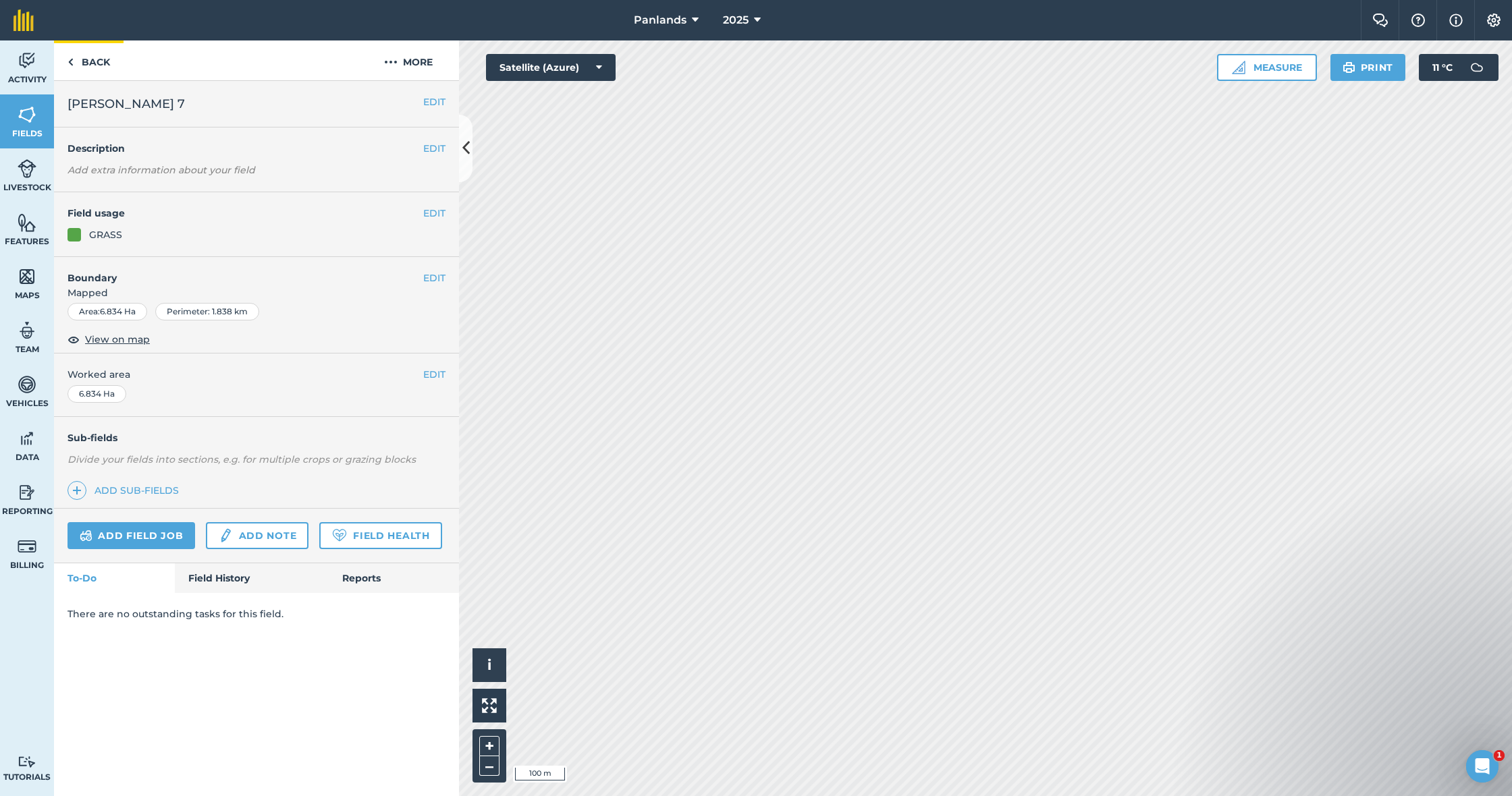
click at [95, 65] on link "Back" at bounding box center [88, 60] width 70 height 40
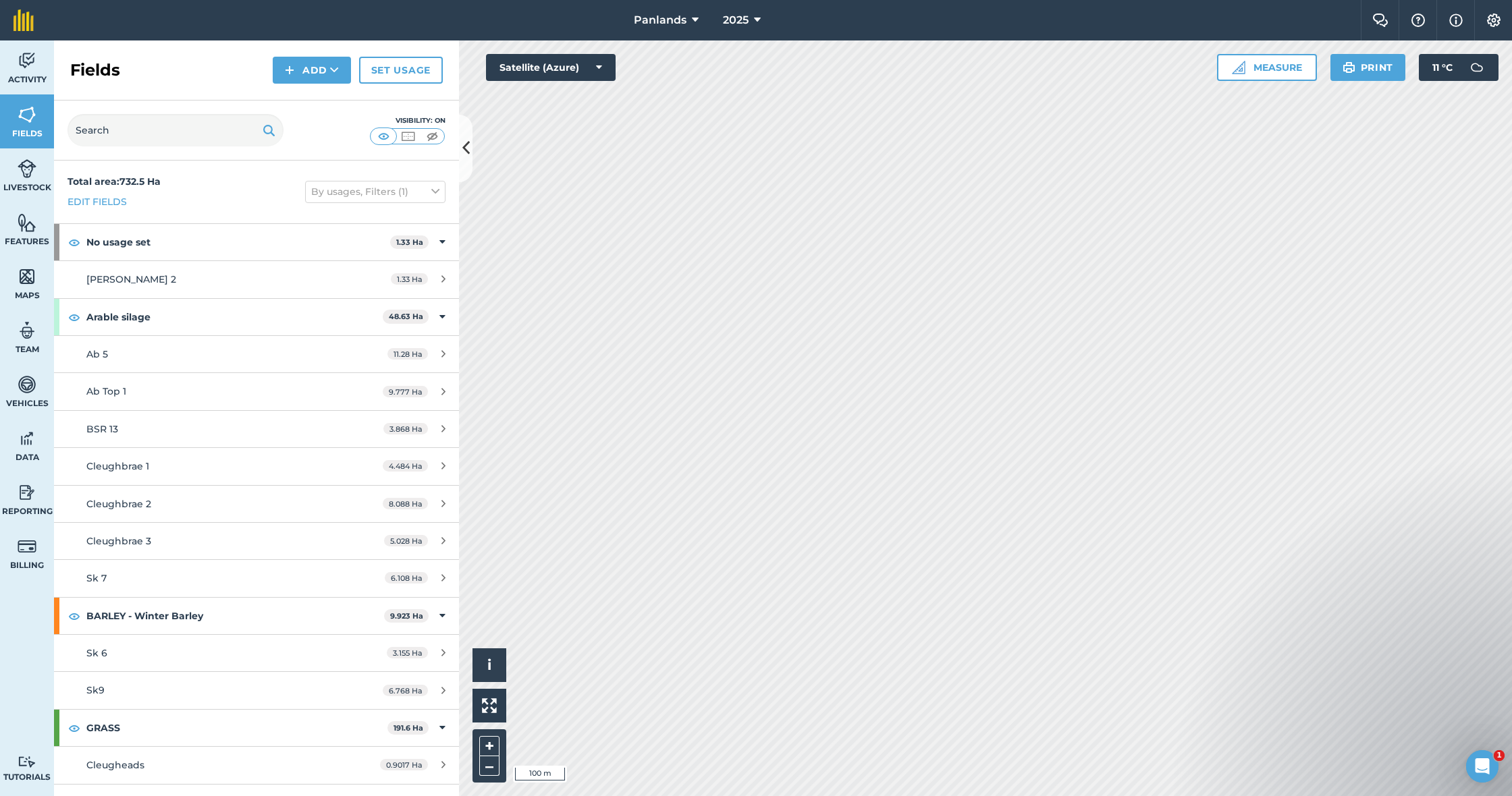
click at [309, 67] on button "Add" at bounding box center [312, 71] width 79 height 27
click at [316, 97] on link "Draw" at bounding box center [312, 100] width 75 height 29
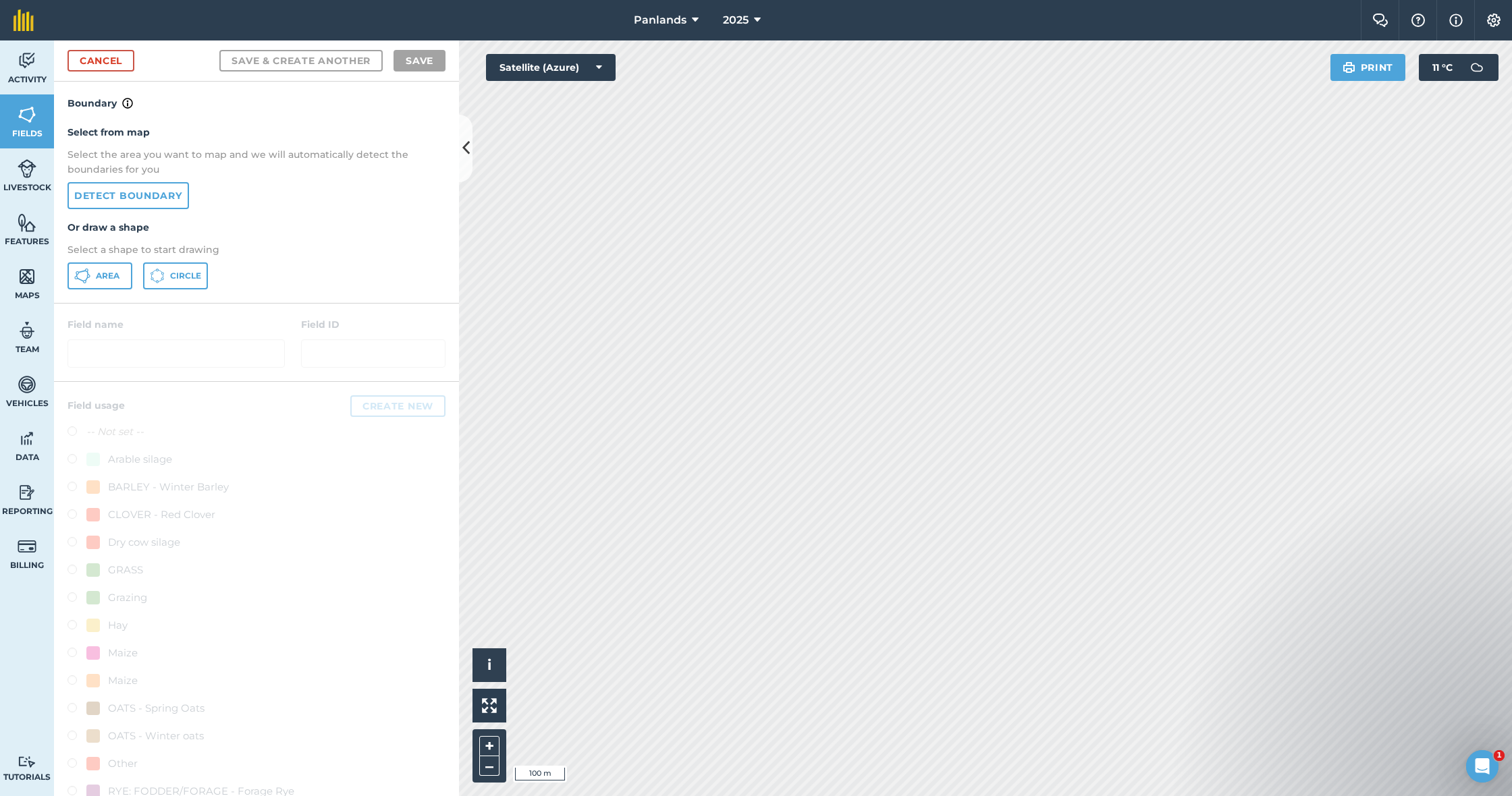
drag, startPoint x: 115, startPoint y: 275, endPoint x: 203, endPoint y: 260, distance: 89.3
click at [115, 275] on span "Area" at bounding box center [108, 276] width 24 height 11
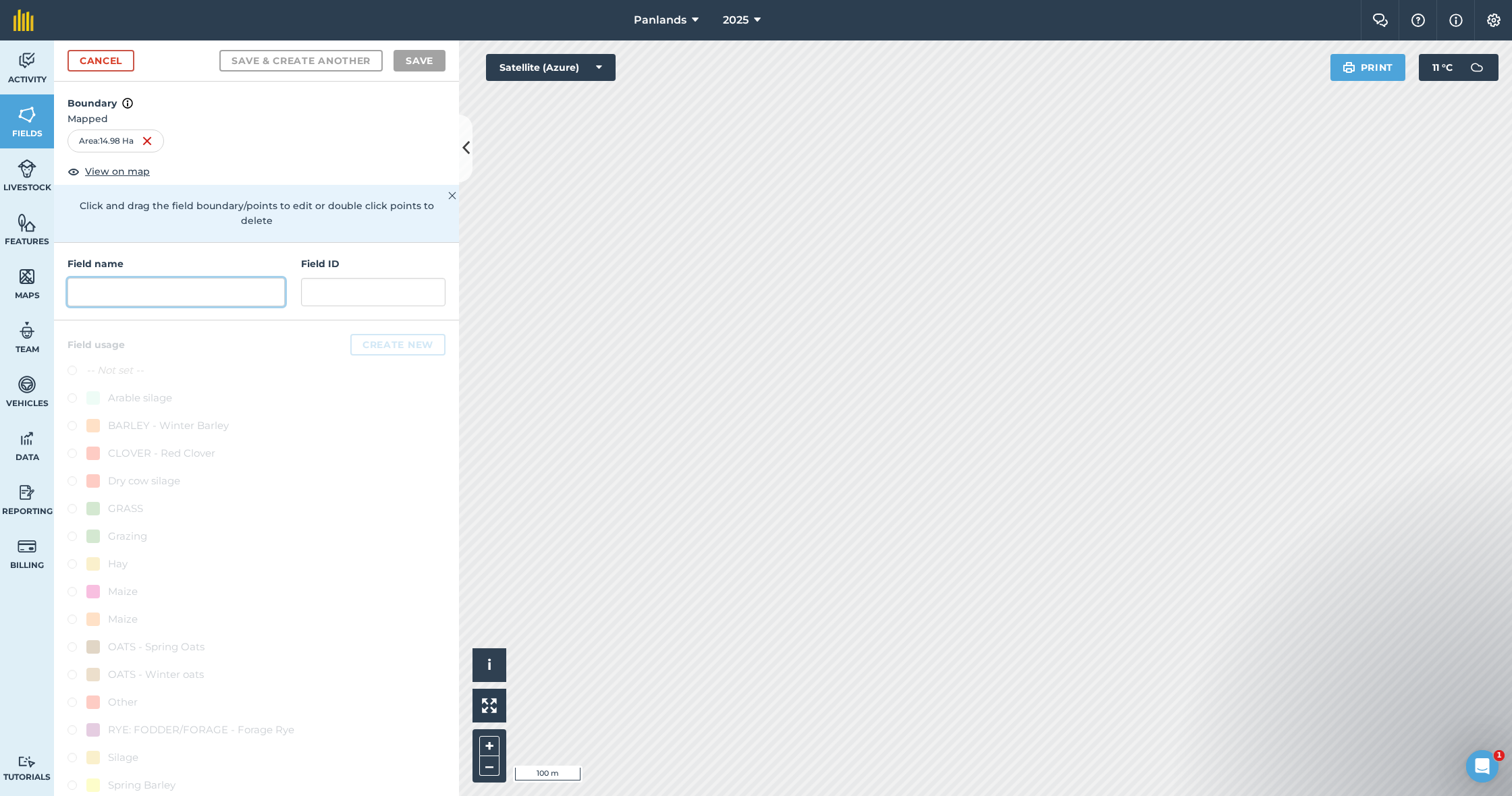
click at [237, 280] on input "text" at bounding box center [176, 292] width 217 height 28
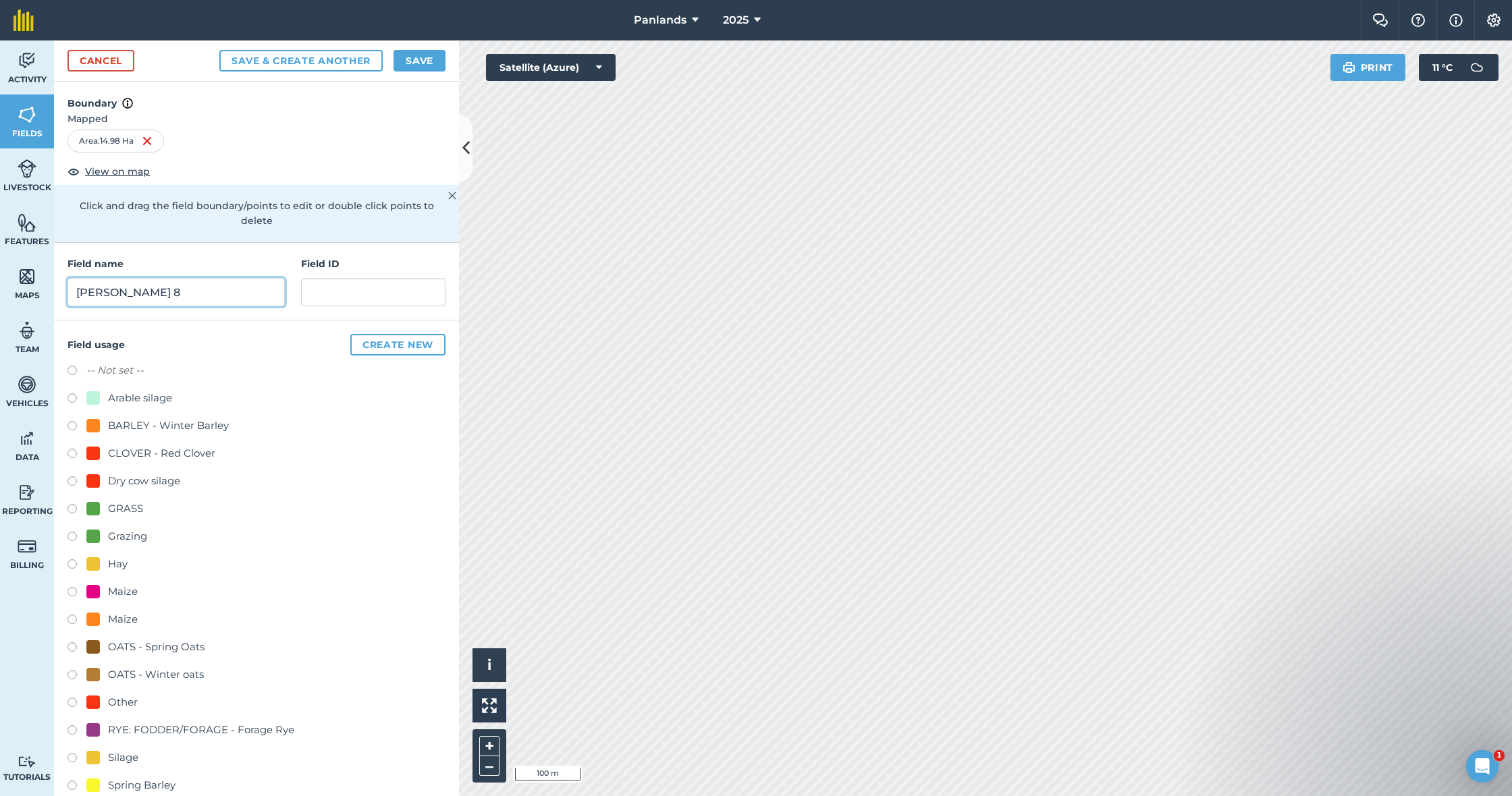
type input "[PERSON_NAME] 8"
click at [69, 504] on label at bounding box center [77, 511] width 19 height 14
radio input "true"
drag, startPoint x: 428, startPoint y: 61, endPoint x: 434, endPoint y: 77, distance: 17.1
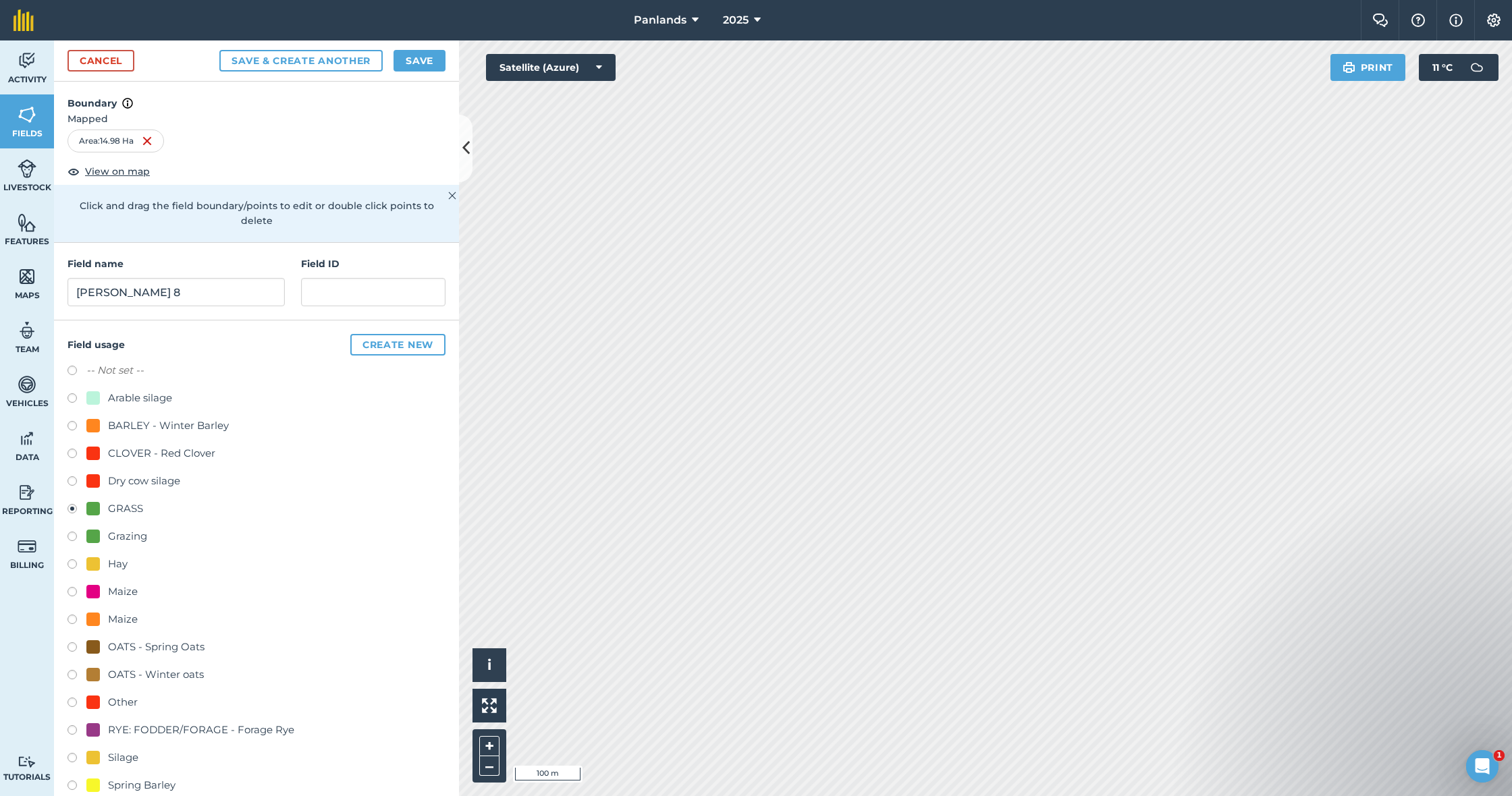
click at [428, 61] on button "Save" at bounding box center [419, 61] width 52 height 22
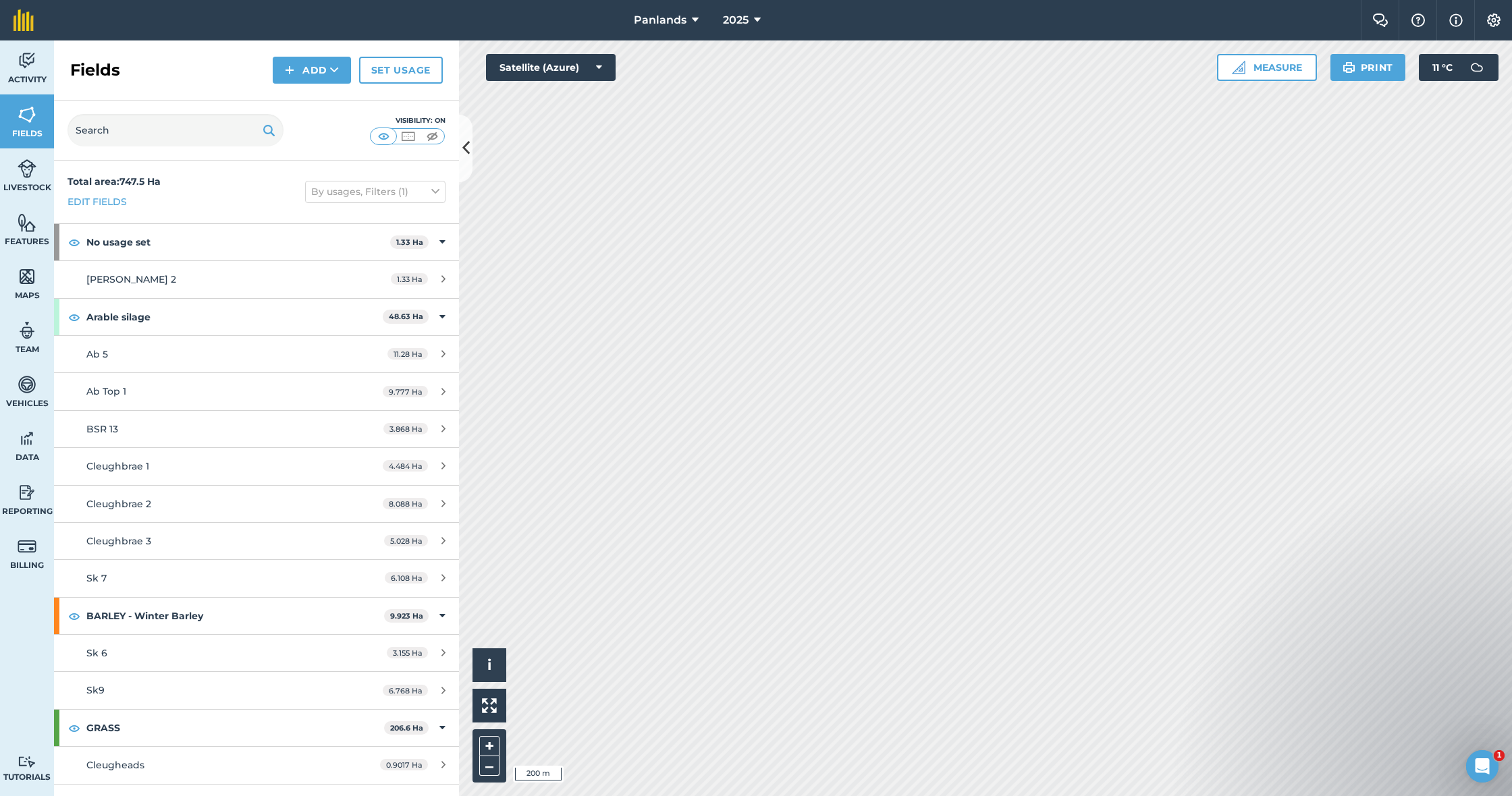
click at [38, 498] on link "Reporting" at bounding box center [27, 499] width 54 height 54
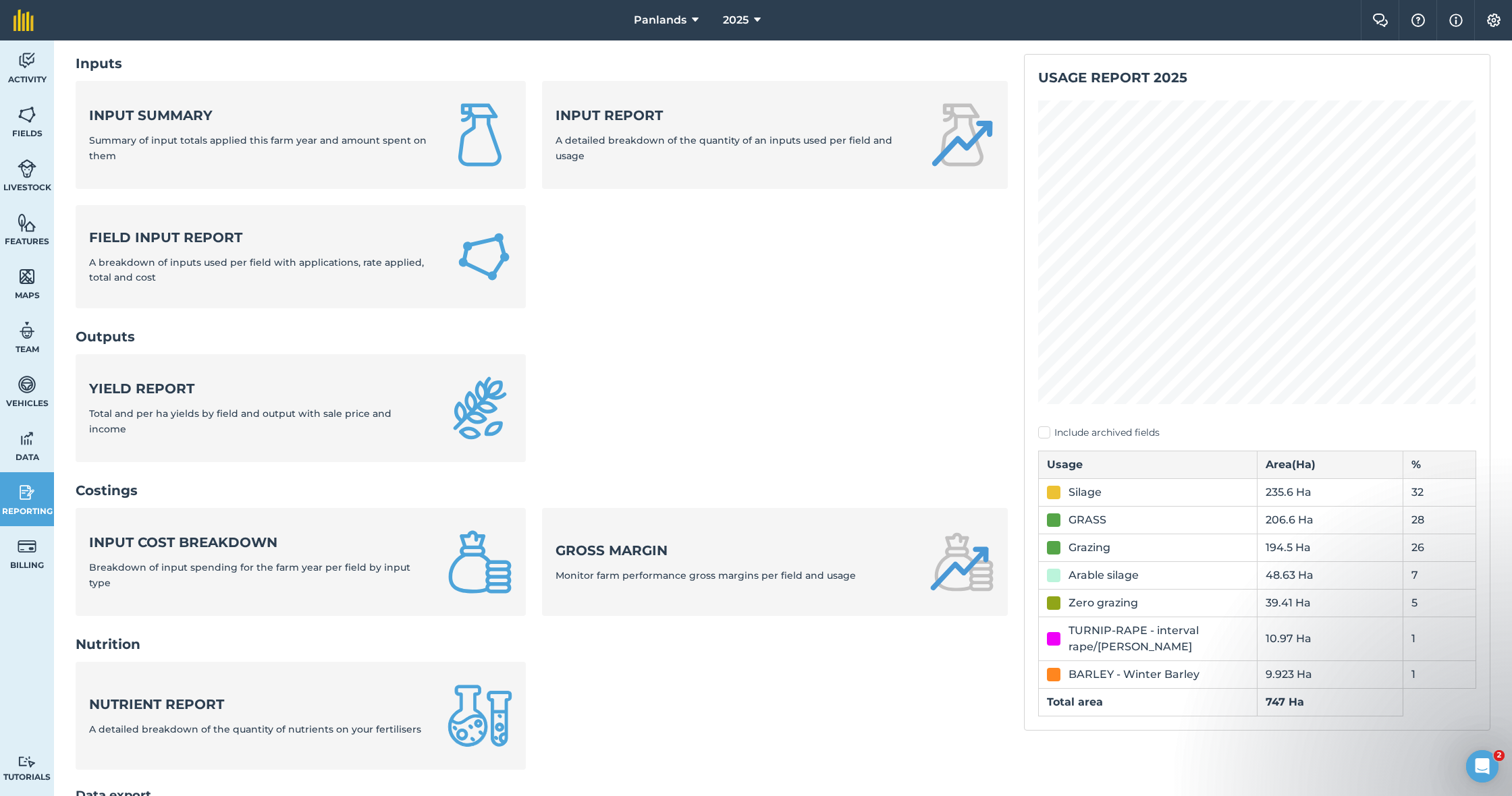
scroll to position [71, 0]
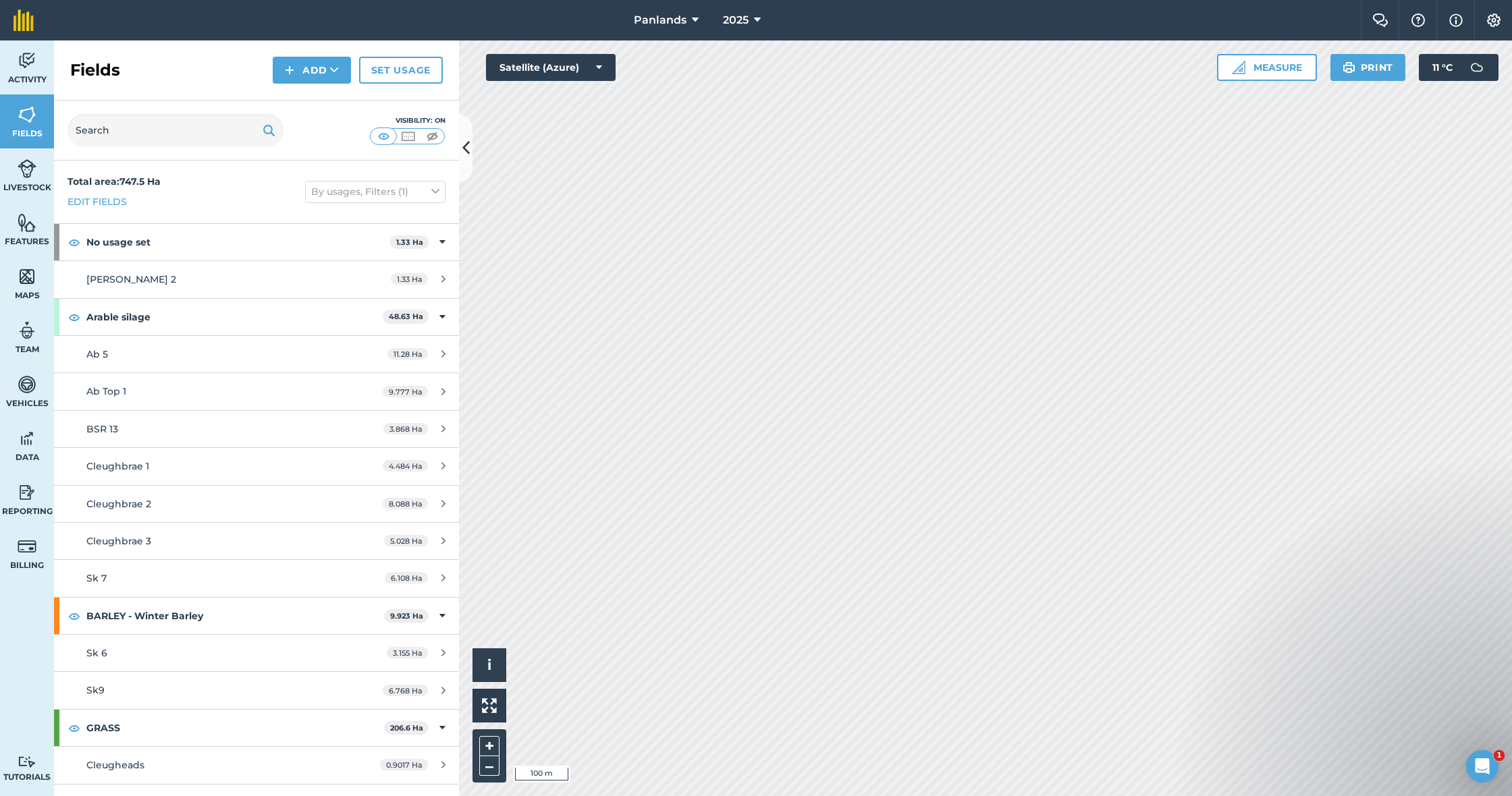
click at [293, 68] on img at bounding box center [290, 70] width 10 height 17
click at [325, 103] on link "Draw" at bounding box center [312, 100] width 75 height 29
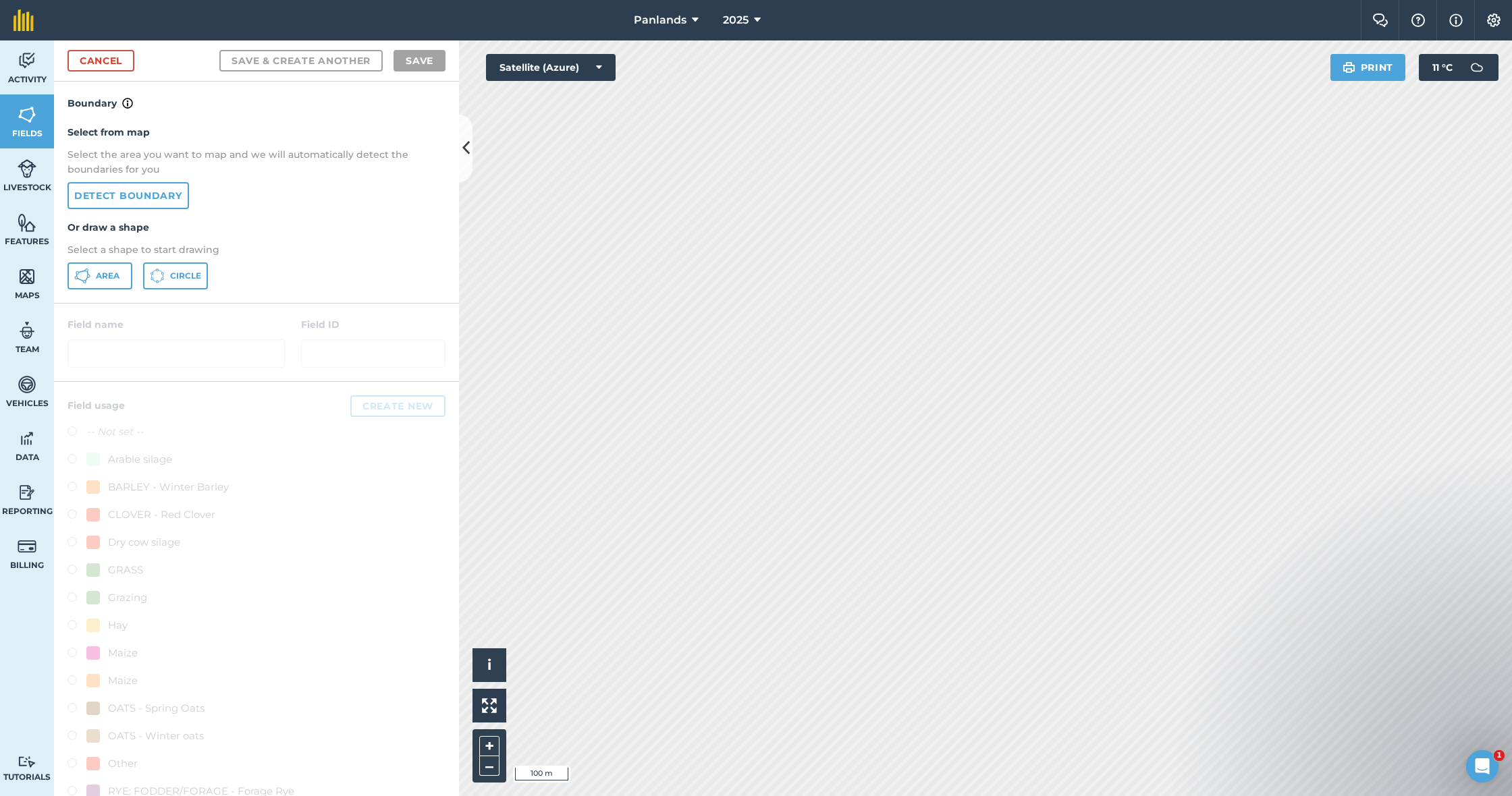
drag, startPoint x: 110, startPoint y: 273, endPoint x: 195, endPoint y: 248, distance: 88.6
click at [111, 273] on span "Area" at bounding box center [108, 276] width 24 height 11
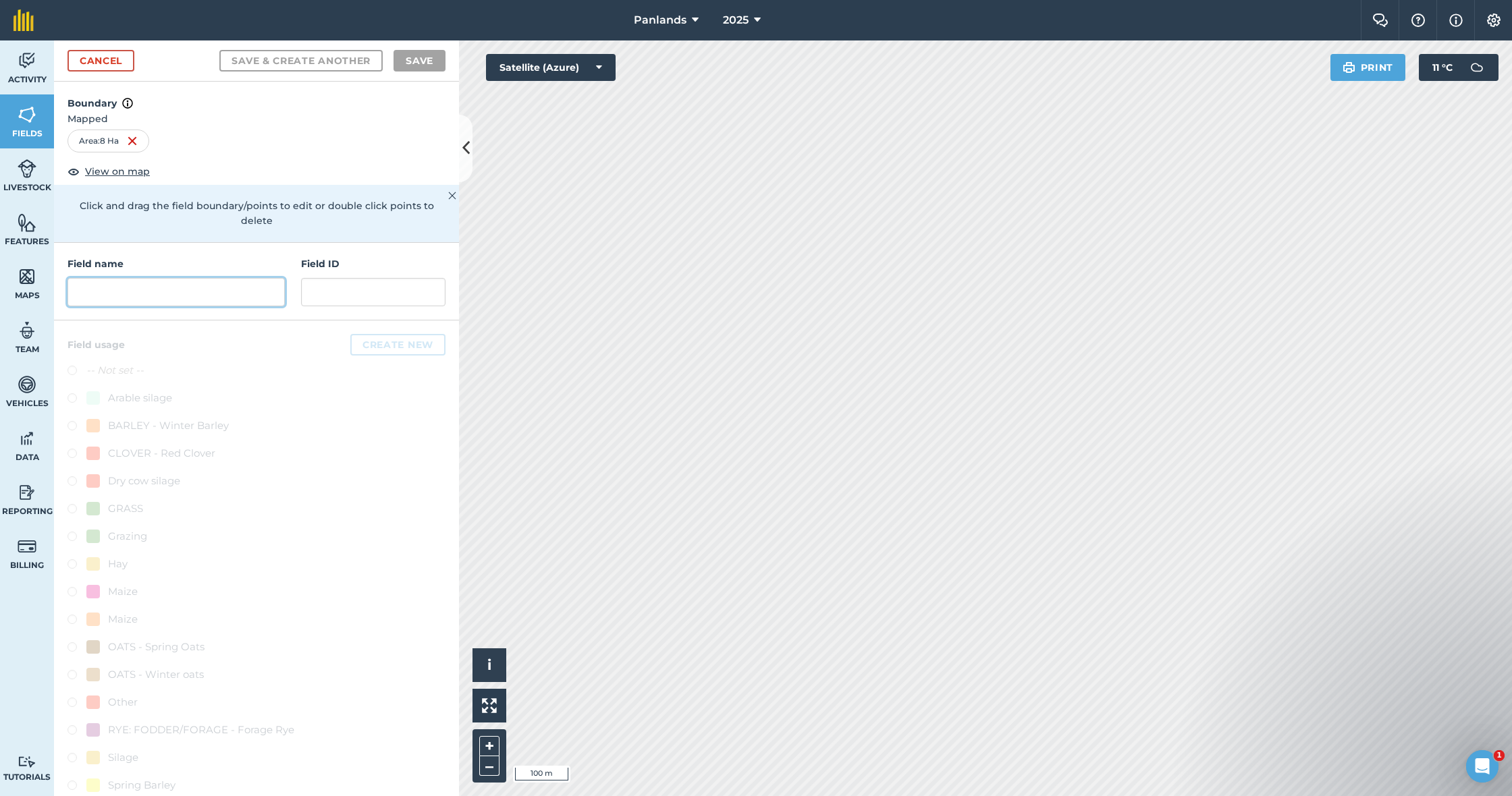
click at [109, 278] on input "text" at bounding box center [176, 292] width 217 height 28
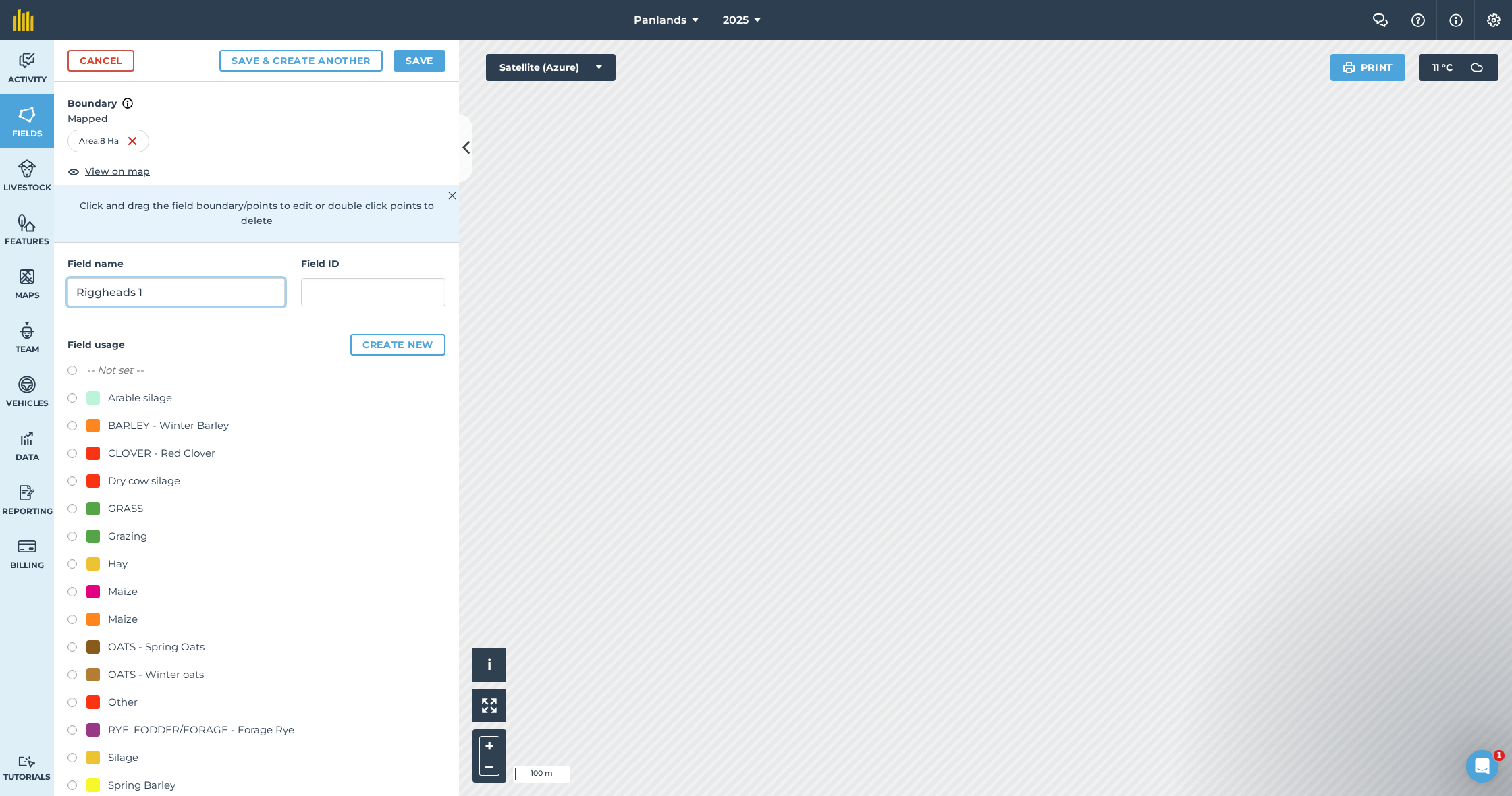
type input "Riggheads 1"
click at [71, 504] on label at bounding box center [77, 511] width 19 height 14
radio input "true"
click at [427, 56] on button "Save" at bounding box center [419, 61] width 52 height 22
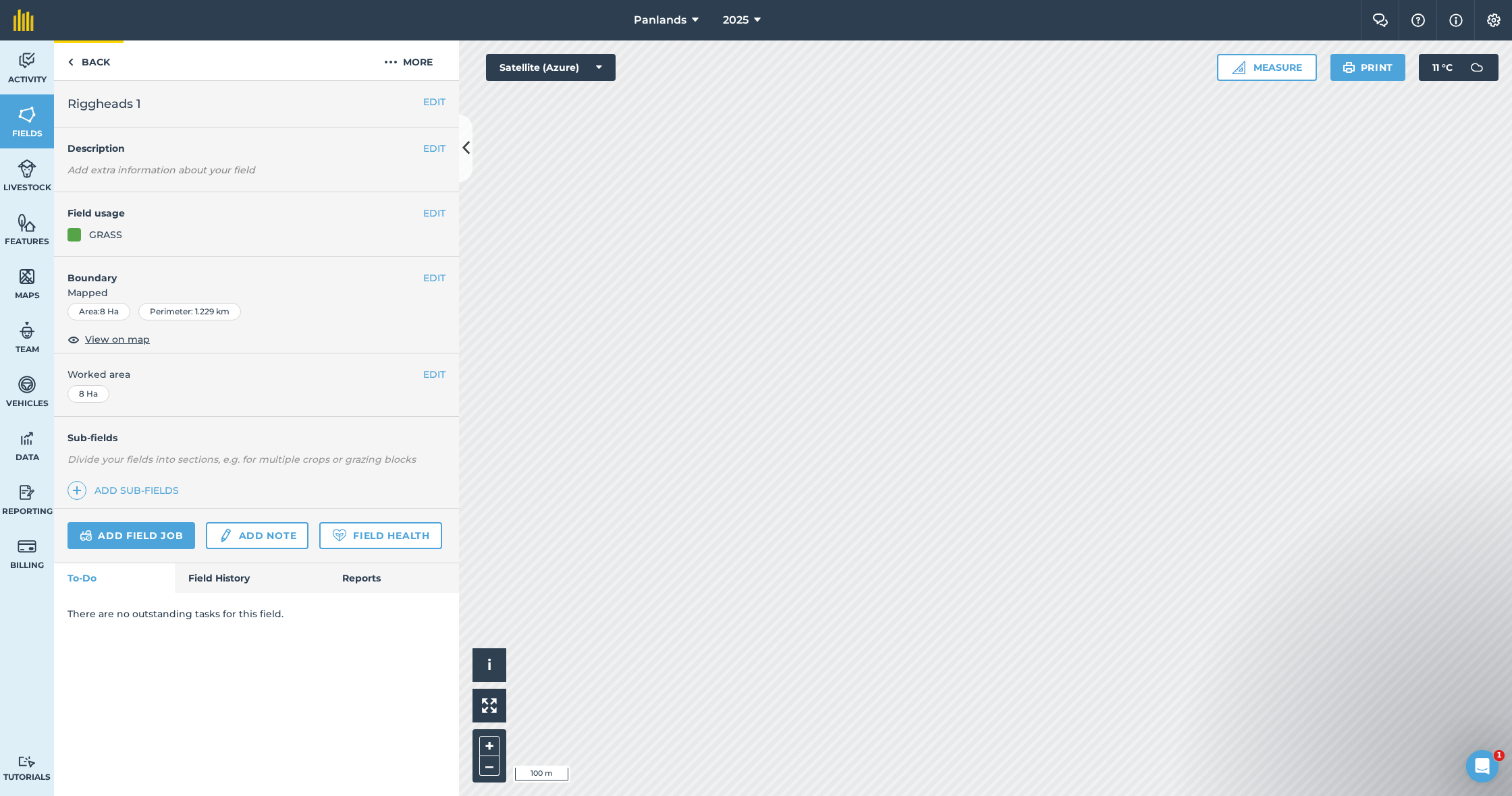
click at [98, 66] on link "Back" at bounding box center [88, 60] width 70 height 40
click at [84, 62] on link "Back" at bounding box center [88, 60] width 70 height 40
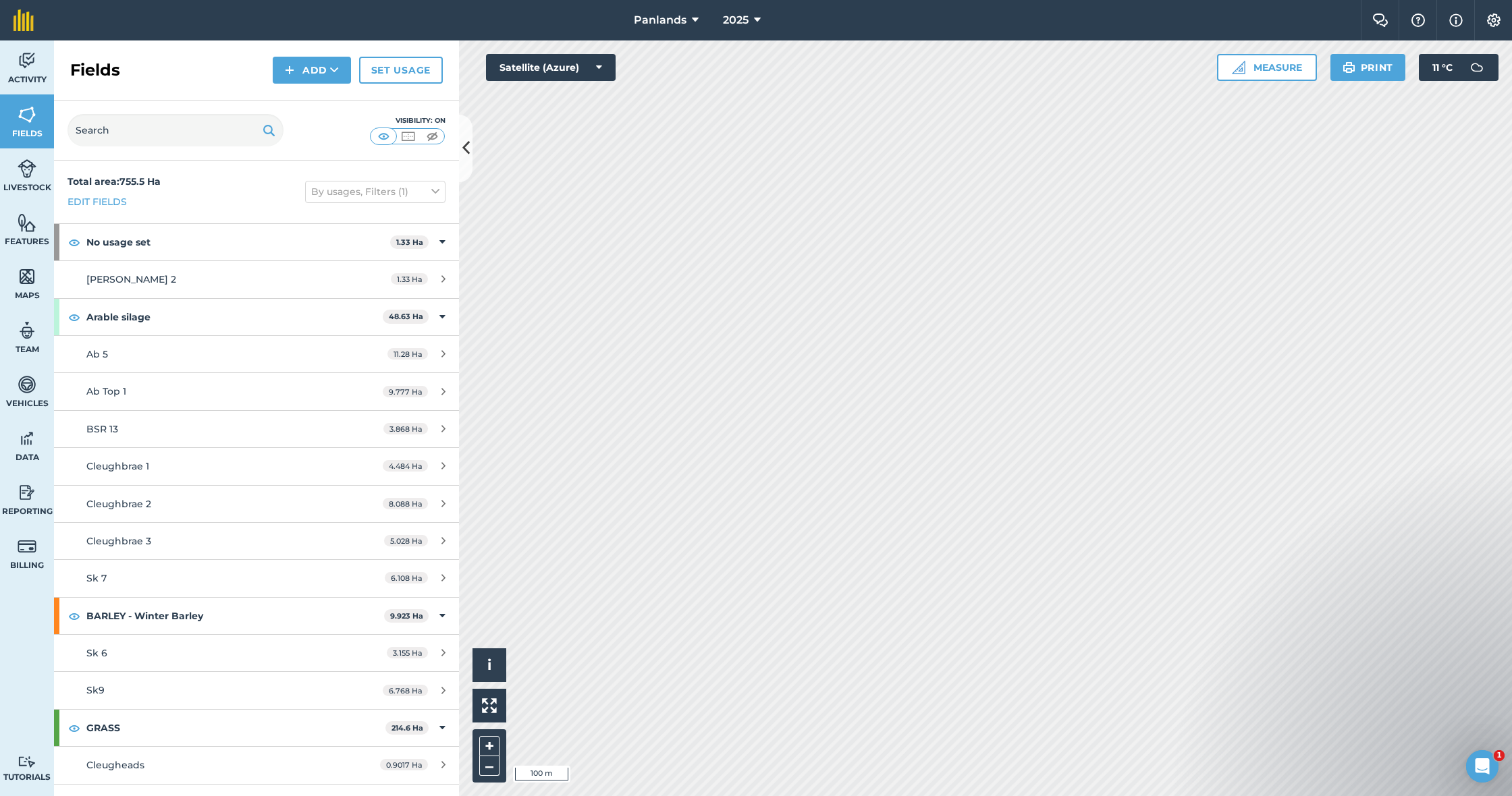
click at [305, 73] on button "Add" at bounding box center [312, 71] width 79 height 27
click at [322, 98] on link "Draw" at bounding box center [312, 100] width 75 height 29
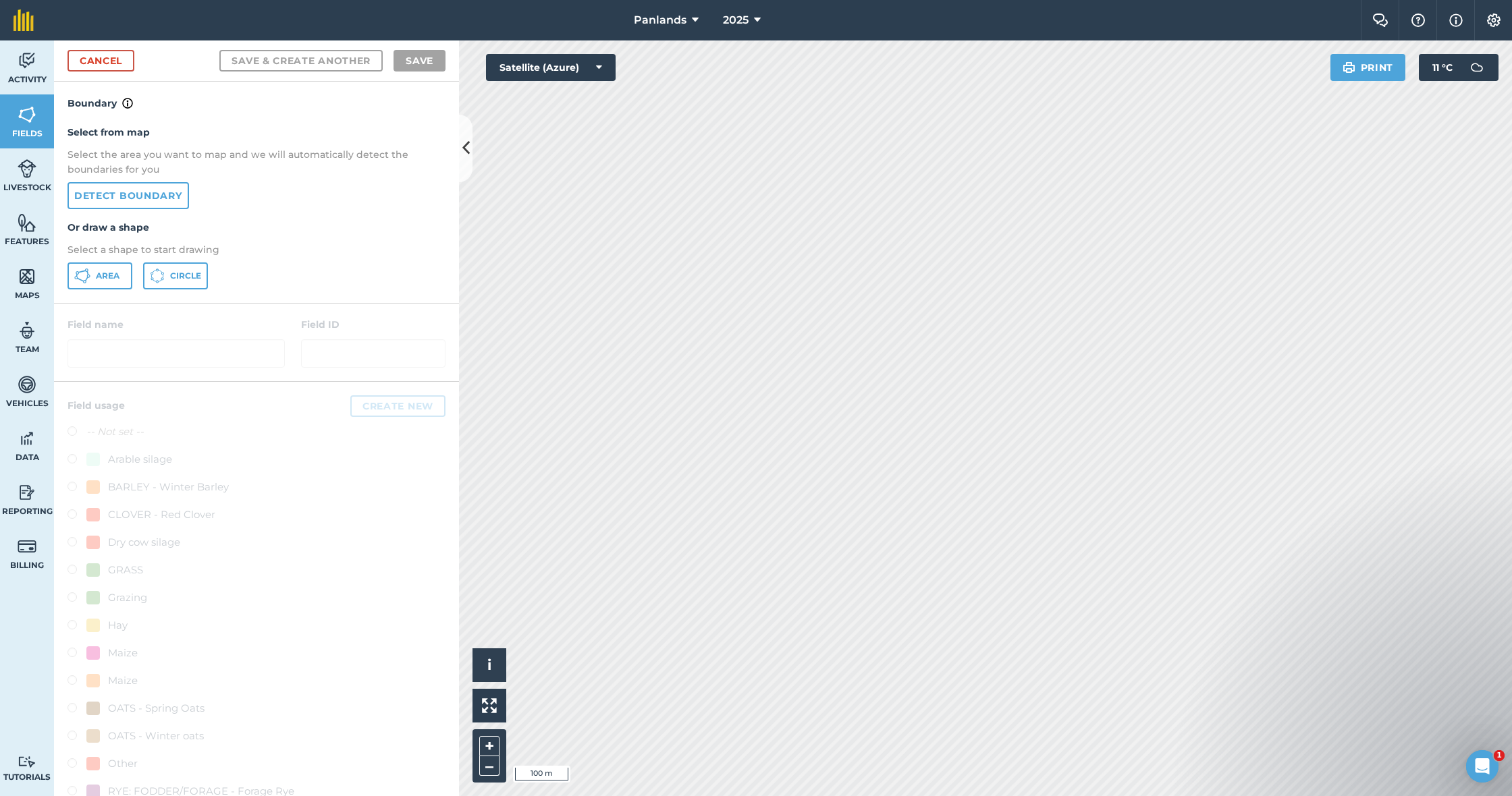
click at [111, 279] on span "Area" at bounding box center [108, 276] width 24 height 11
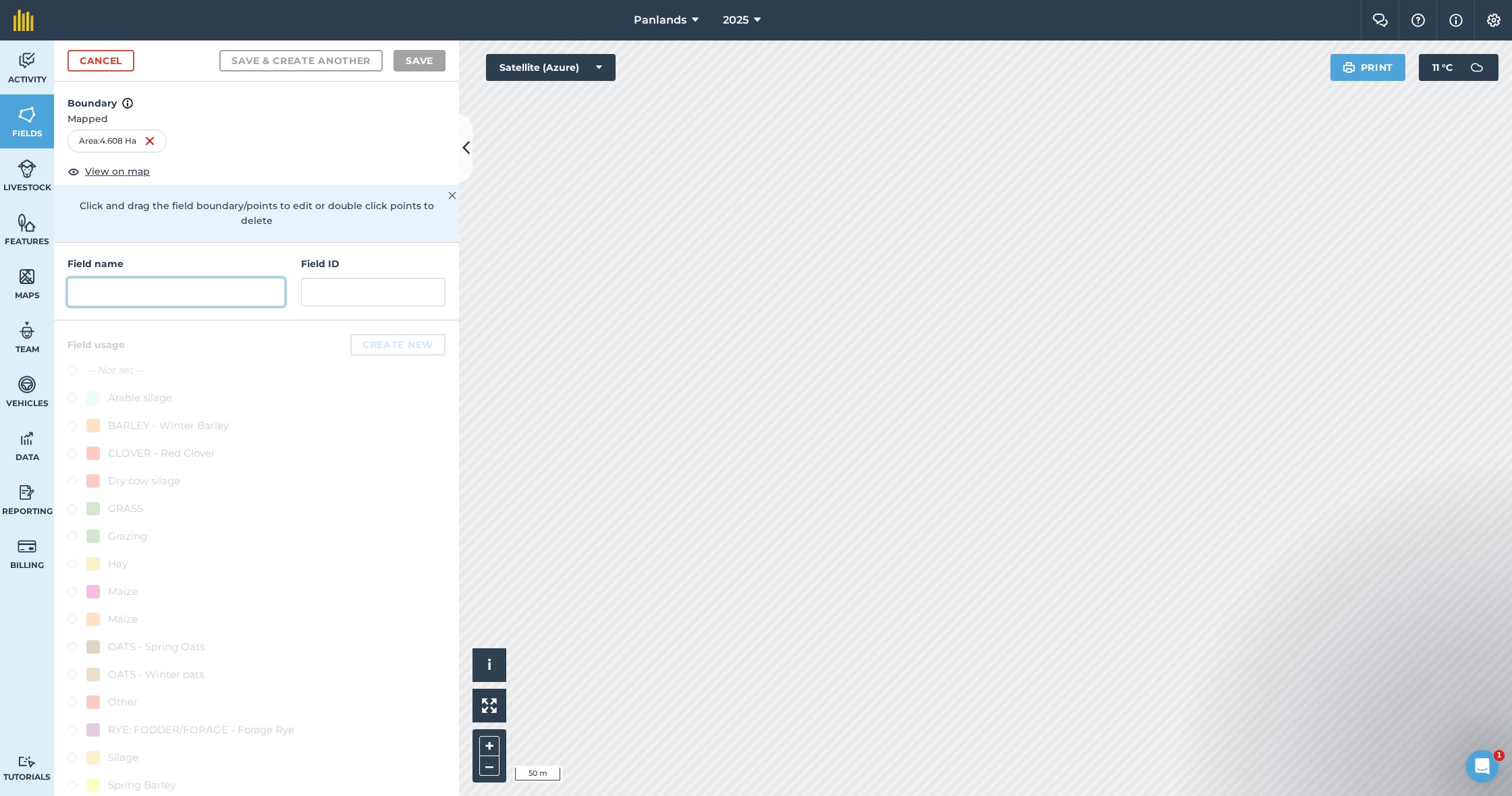
click at [180, 278] on input "text" at bounding box center [176, 292] width 217 height 28
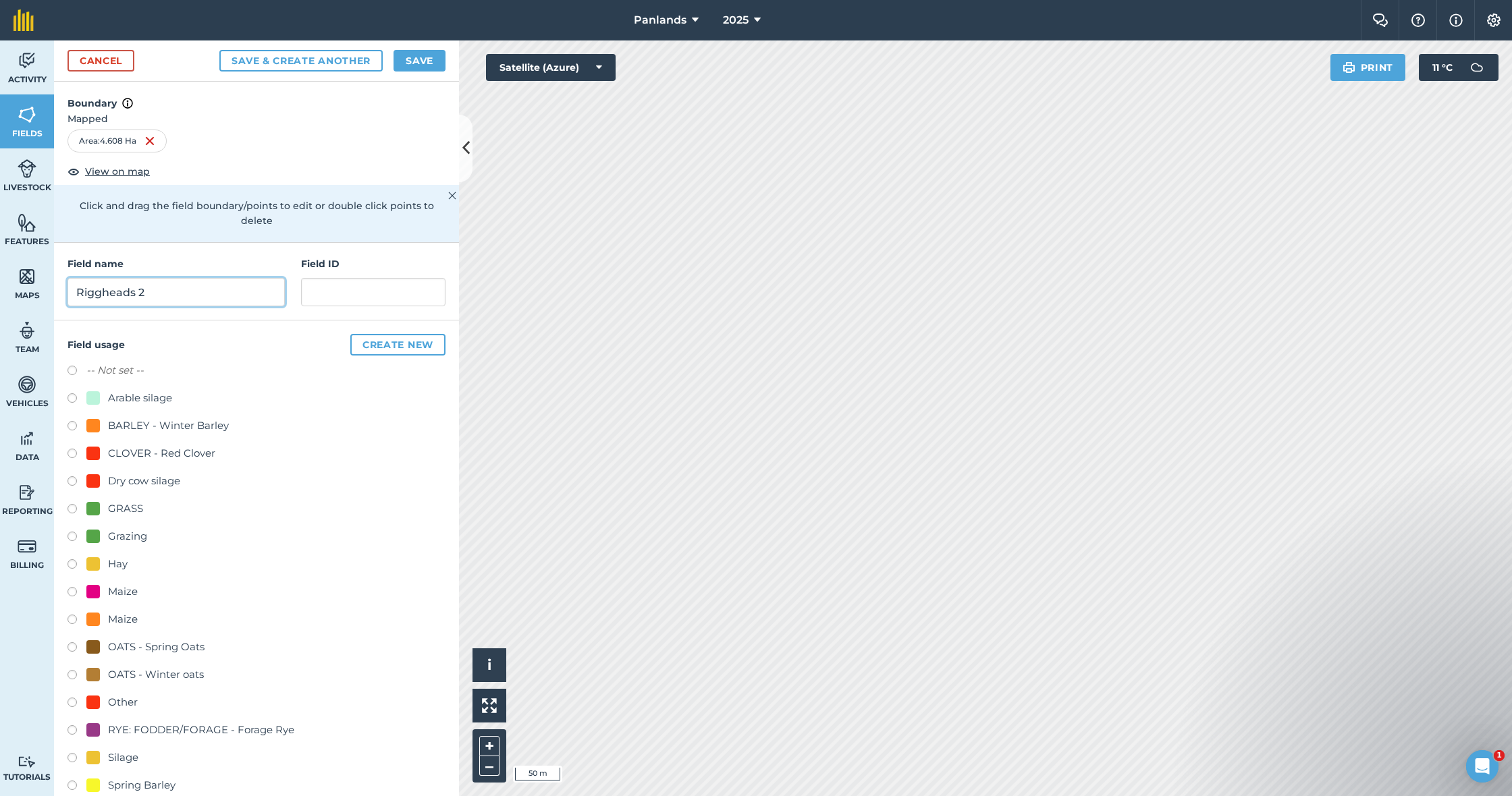
type input "Riggheads 2"
click at [422, 63] on button "Save" at bounding box center [419, 61] width 52 height 22
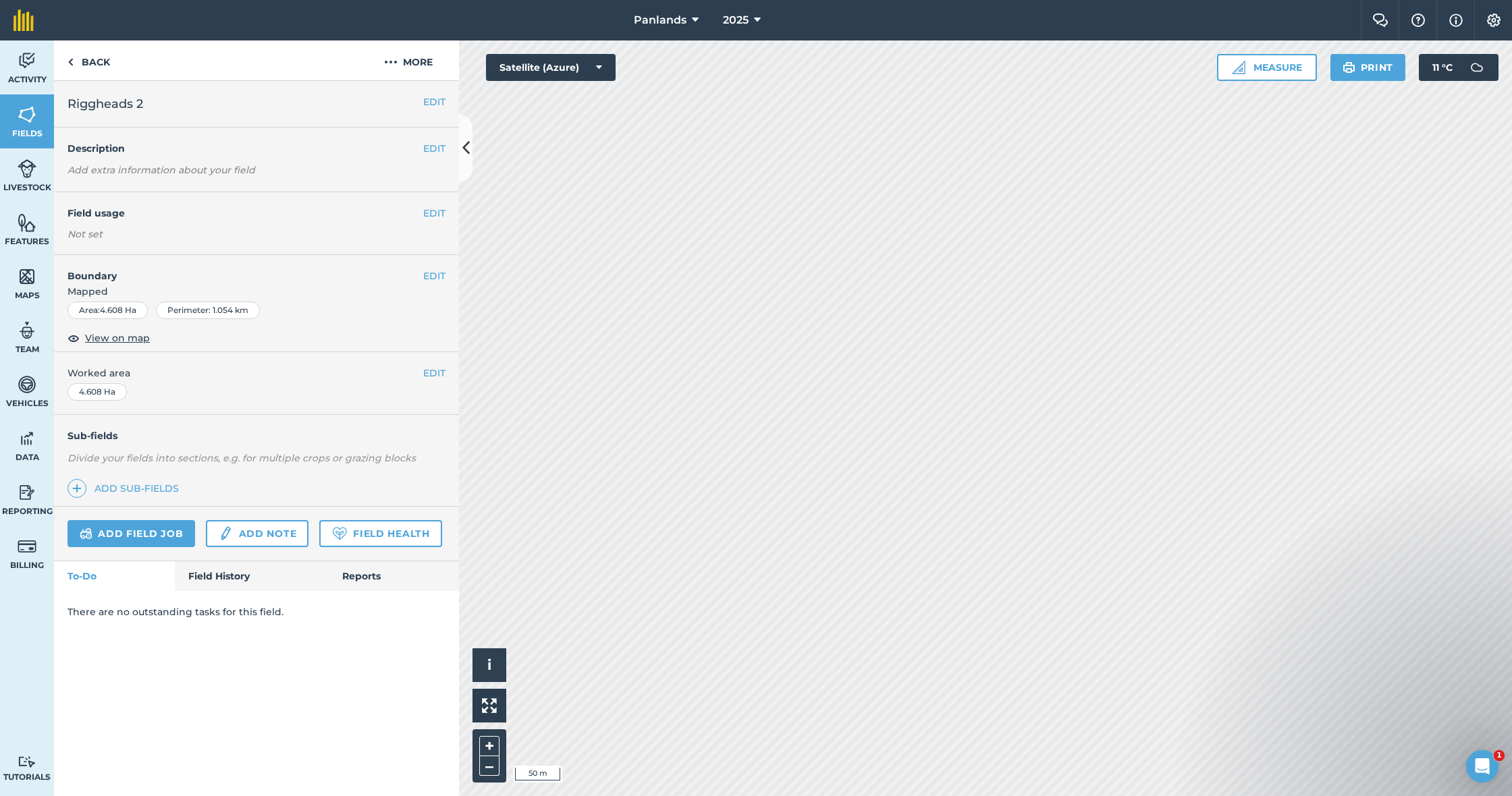
click at [438, 276] on button "EDIT" at bounding box center [434, 276] width 23 height 15
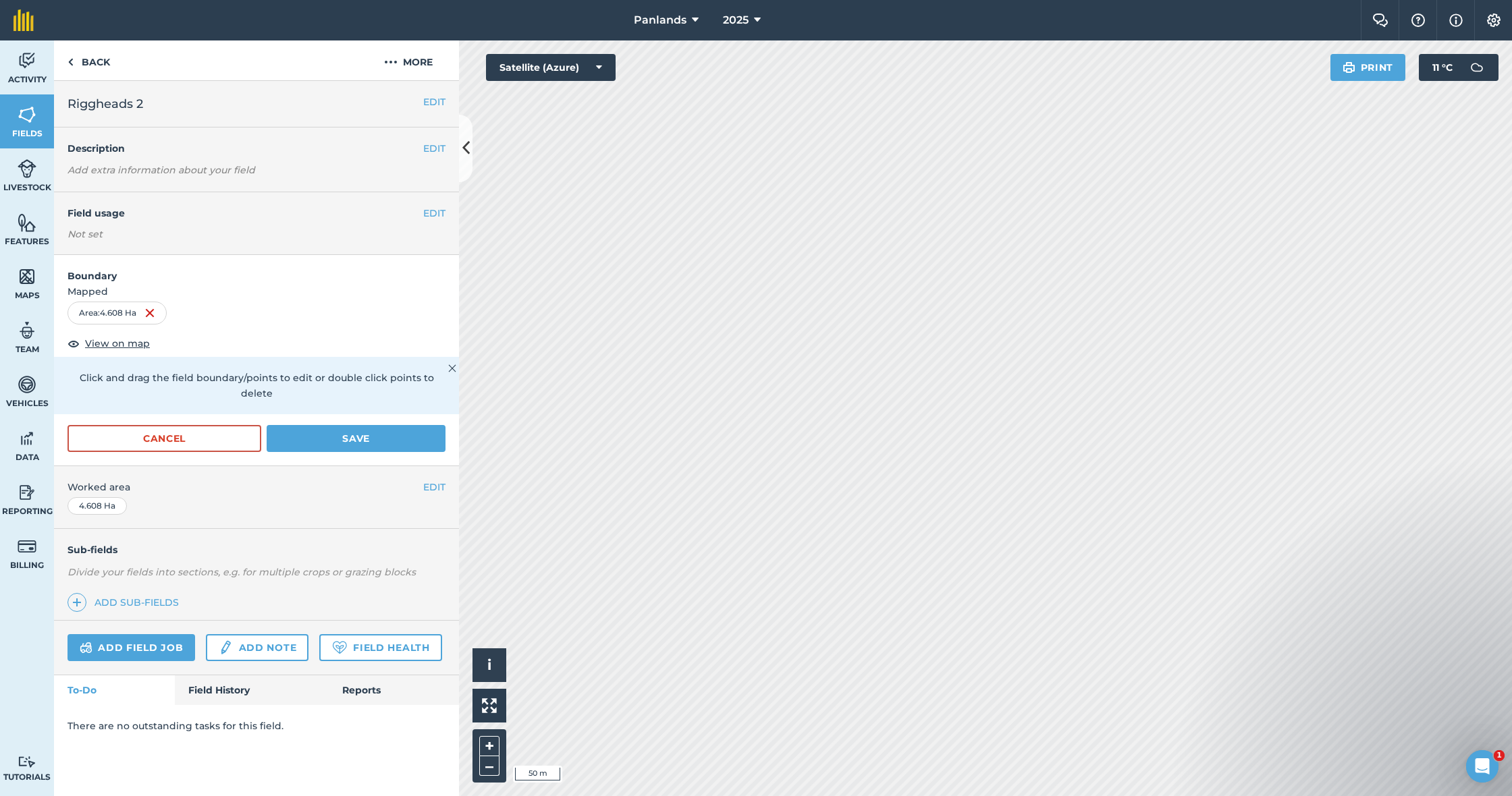
click at [355, 427] on button "Save" at bounding box center [356, 439] width 179 height 27
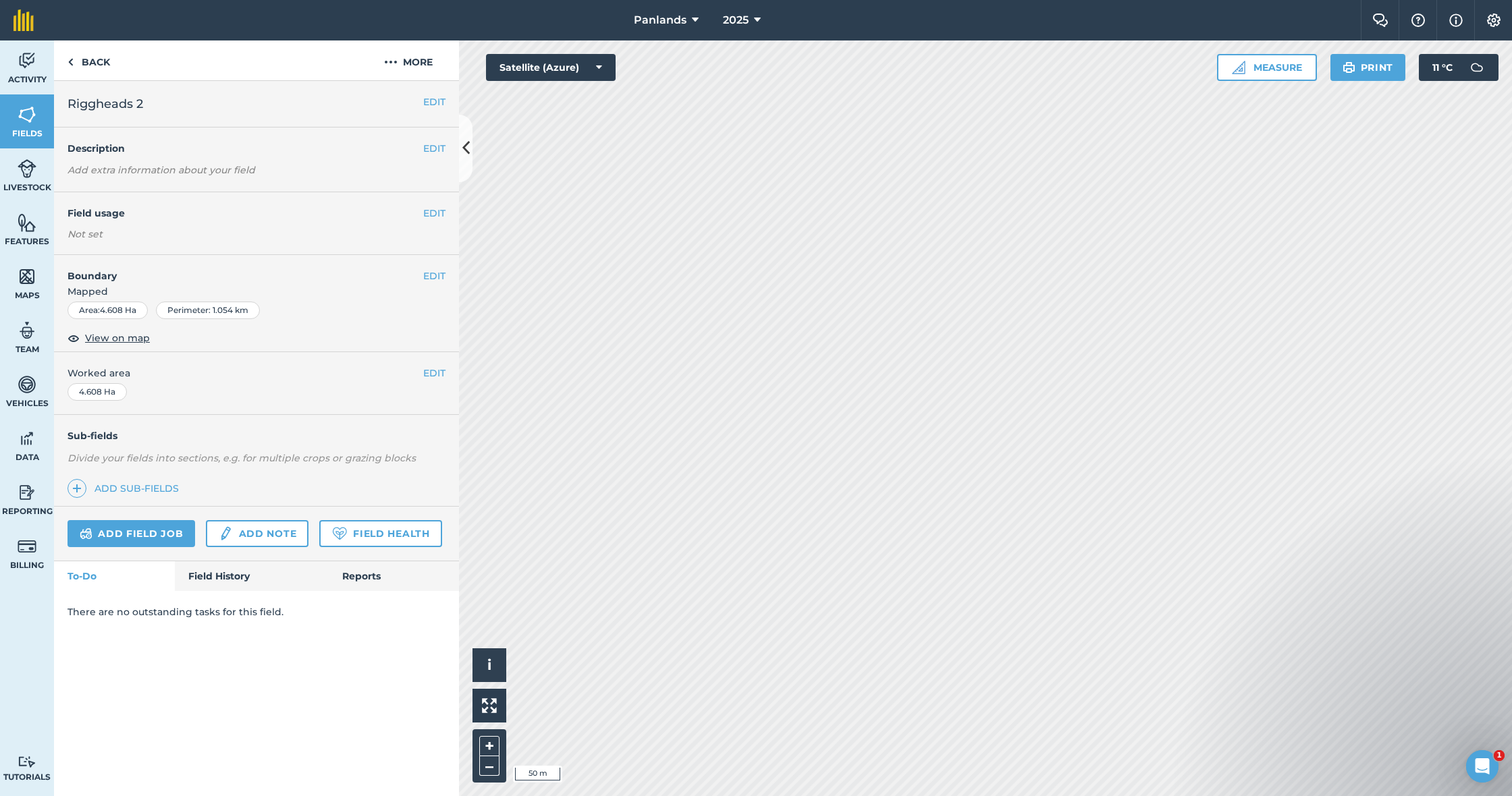
click at [433, 209] on button "EDIT" at bounding box center [434, 213] width 23 height 15
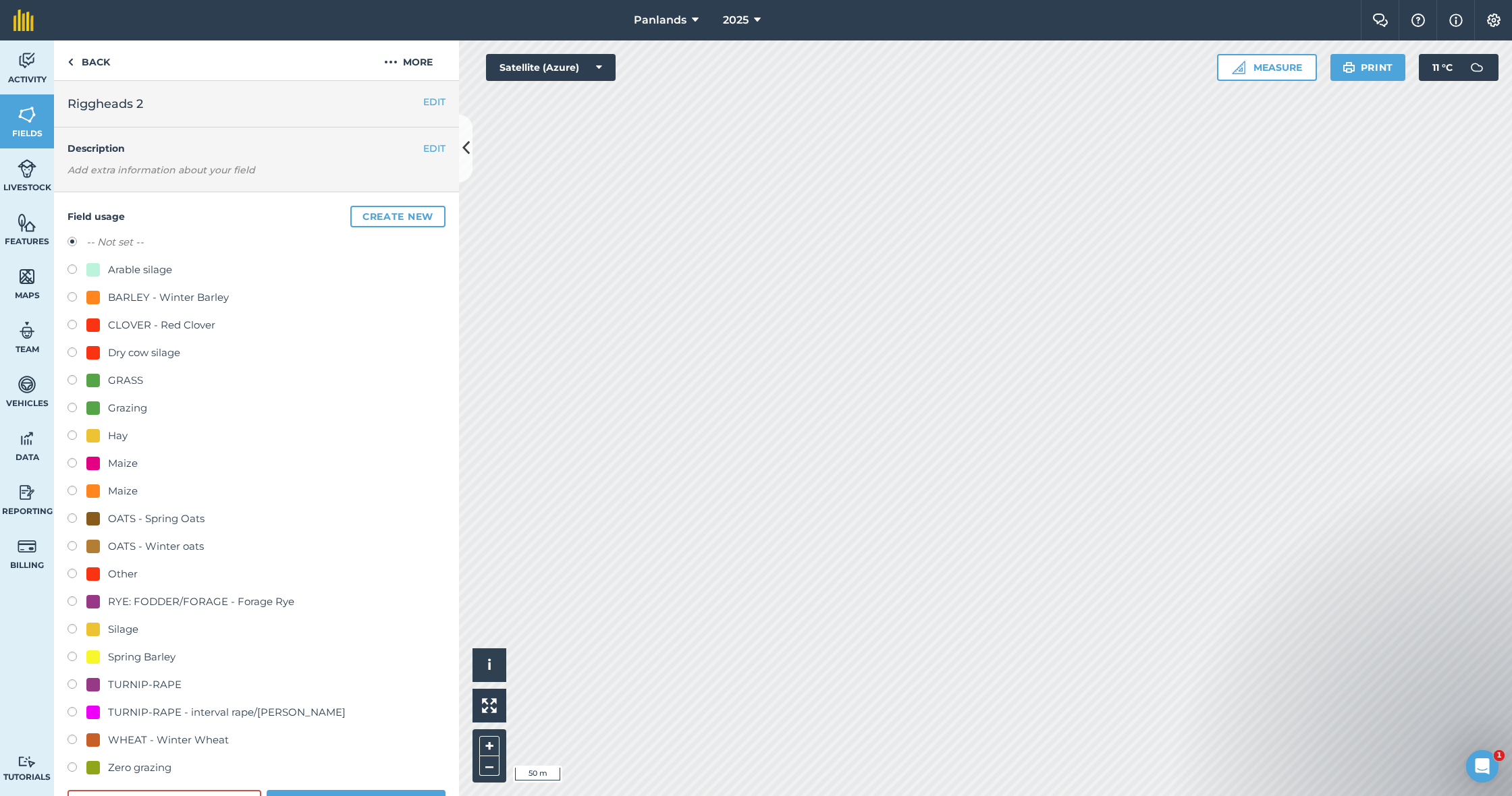
drag, startPoint x: 70, startPoint y: 376, endPoint x: 147, endPoint y: 337, distance: 86.3
click at [70, 376] on label at bounding box center [77, 382] width 19 height 14
radio input "true"
radio input "false"
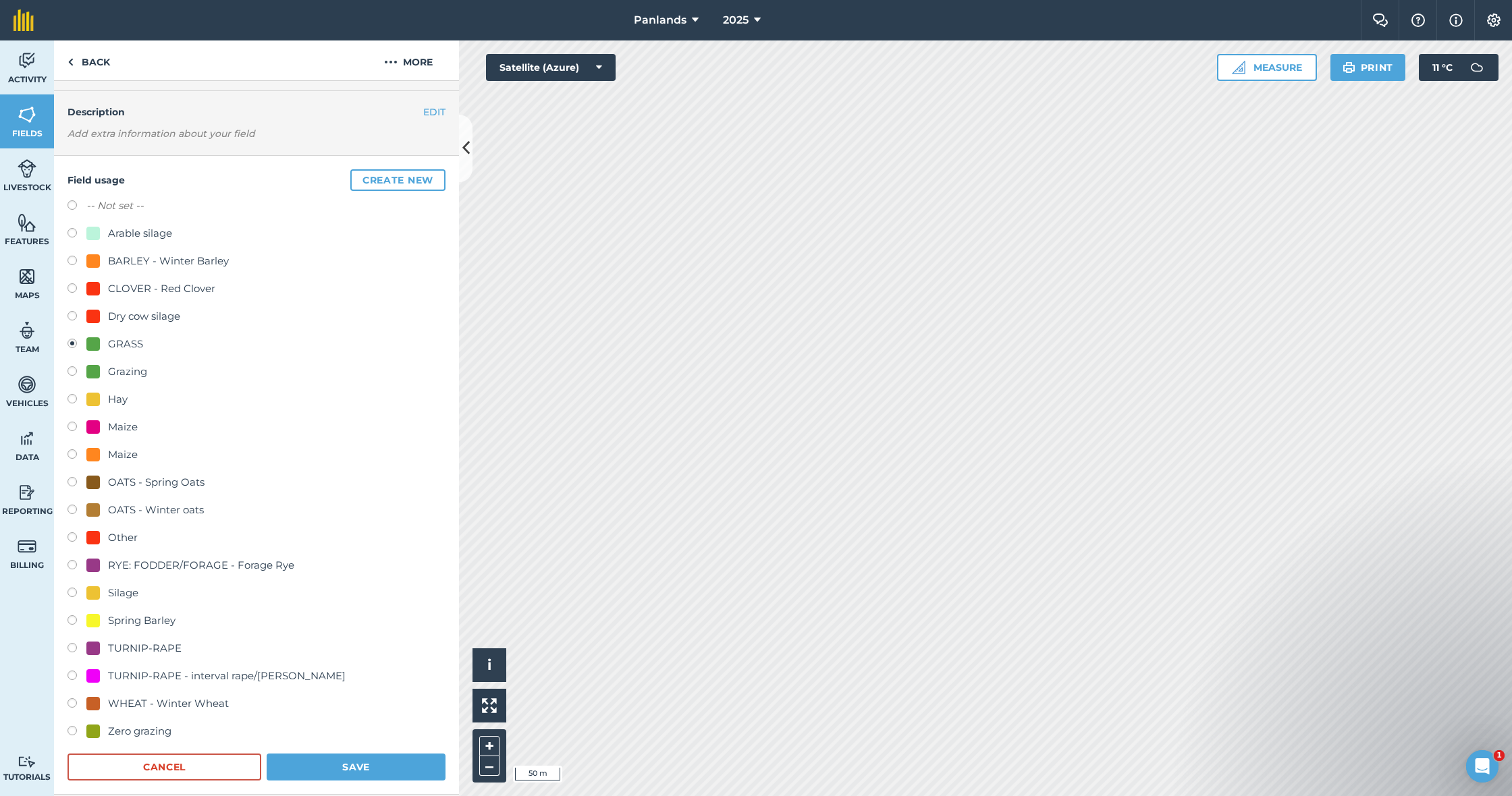
scroll to position [48, 0]
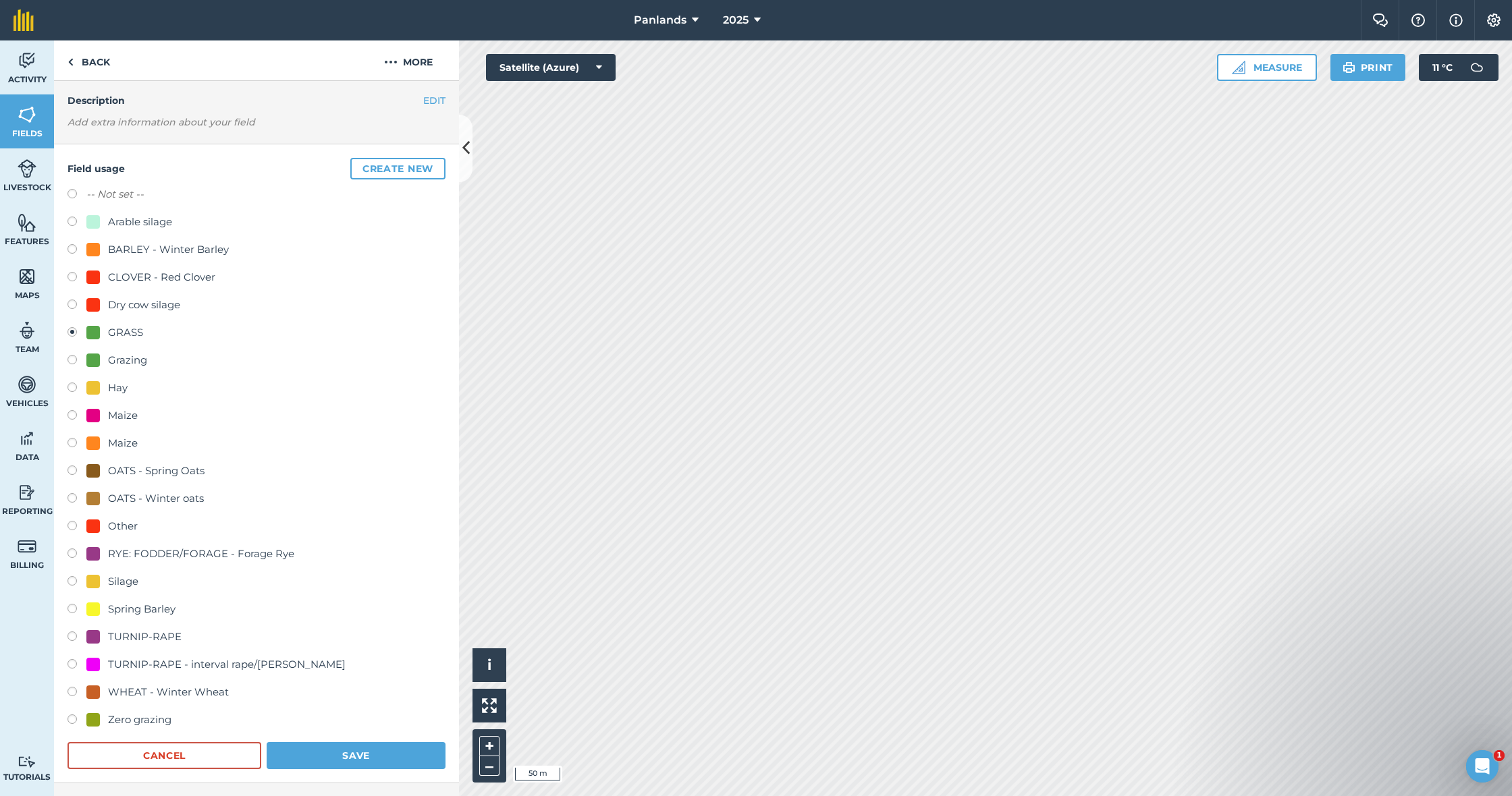
click at [371, 737] on form "-- Not set -- Arable [PERSON_NAME] - Winter Barley CLOVER - Red Clover Dry cow …" at bounding box center [256, 478] width 378 height 583
click at [370, 759] on button "Save" at bounding box center [356, 756] width 179 height 27
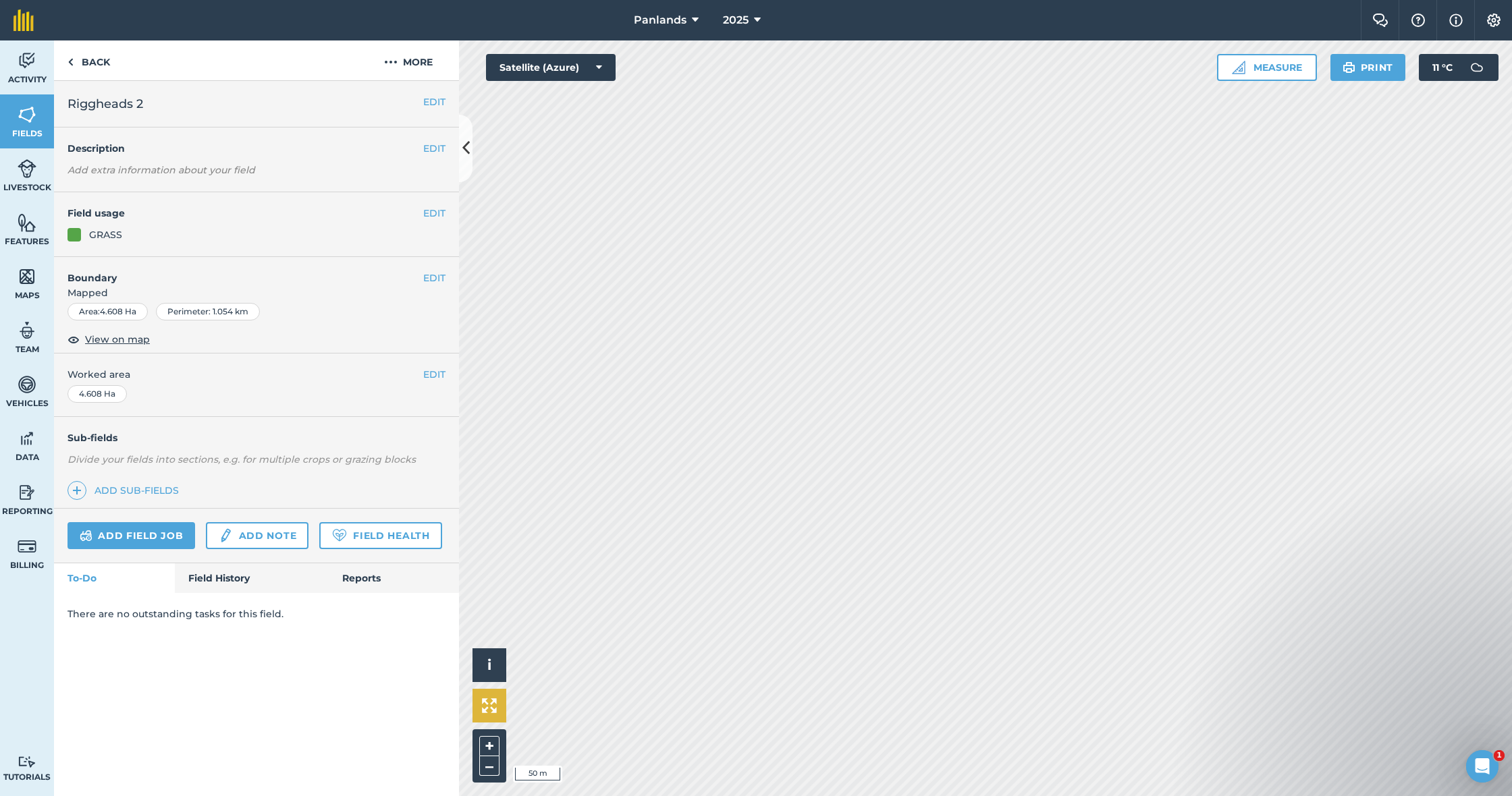
scroll to position [0, 0]
click at [86, 56] on link "Back" at bounding box center [88, 60] width 70 height 40
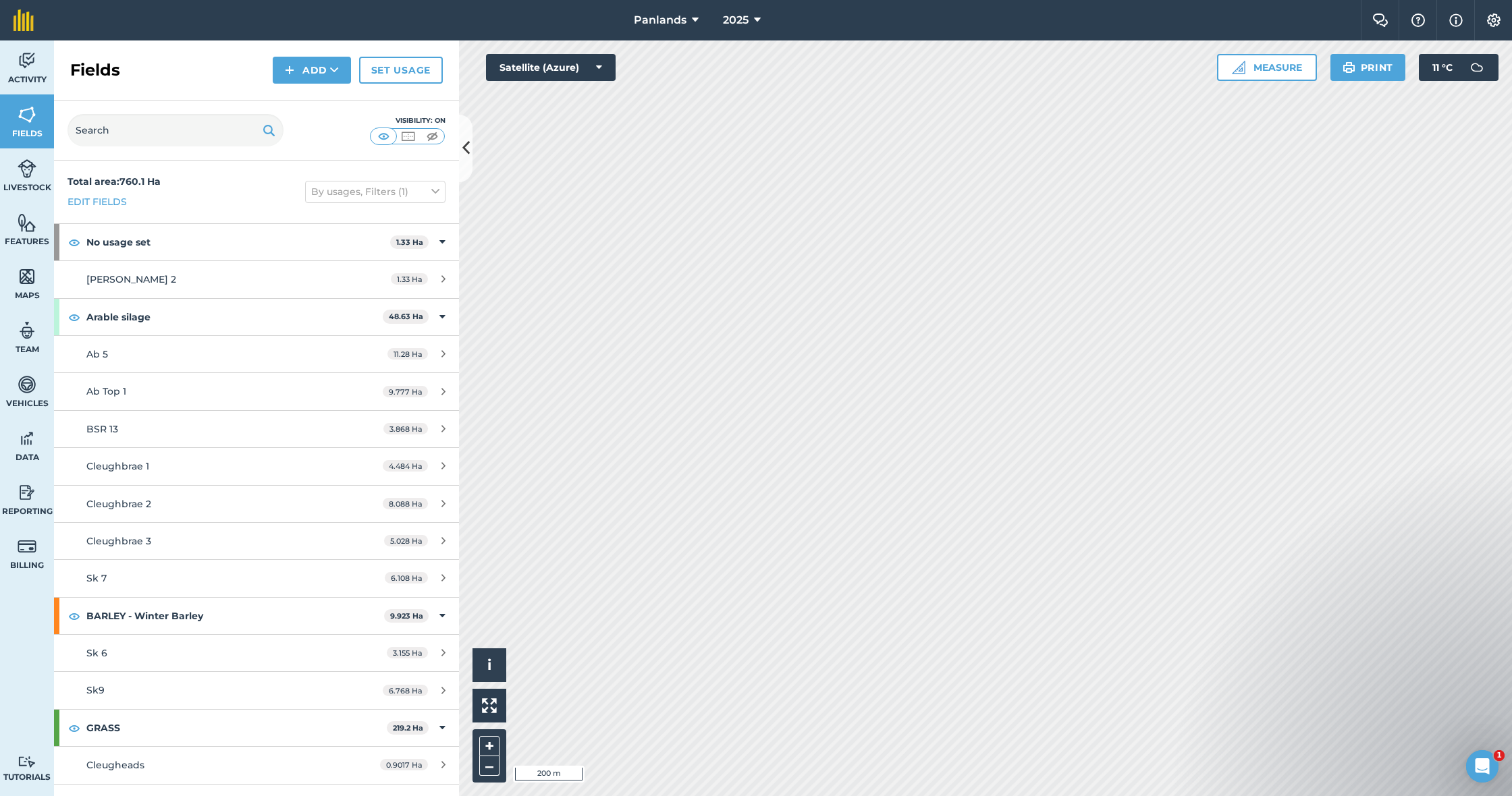
click at [462, 124] on button at bounding box center [466, 148] width 14 height 68
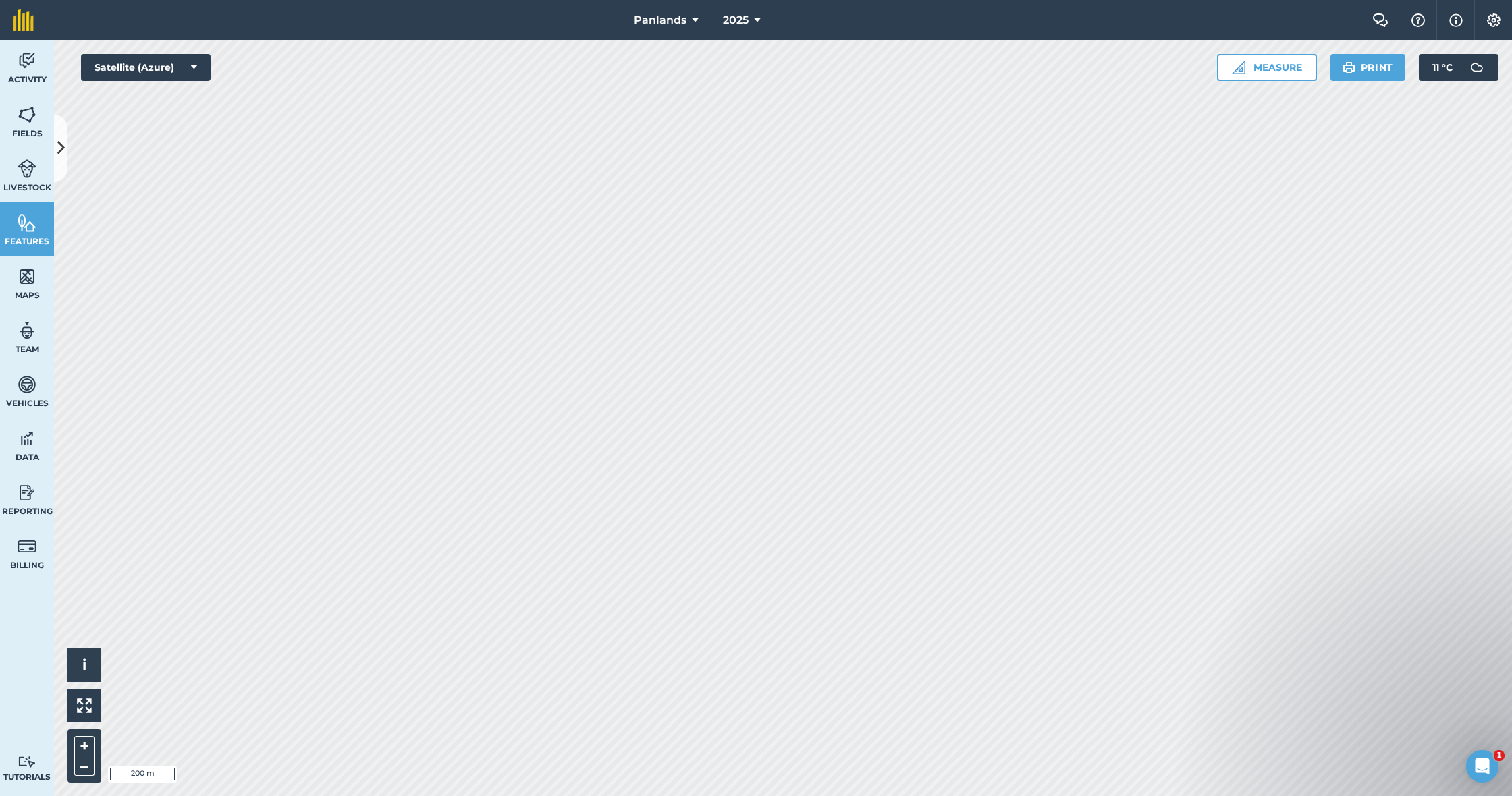
click at [64, 137] on icon at bounding box center [61, 148] width 8 height 24
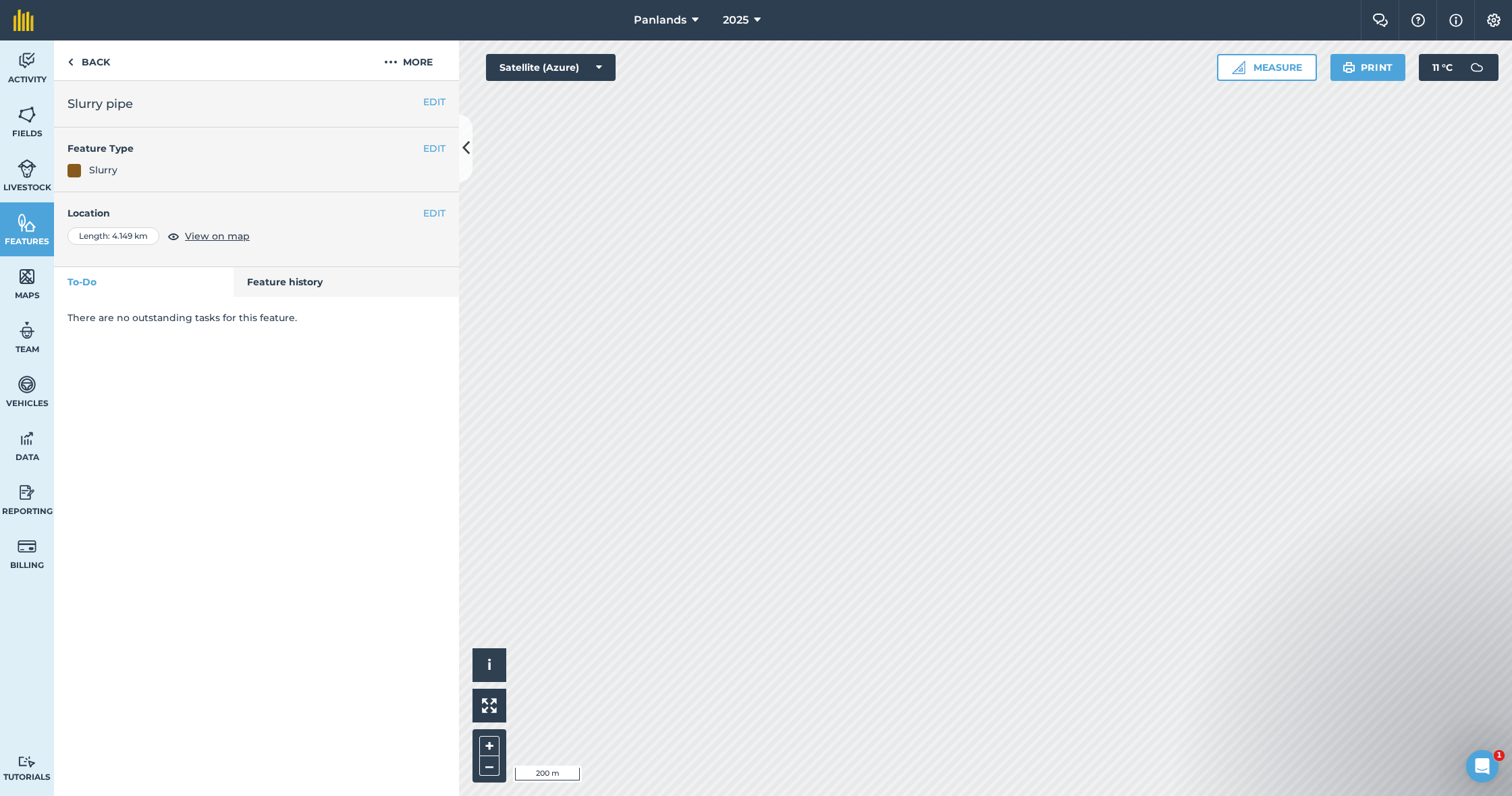
click at [432, 145] on button "EDIT" at bounding box center [434, 148] width 23 height 15
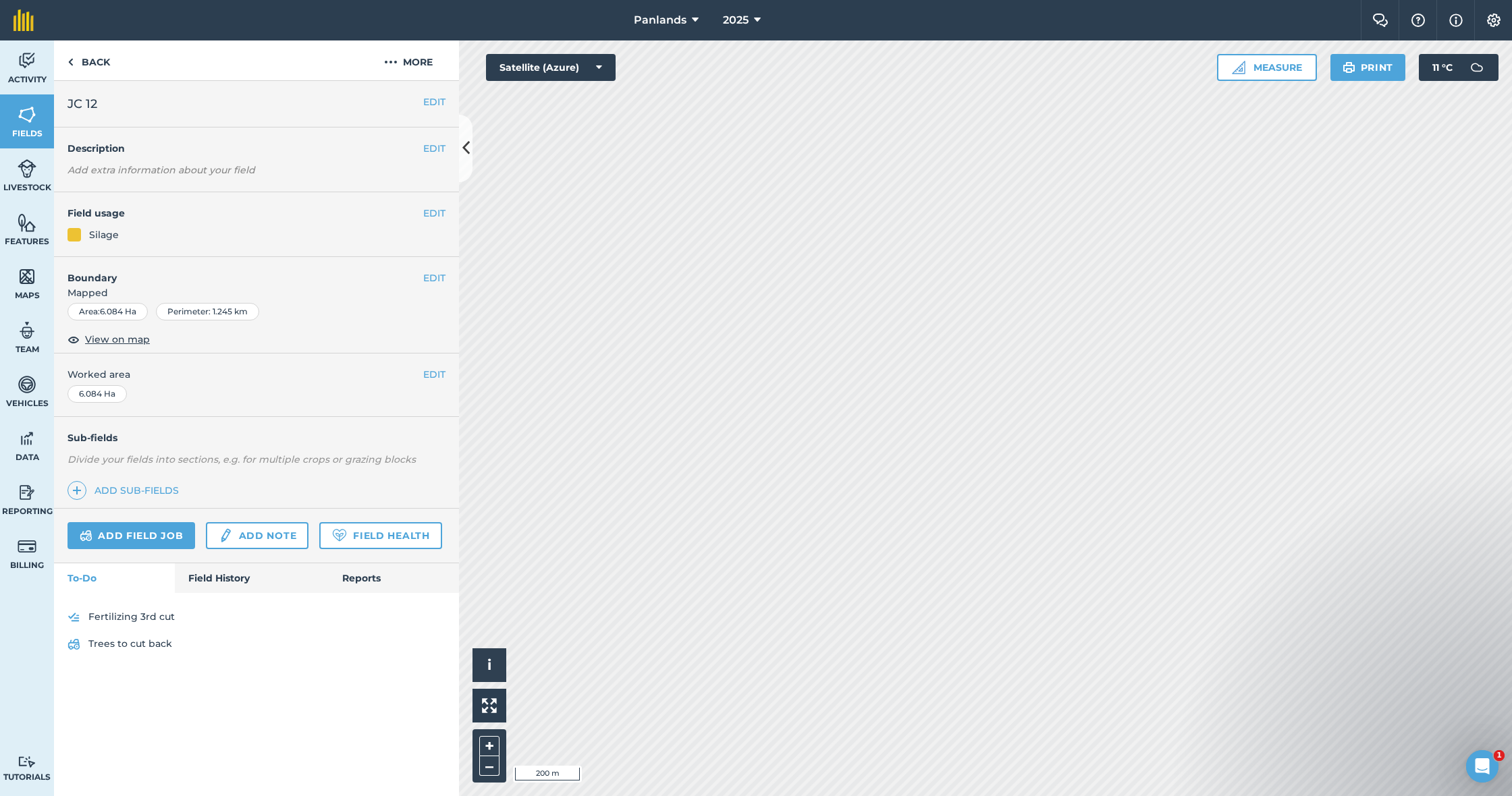
click at [25, 221] on img at bounding box center [27, 223] width 19 height 21
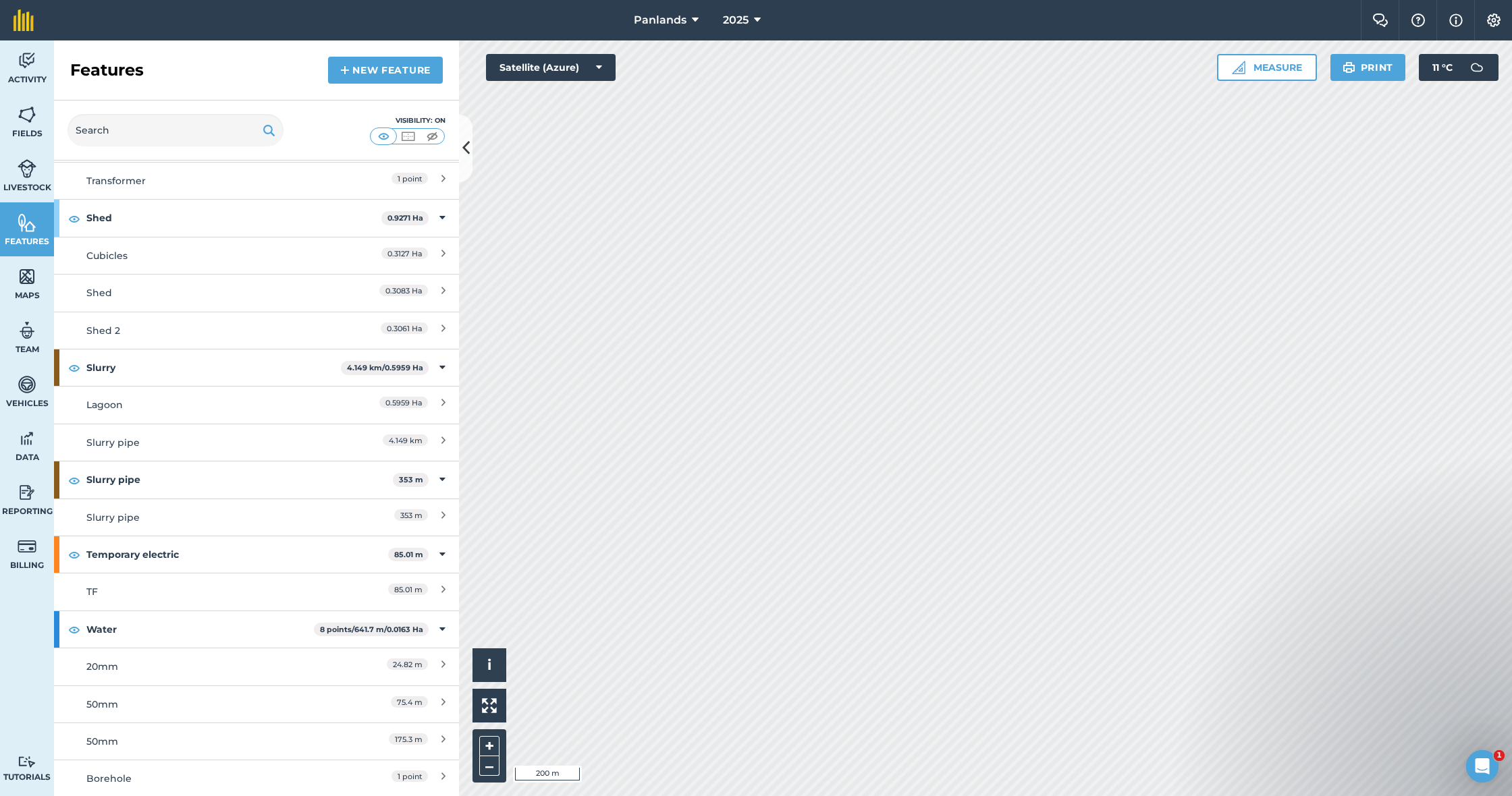
scroll to position [534, 0]
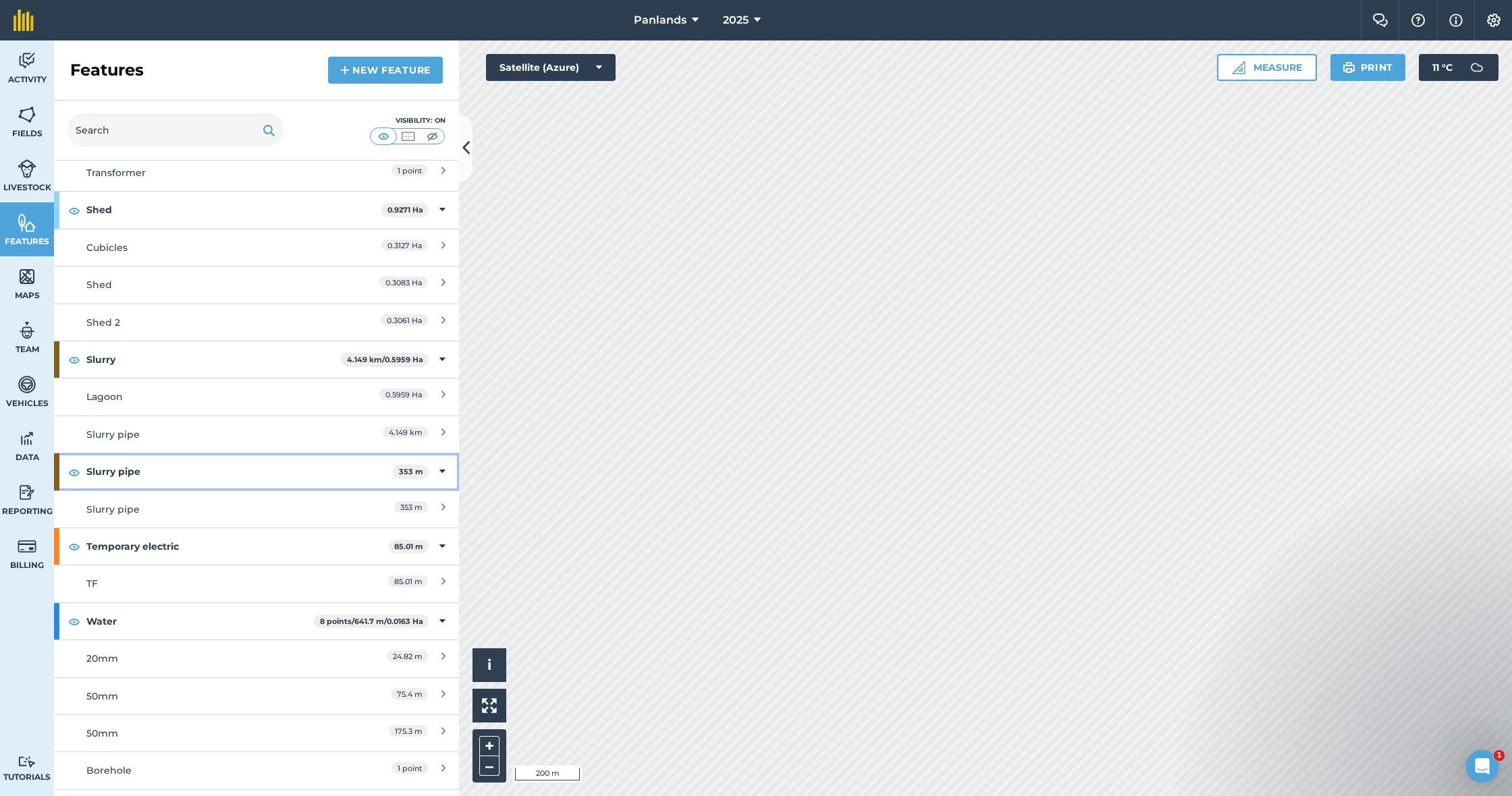
click at [232, 453] on strong "Slurry pipe" at bounding box center [240, 471] width 306 height 36
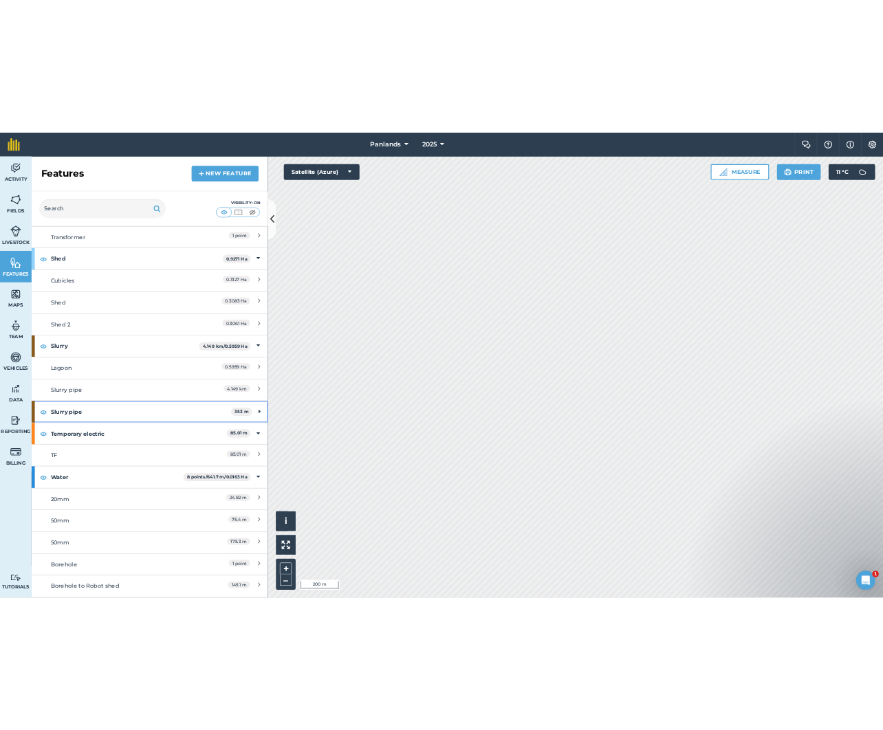
scroll to position [538, 0]
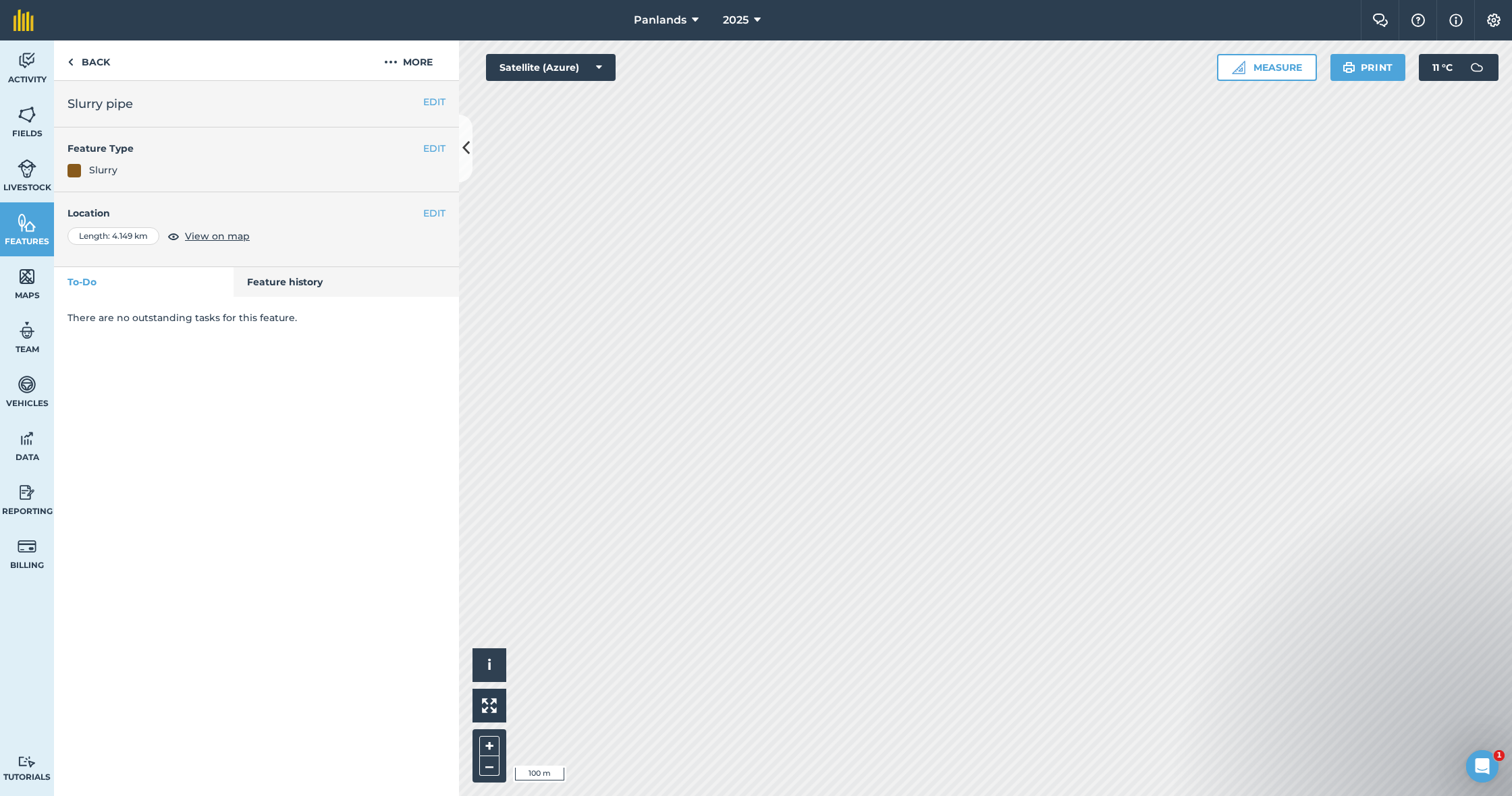
click at [435, 213] on button "EDIT" at bounding box center [434, 213] width 23 height 15
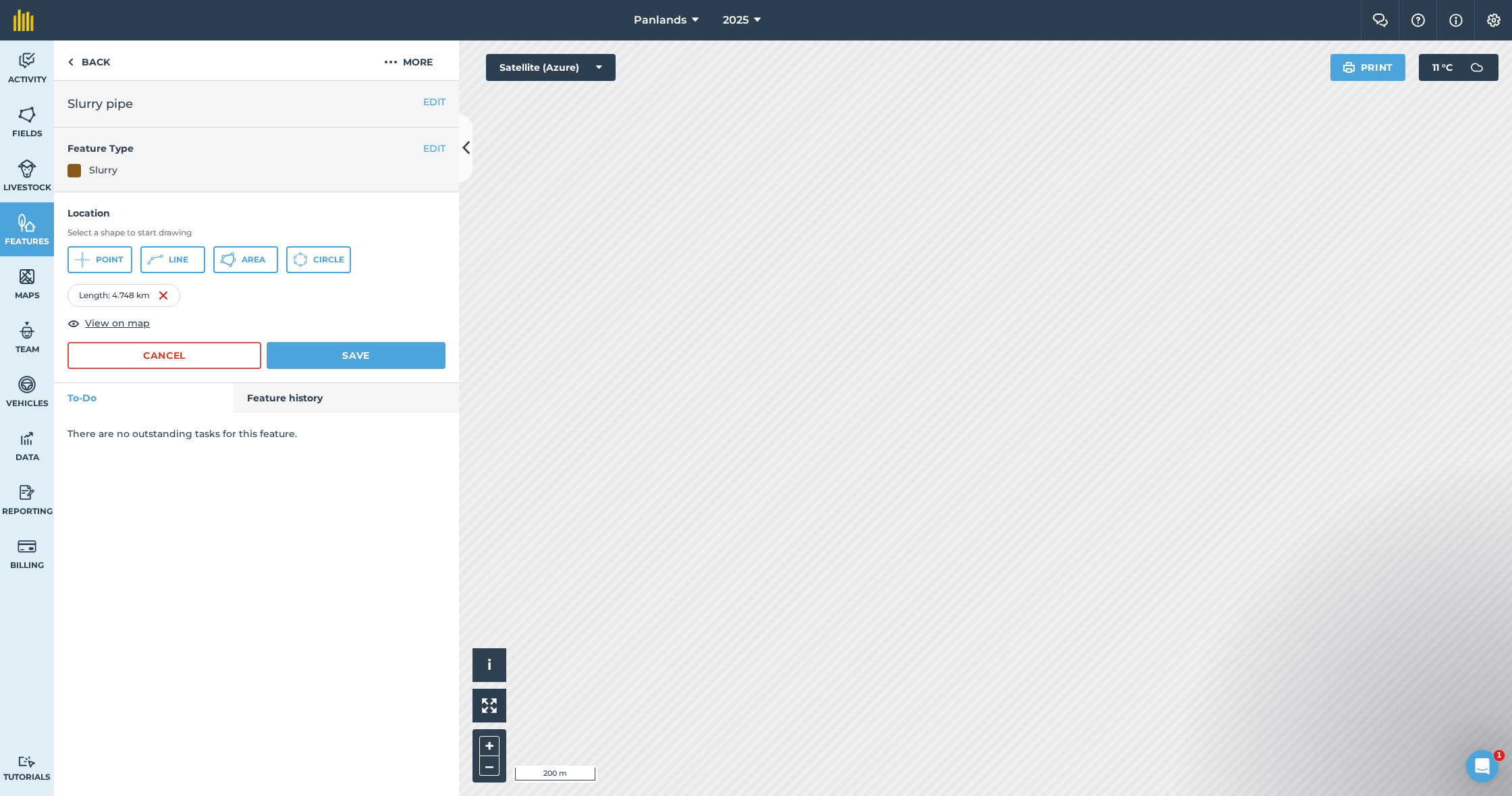
click at [408, 353] on button "Save" at bounding box center [356, 356] width 179 height 27
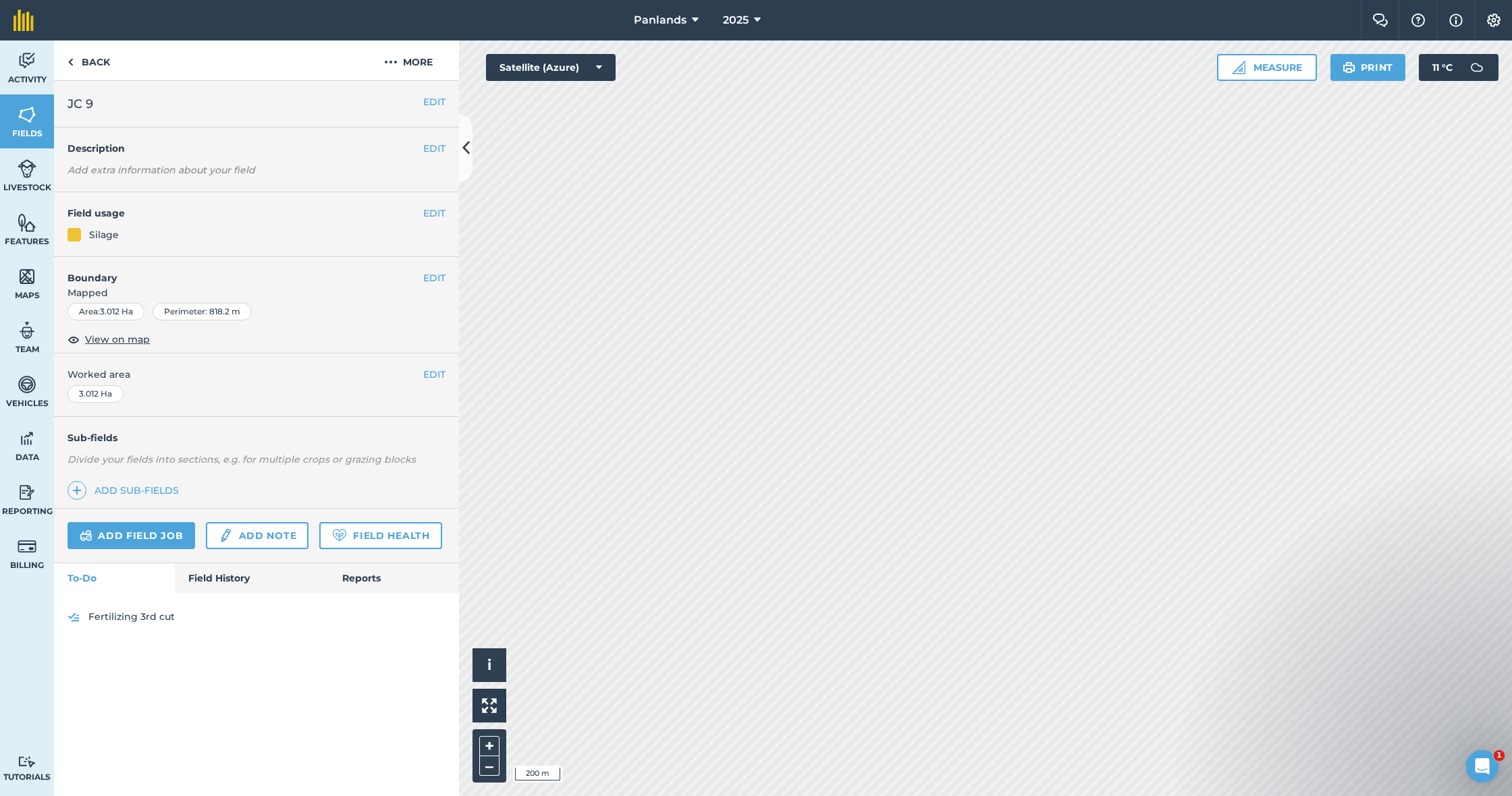
click at [1287, 64] on button "Measure" at bounding box center [1268, 68] width 100 height 27
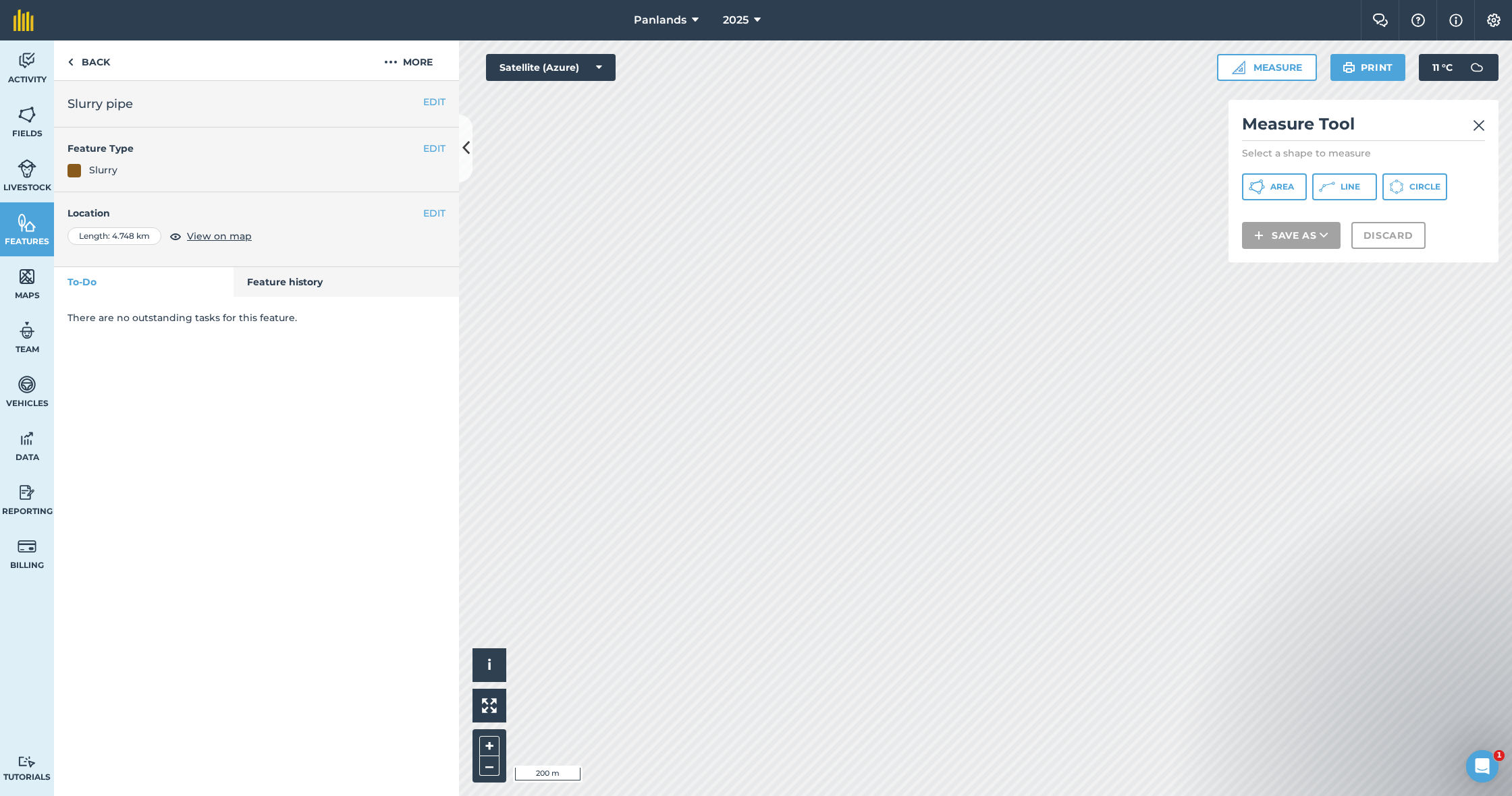
click at [1373, 188] on button "Line" at bounding box center [1345, 187] width 65 height 27
click at [1396, 253] on button "Discard" at bounding box center [1388, 253] width 75 height 27
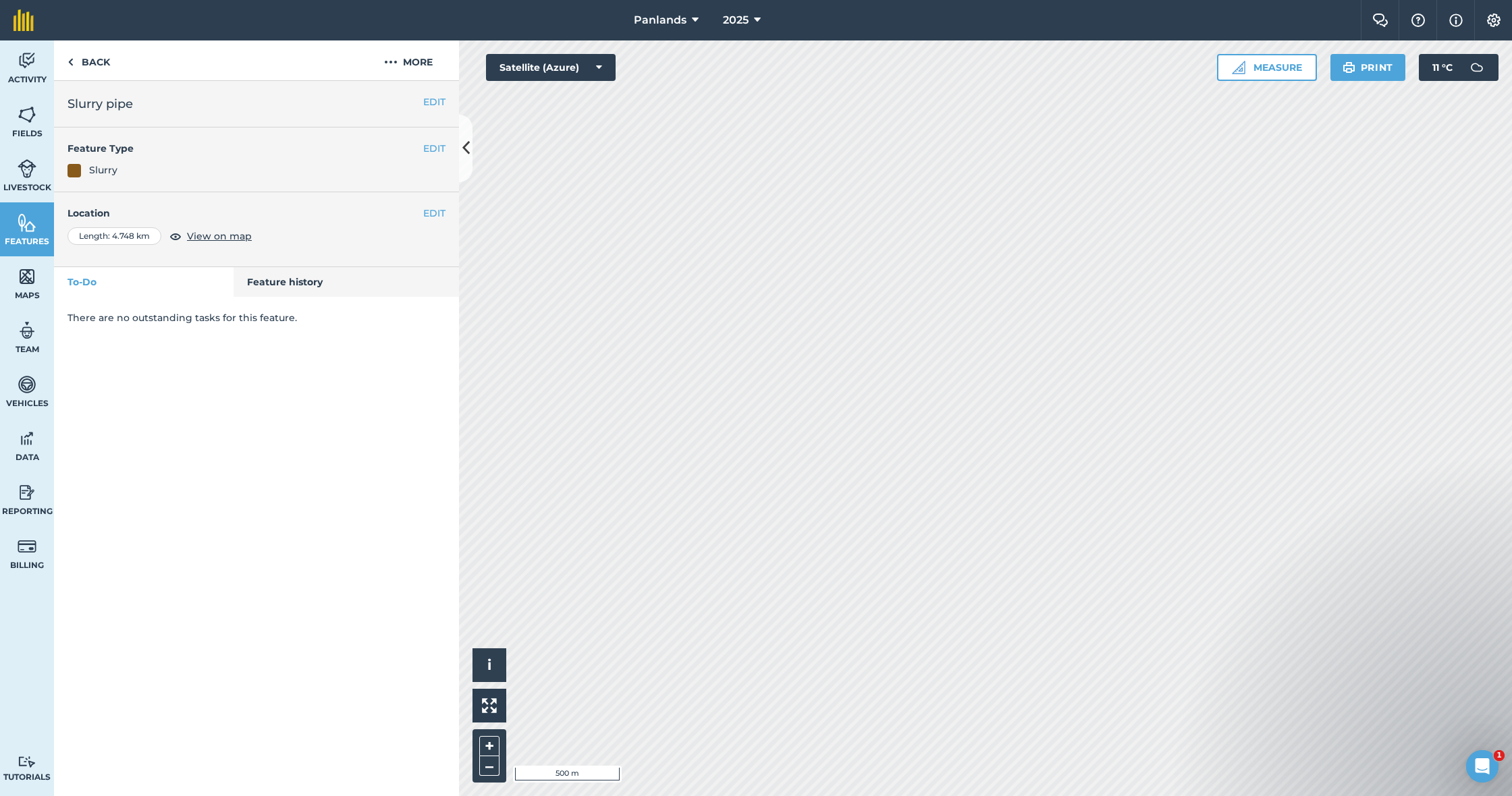
click at [1273, 68] on button "Measure" at bounding box center [1268, 68] width 100 height 27
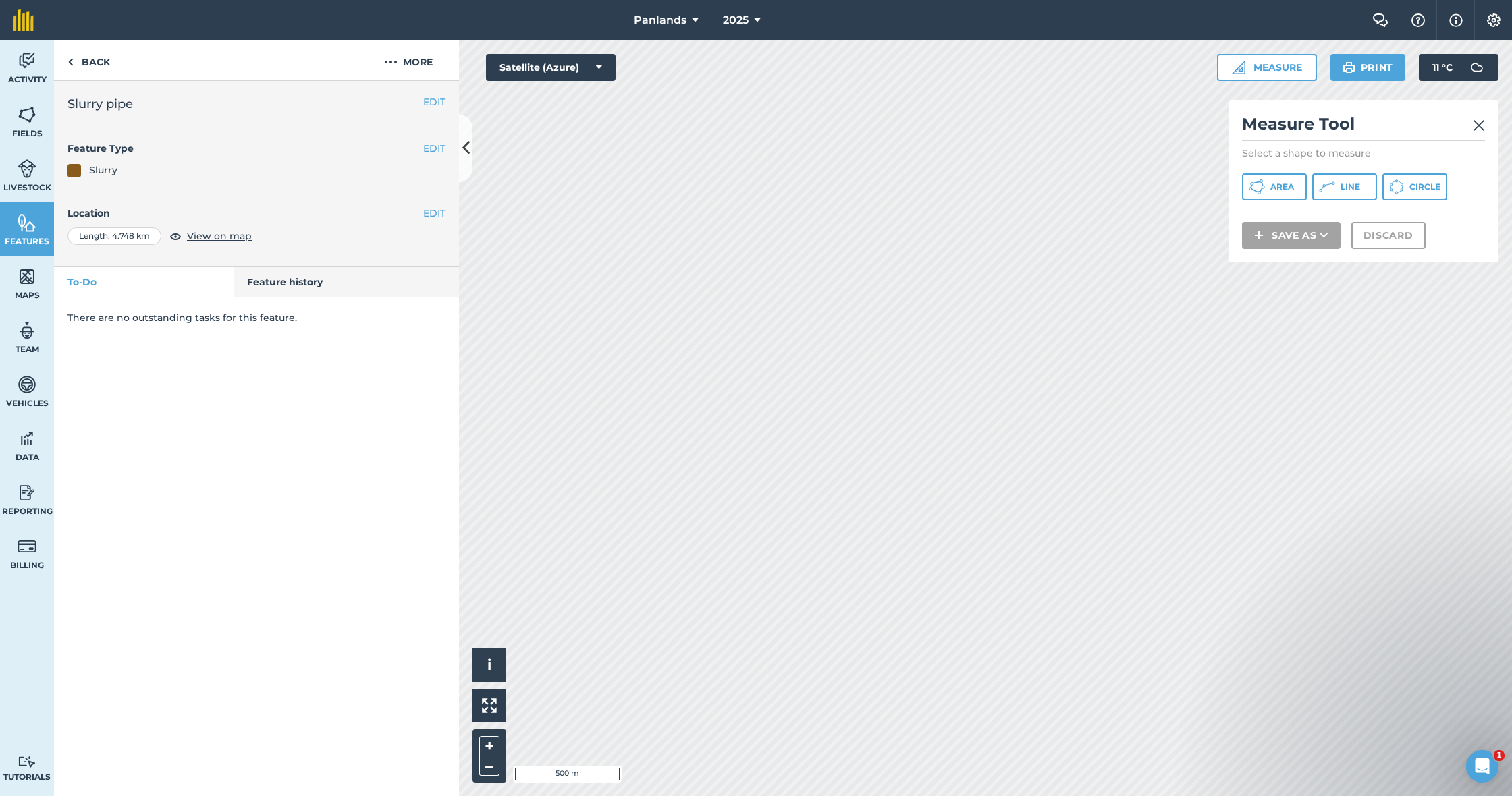
drag, startPoint x: 1331, startPoint y: 187, endPoint x: 1246, endPoint y: 186, distance: 85.0
click at [1265, 186] on icon at bounding box center [1257, 186] width 17 height 17
click at [1339, 189] on button "Line" at bounding box center [1345, 187] width 65 height 27
drag, startPoint x: 1335, startPoint y: 188, endPoint x: 1297, endPoint y: 195, distance: 38.6
click at [1332, 189] on button "Line" at bounding box center [1345, 187] width 65 height 27
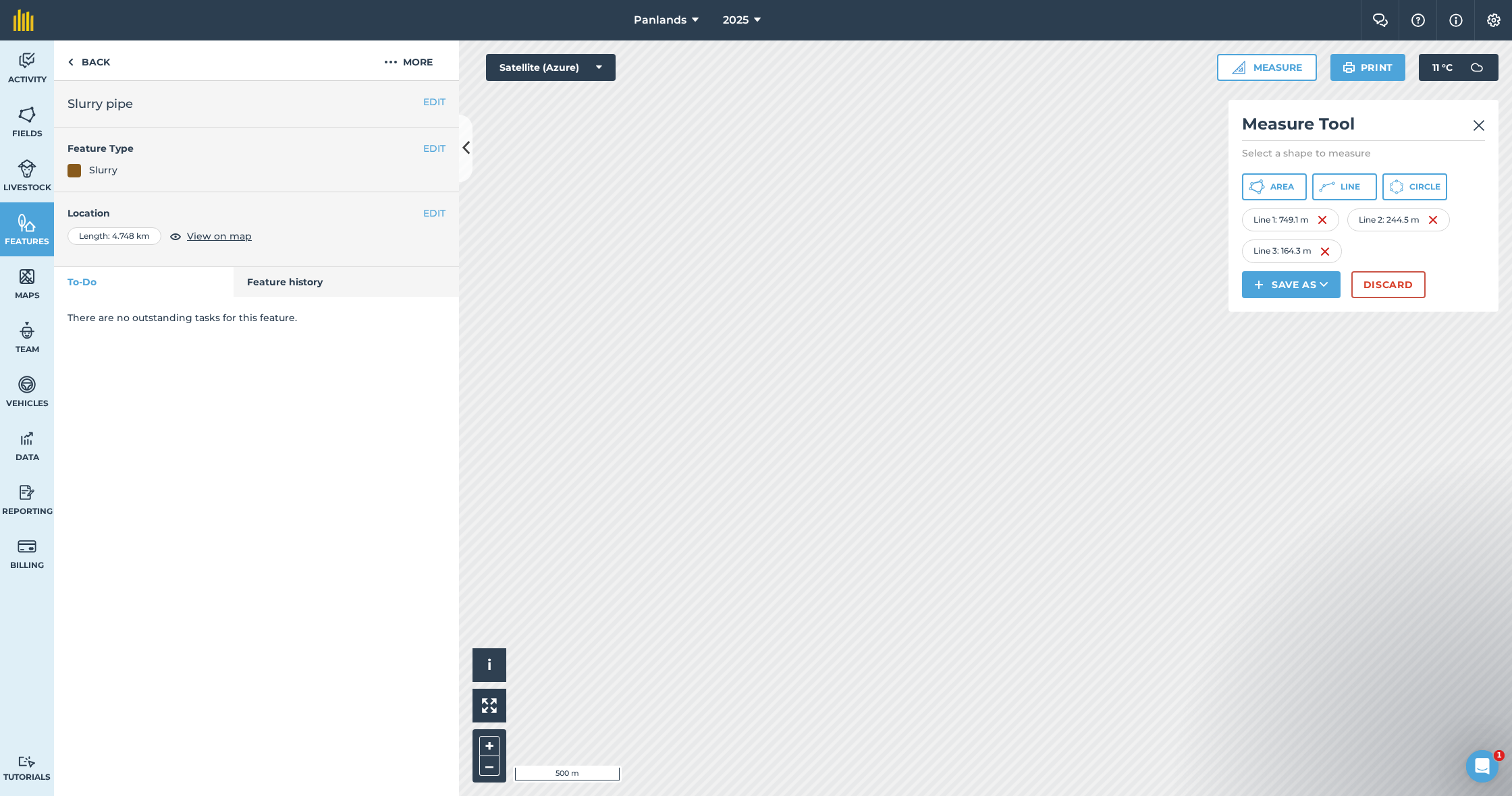
click at [1345, 180] on button "Line" at bounding box center [1345, 187] width 65 height 27
click at [1478, 125] on img at bounding box center [1479, 126] width 12 height 17
